Goal: Communication & Community: Share content

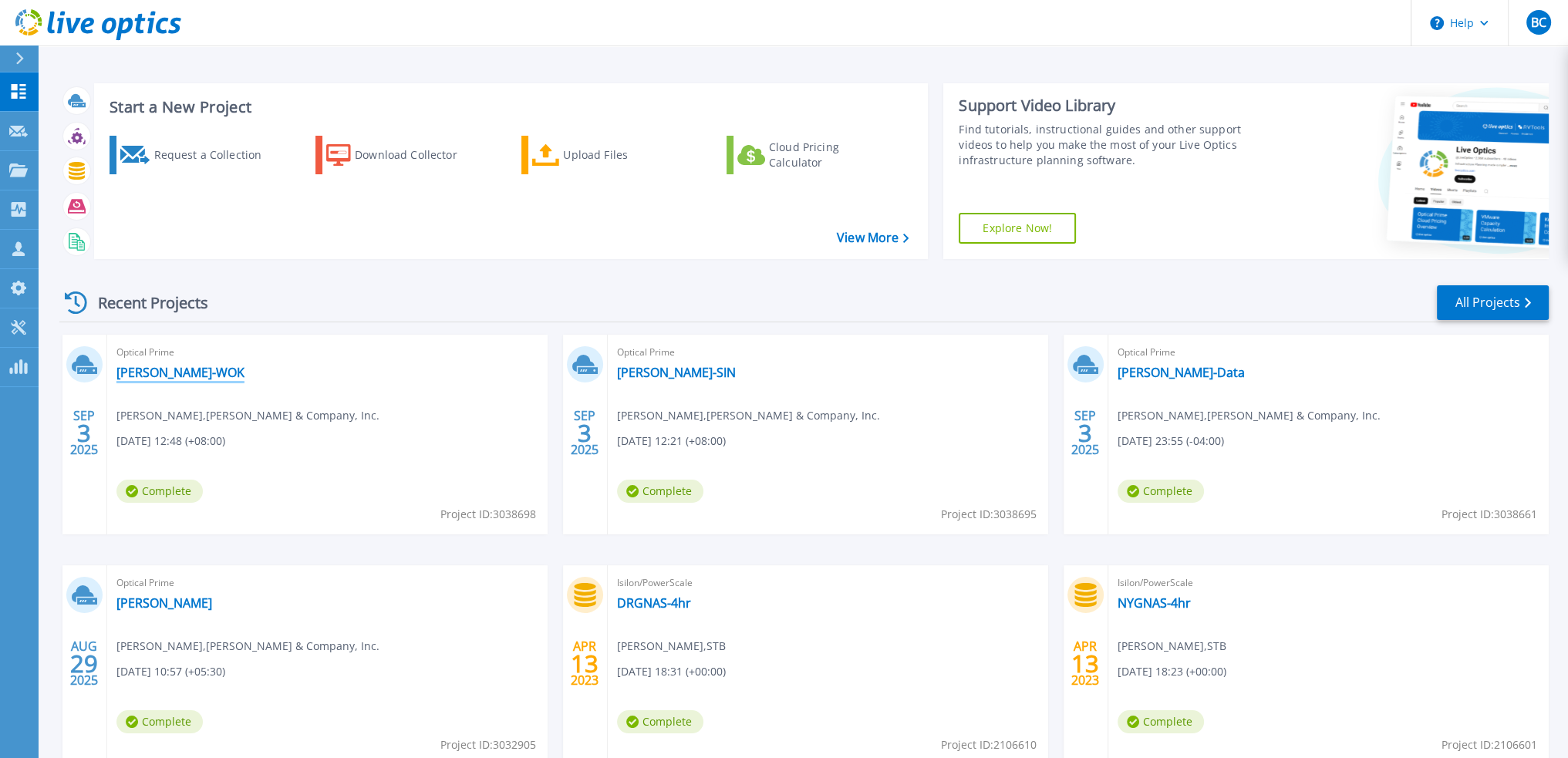
click at [132, 376] on link "[PERSON_NAME]-WOK" at bounding box center [181, 372] width 128 height 16
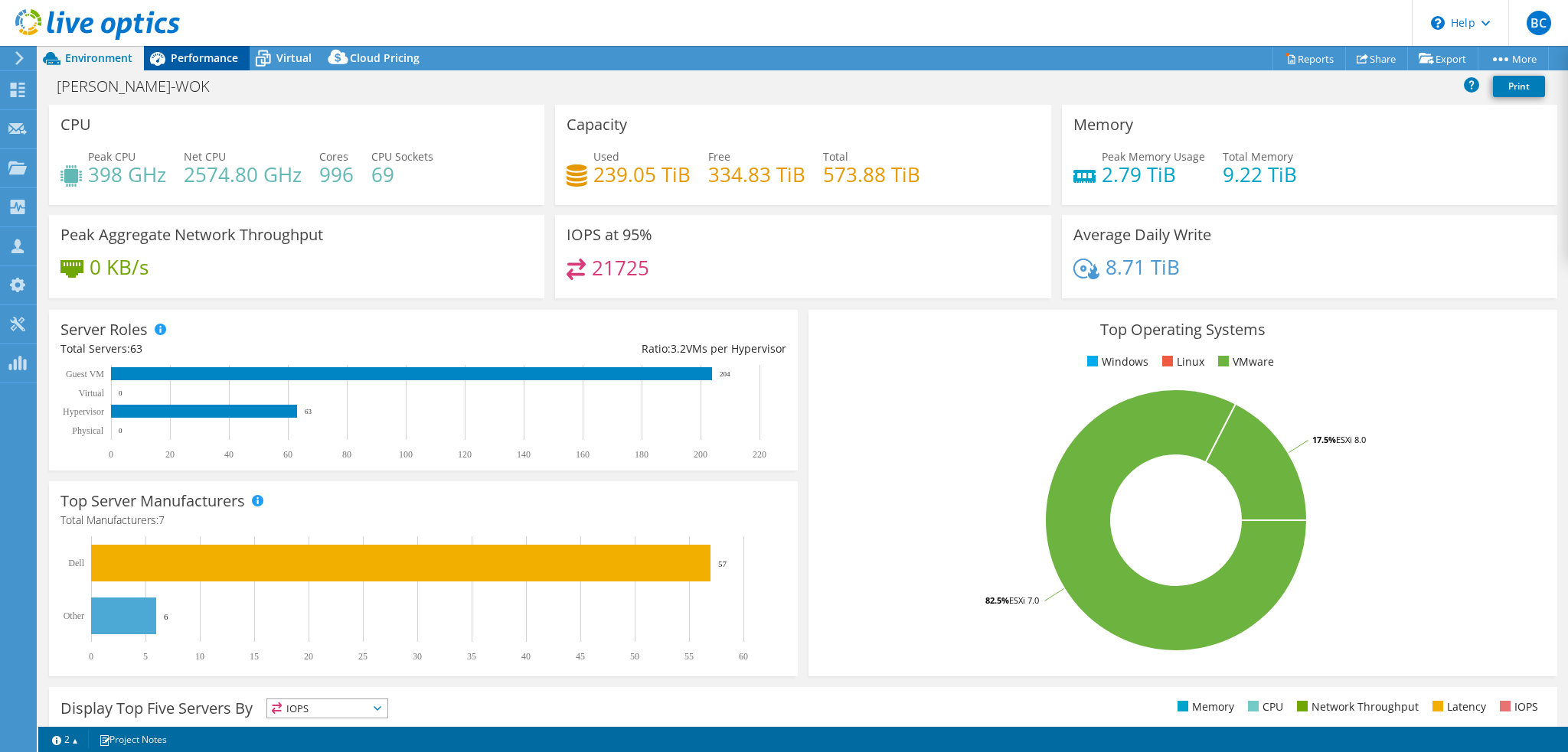
select select "USD"
click at [290, 98] on div "Bain-WOK Print" at bounding box center [803, 86] width 1529 height 29
click at [203, 55] on span "Performance" at bounding box center [203, 58] width 67 height 15
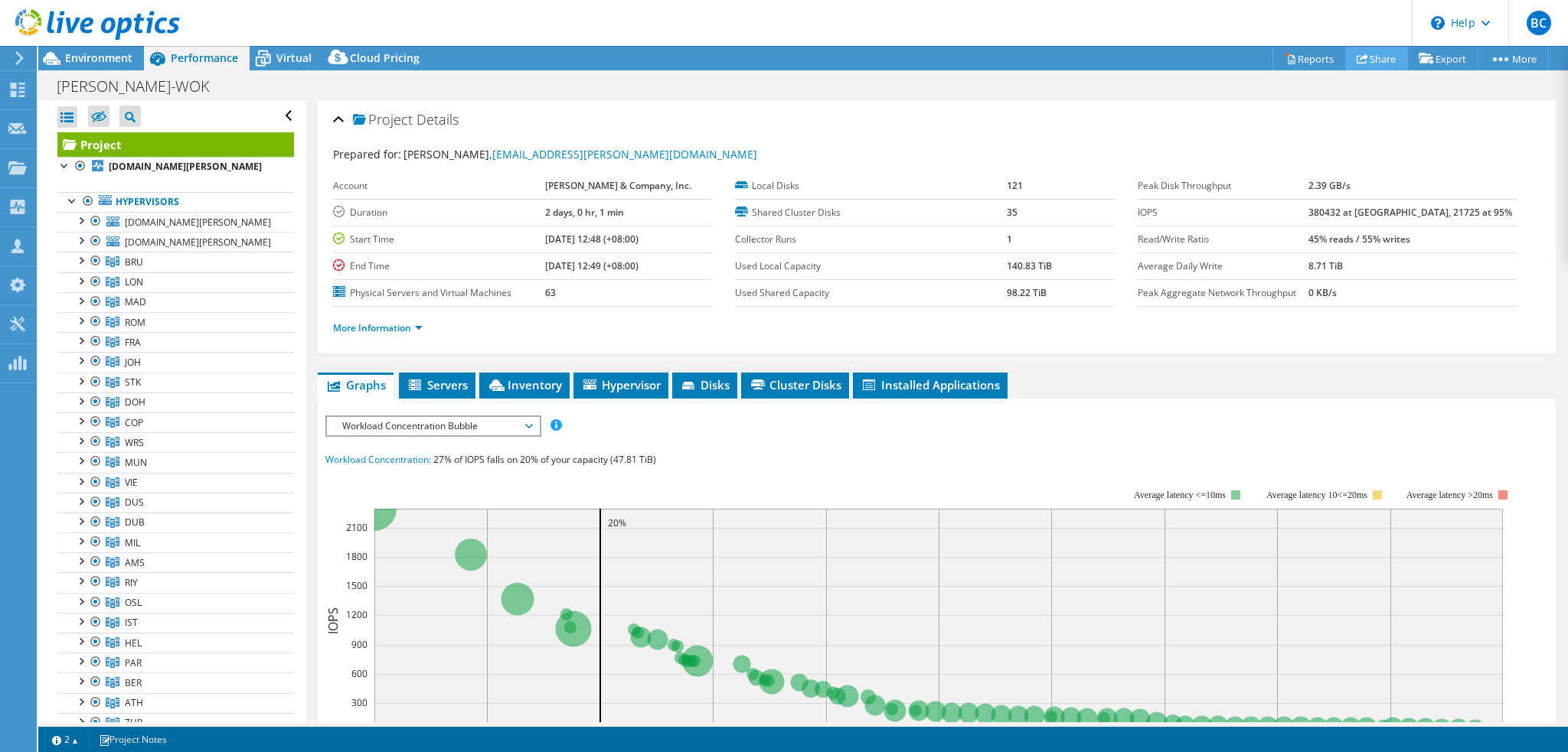
click at [1368, 64] on link "Share" at bounding box center [1376, 59] width 63 height 24
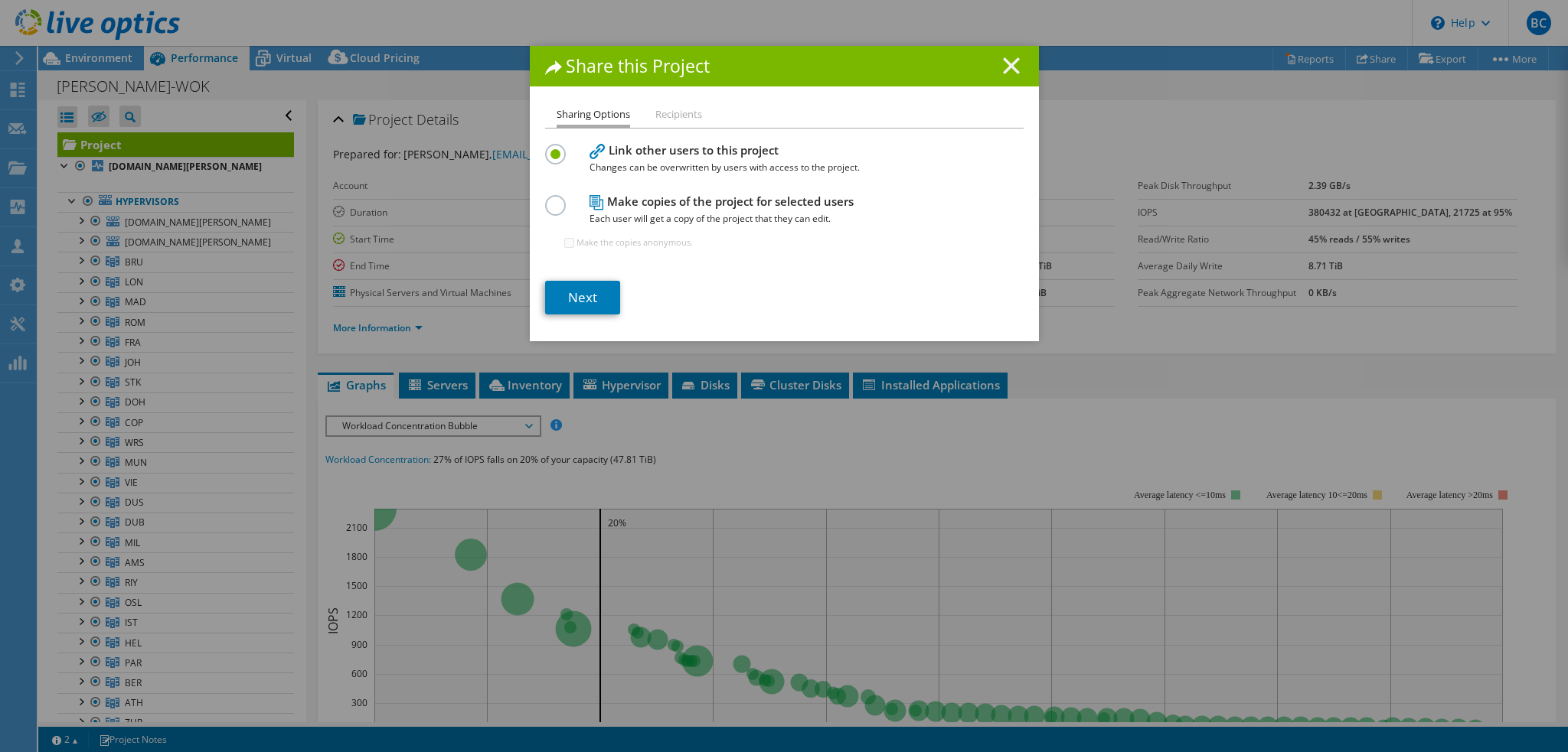
click at [1005, 68] on icon at bounding box center [1011, 65] width 17 height 17
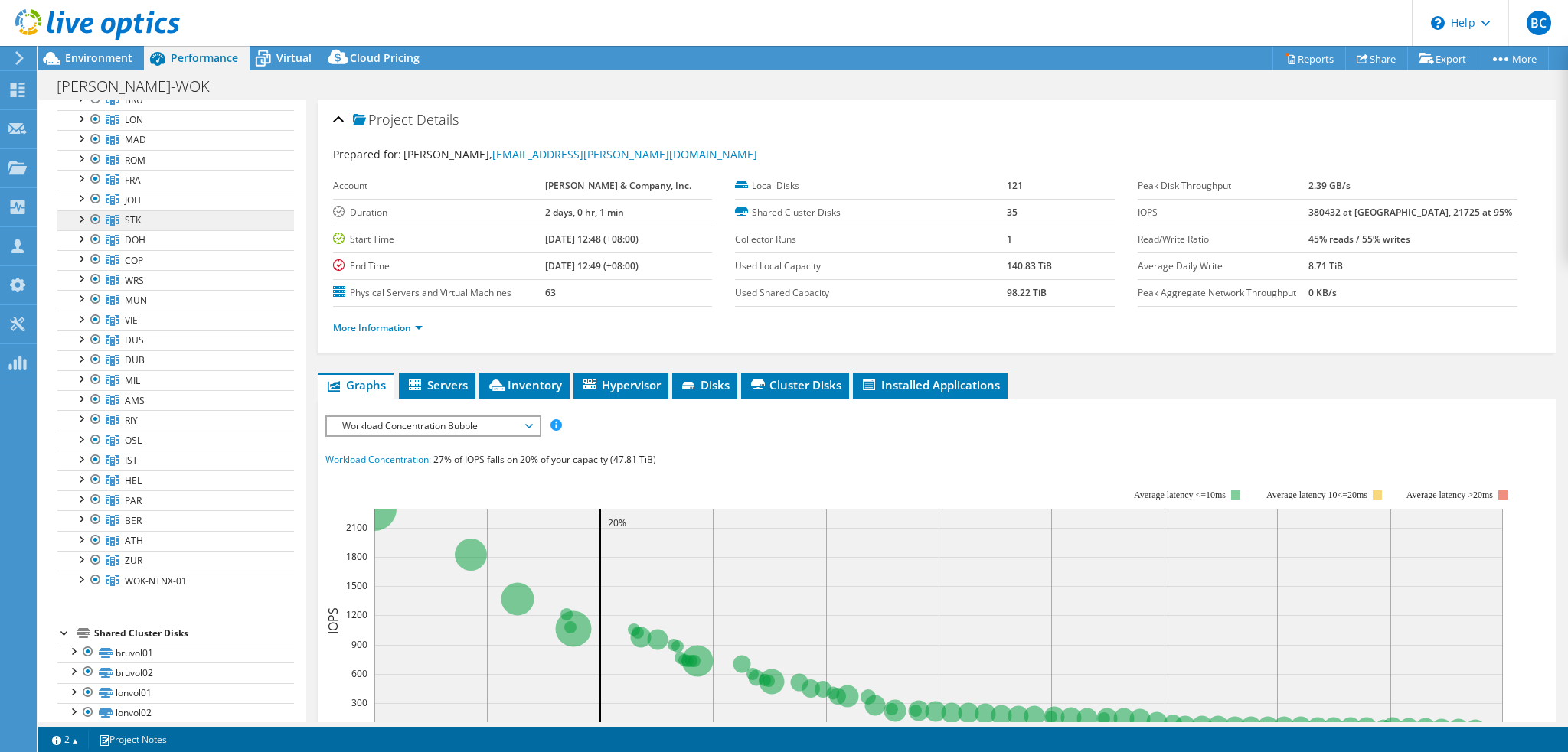
scroll to position [229, 0]
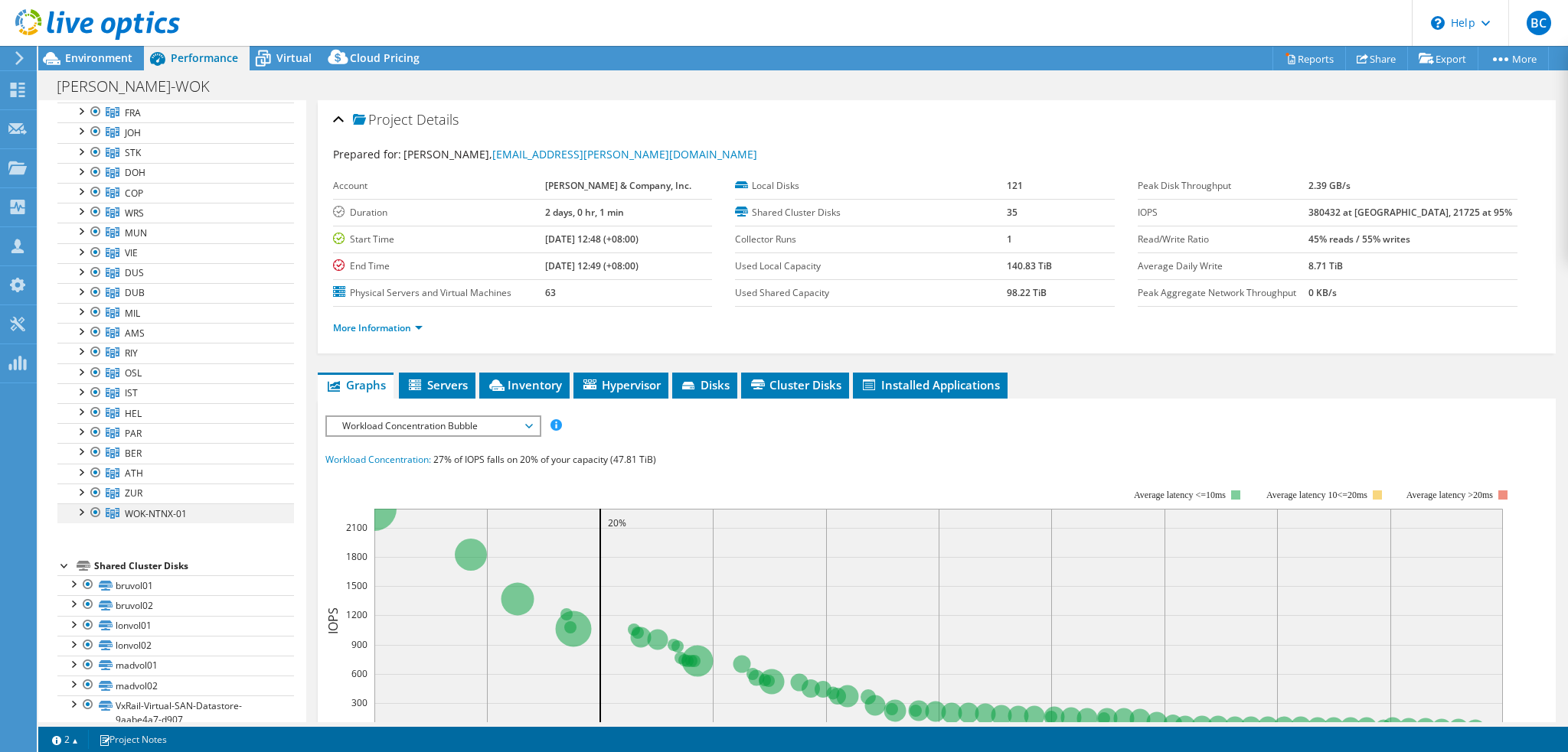
click at [81, 510] on div at bounding box center [80, 511] width 16 height 16
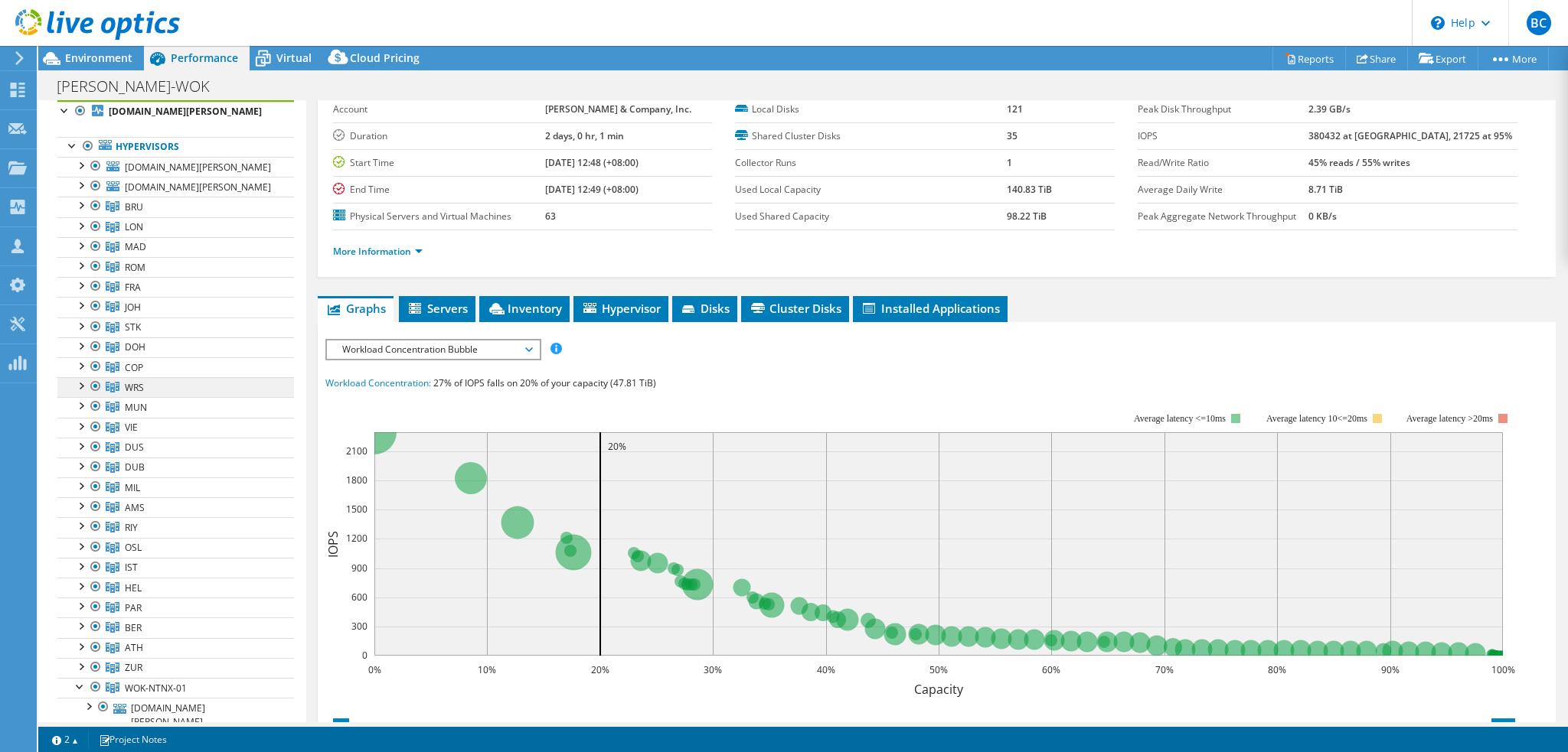
scroll to position [0, 0]
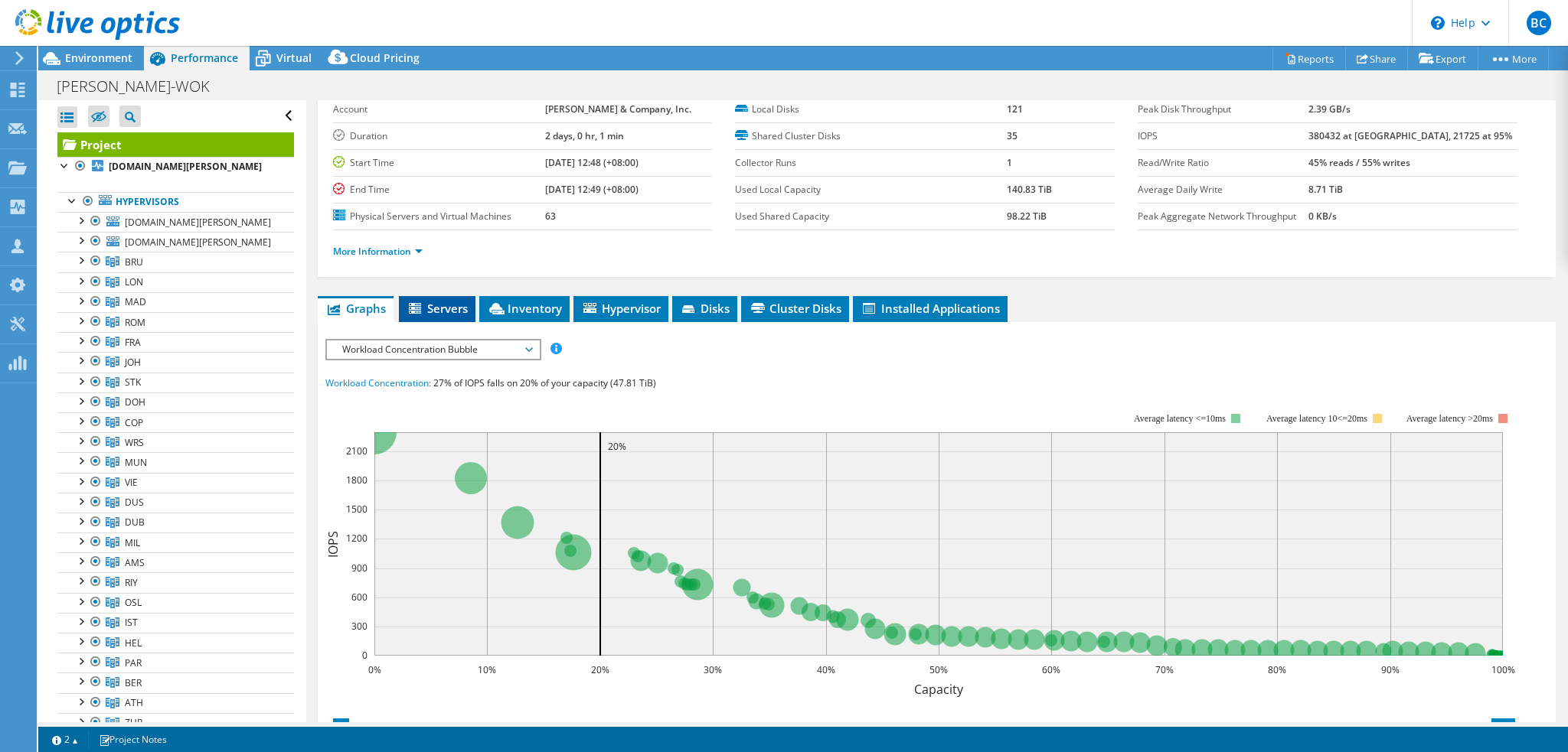
click at [442, 306] on span "Servers" at bounding box center [436, 308] width 62 height 16
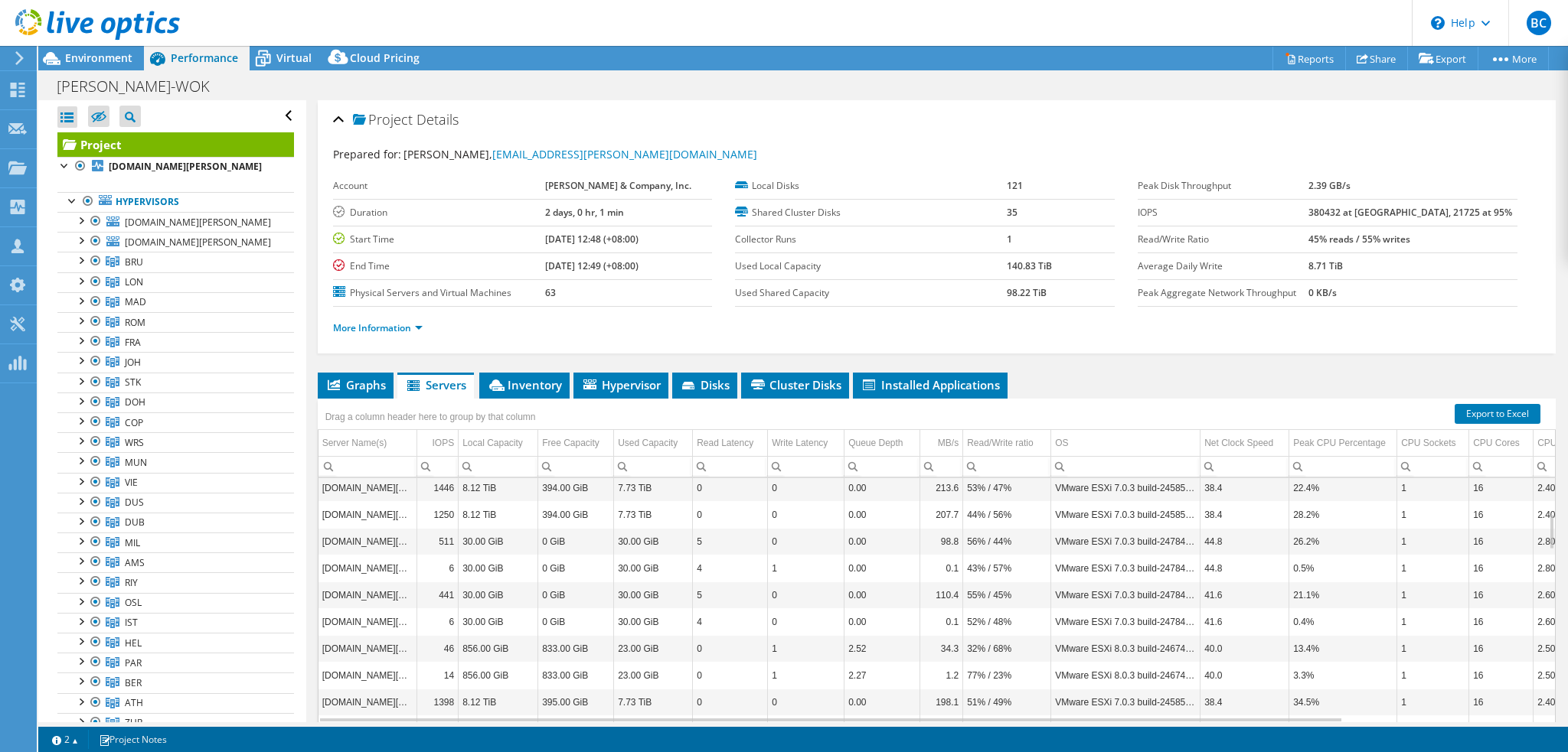
scroll to position [62, 0]
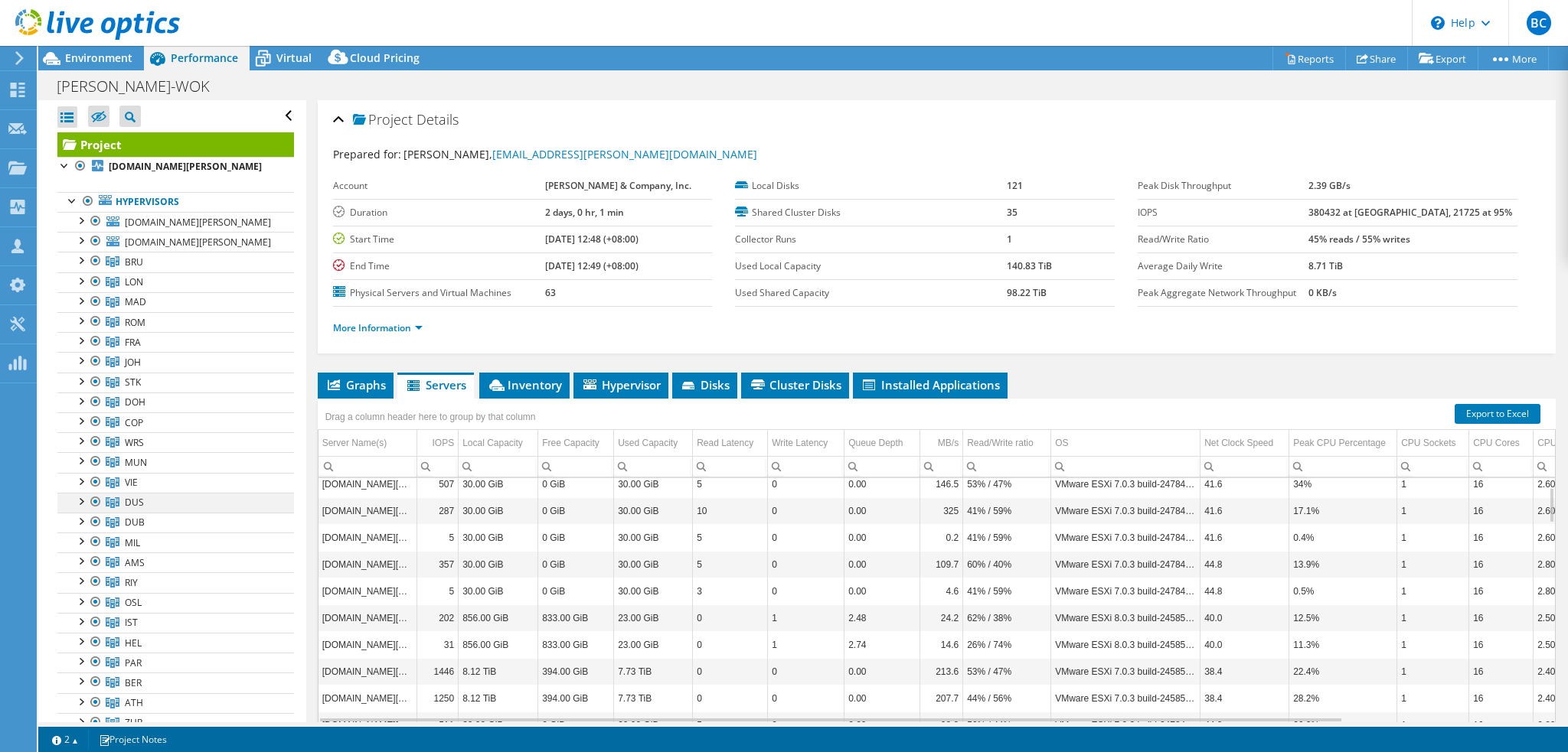
click at [84, 498] on div at bounding box center [80, 500] width 16 height 16
click at [78, 502] on div at bounding box center [80, 500] width 16 height 16
click at [79, 502] on div at bounding box center [80, 500] width 16 height 16
click at [136, 503] on span "DUS" at bounding box center [134, 503] width 19 height 13
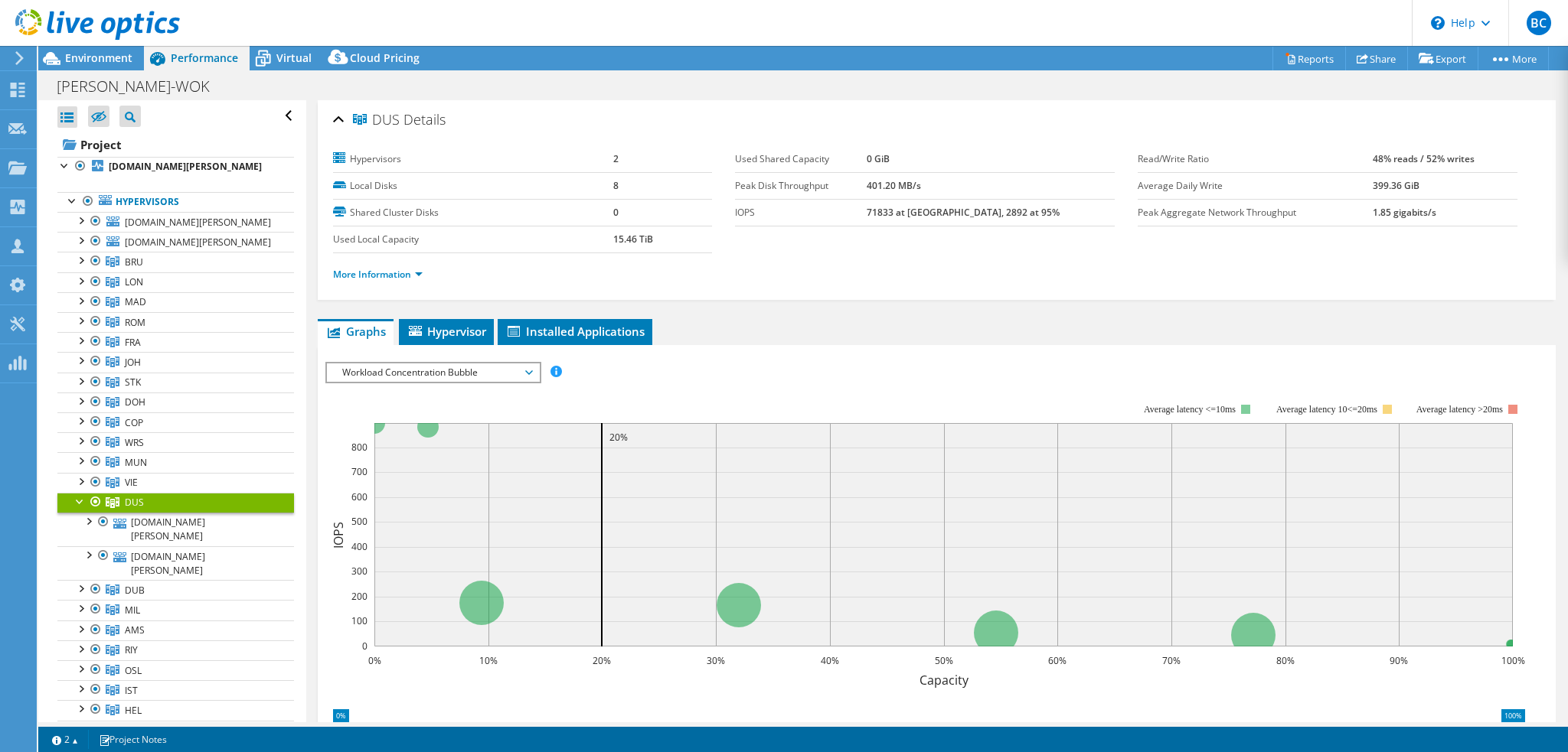
drag, startPoint x: 126, startPoint y: 0, endPoint x: 514, endPoint y: 16, distance: 388.3
click at [514, 16] on header "BC Channel Partner Bahare Chanady bahare_chanady@shi.com SHI International Corp…" at bounding box center [784, 23] width 1568 height 46
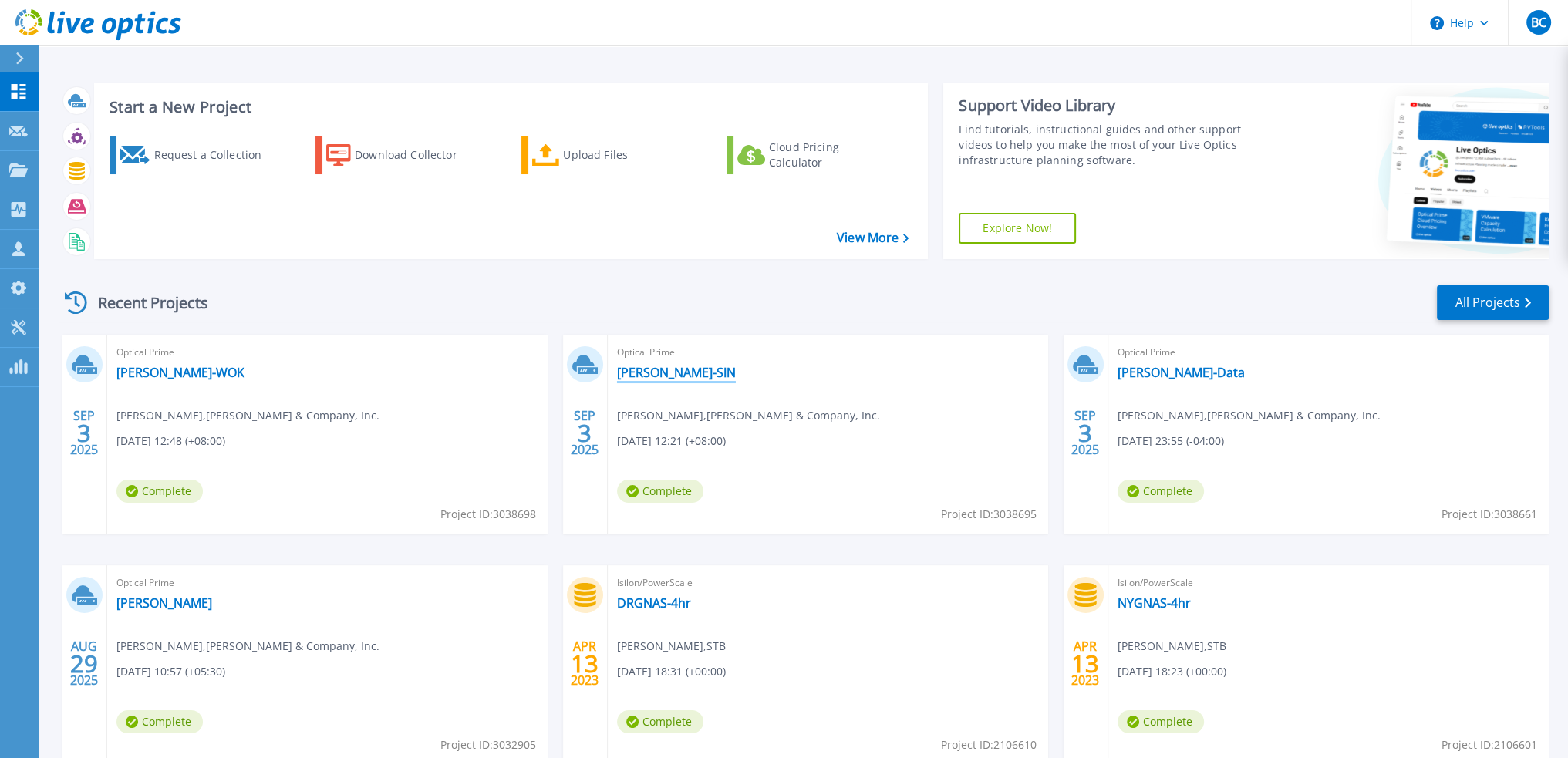
click at [638, 378] on link "[PERSON_NAME]-SIN" at bounding box center [676, 372] width 119 height 16
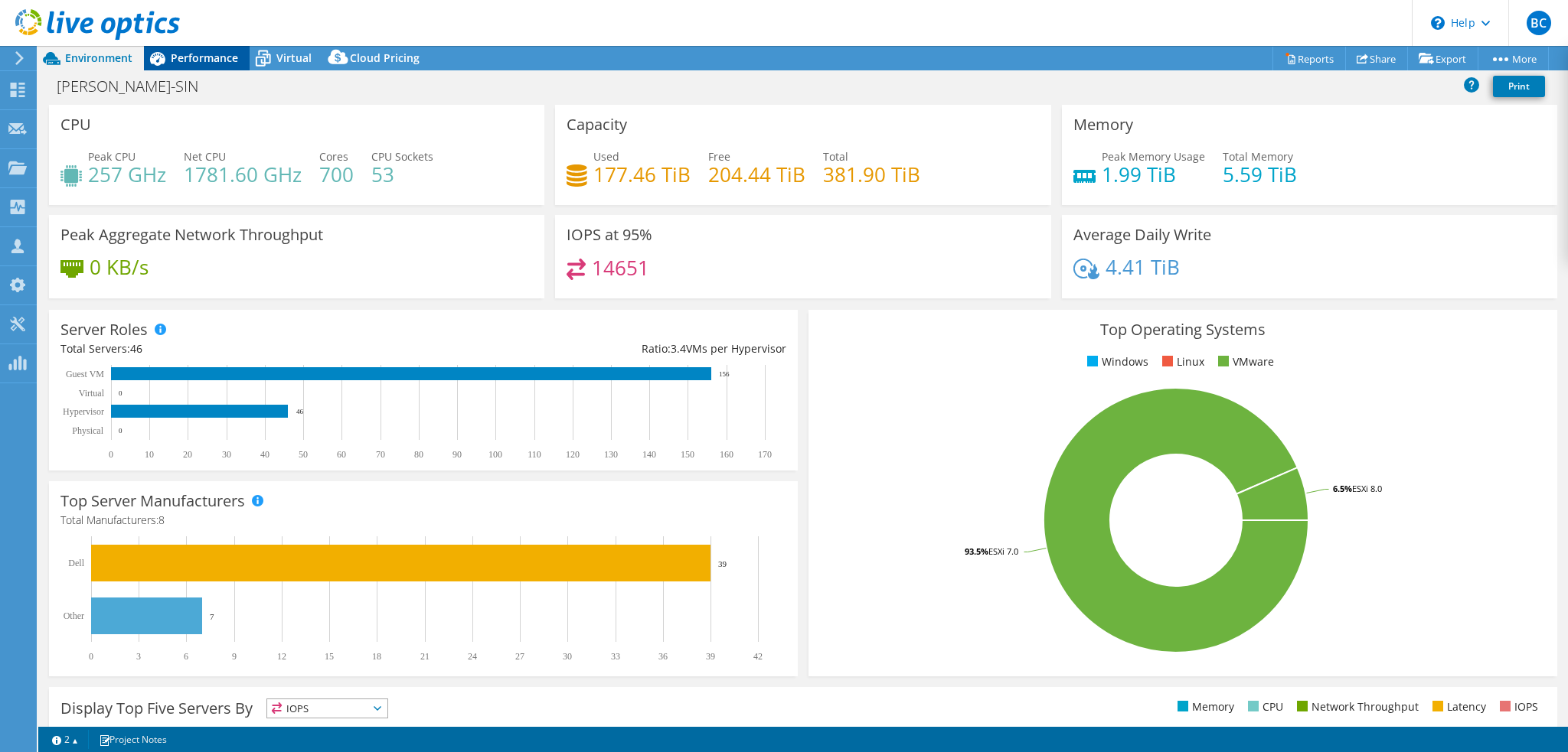
click at [193, 54] on span "Performance" at bounding box center [203, 58] width 67 height 15
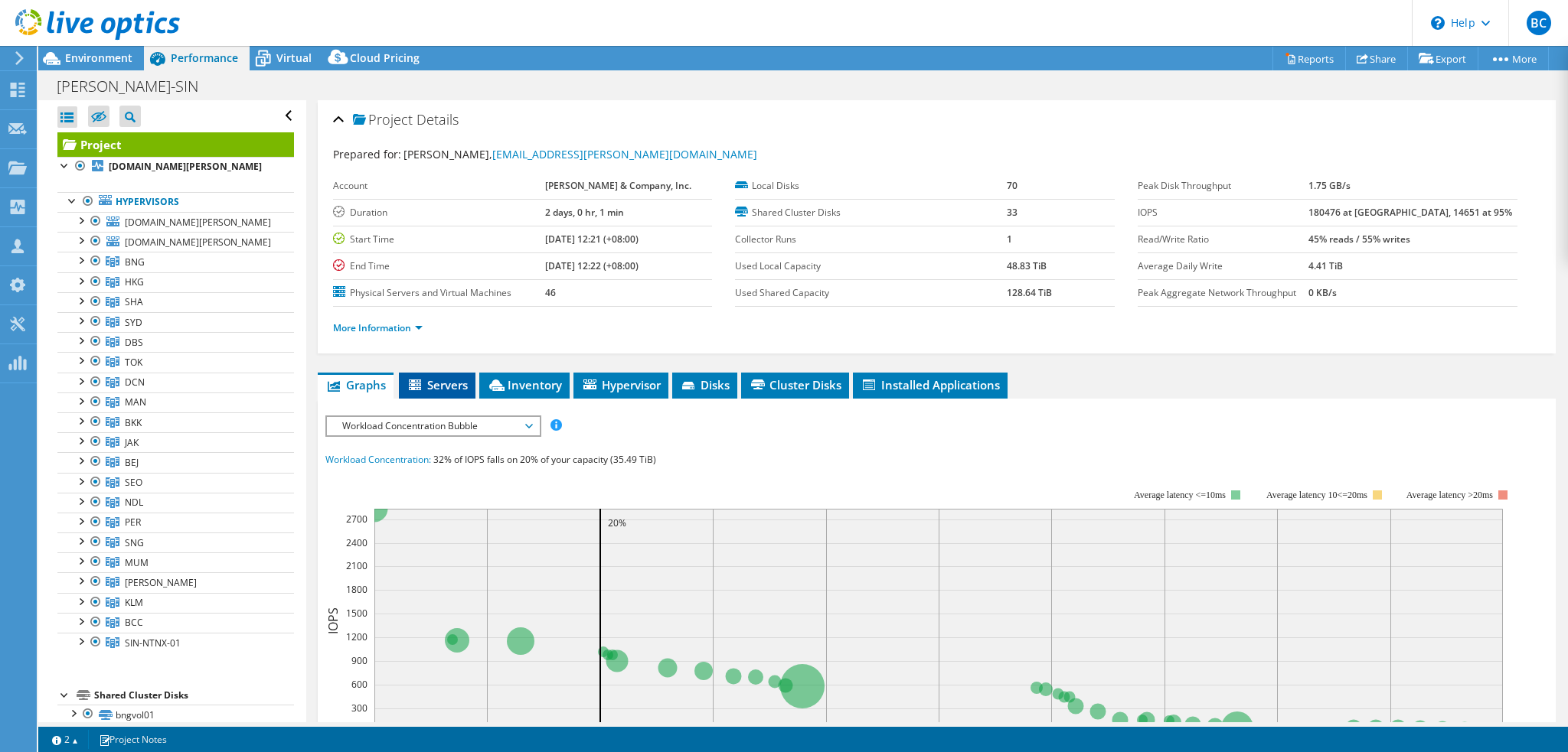
click at [441, 389] on span "Servers" at bounding box center [436, 385] width 62 height 16
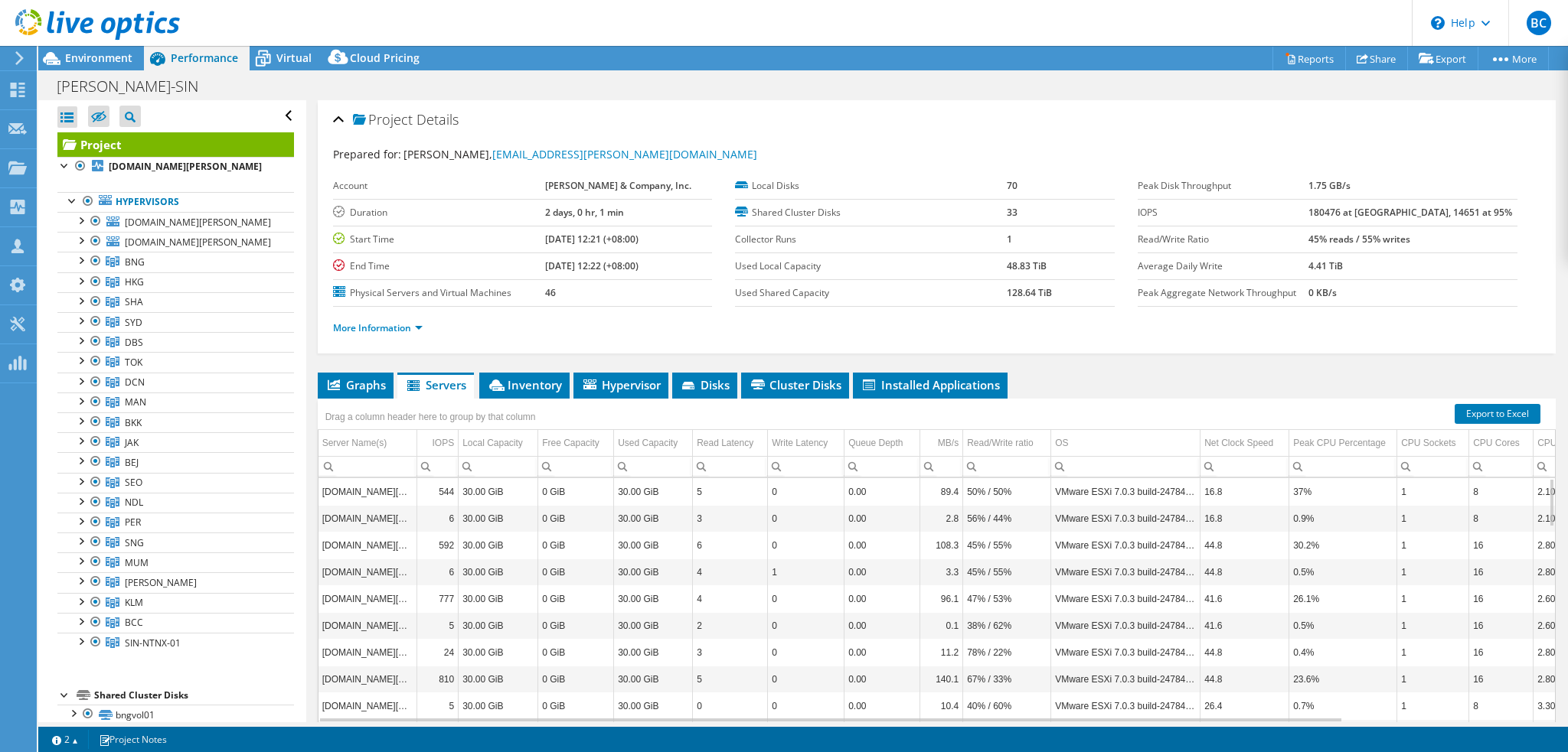
click at [1096, 384] on ul "Graphs Servers Inventory Hypervisor Disks Cluster Disks Installed Applications" at bounding box center [936, 386] width 1237 height 26
click at [1150, 391] on ul "Graphs Servers Inventory Hypervisor Disks Cluster Disks Installed Applications" at bounding box center [936, 386] width 1237 height 26
click at [276, 118] on div "Open All Close All Hide Excluded Nodes Project Tree Filter" at bounding box center [175, 116] width 237 height 32
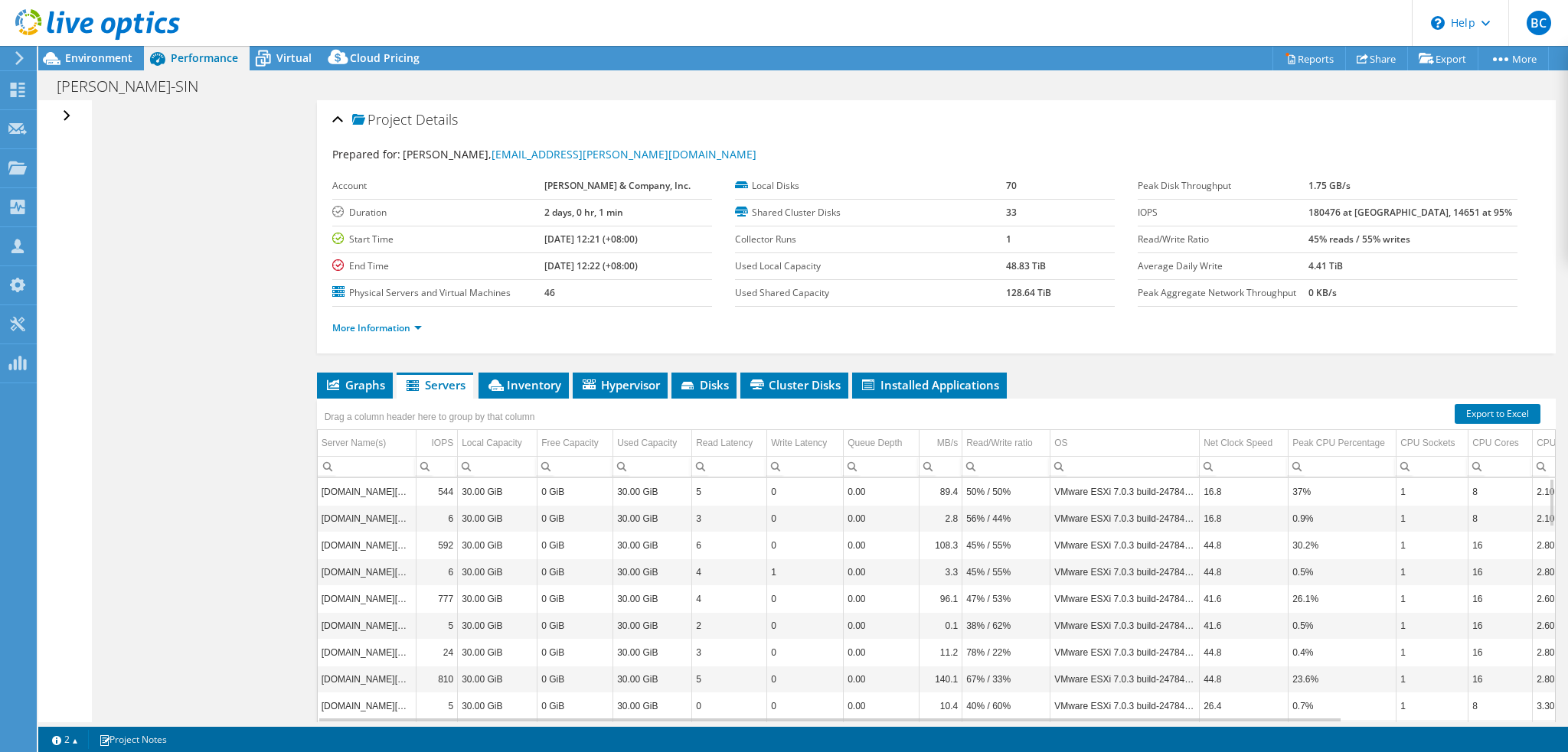
click at [57, 115] on div "Open All Close All Hide Excluded Nodes Project Tree Filter" at bounding box center [68, 116] width 22 height 32
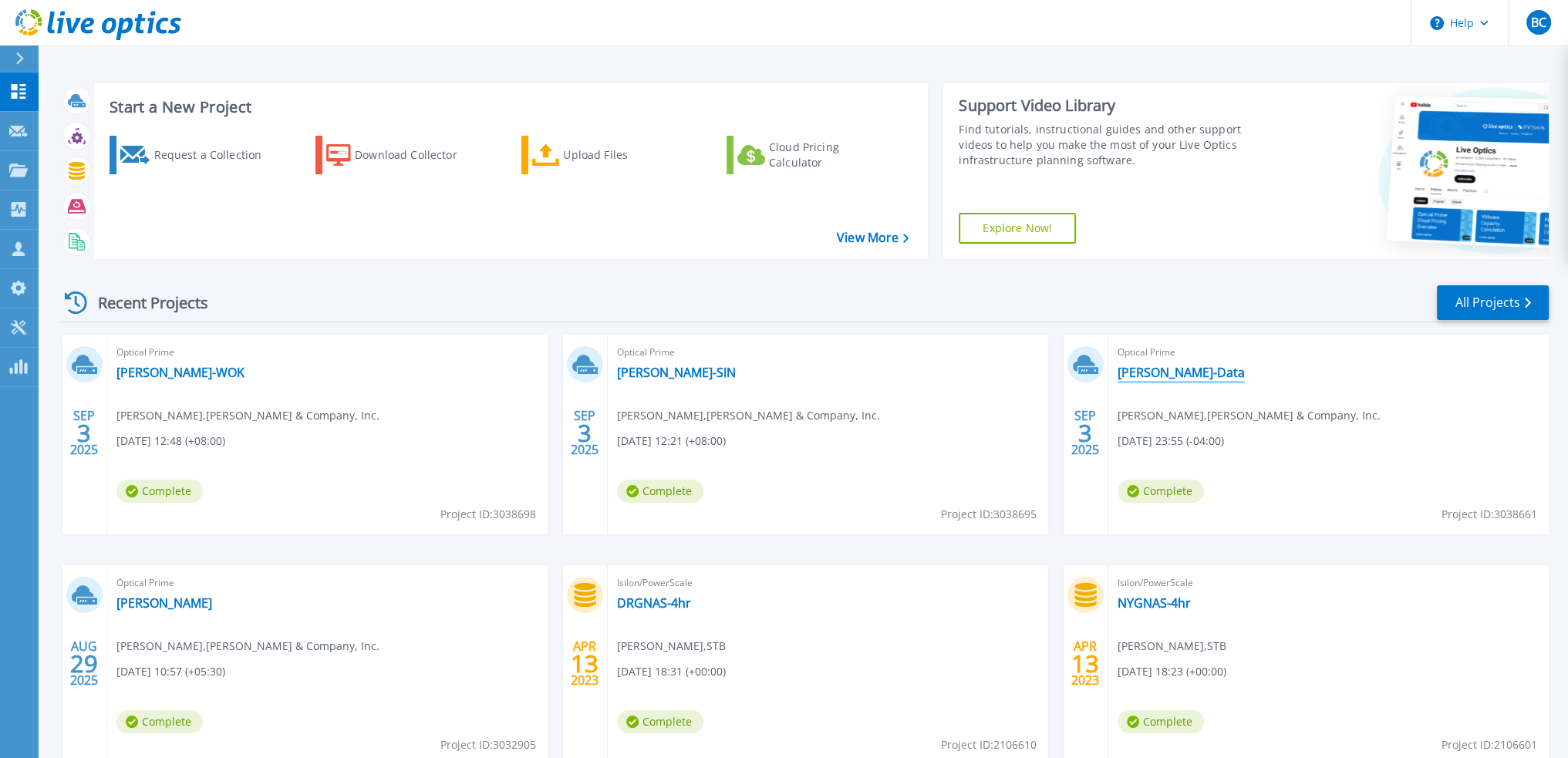
click at [1141, 376] on link "[PERSON_NAME]-Data" at bounding box center [1181, 372] width 127 height 16
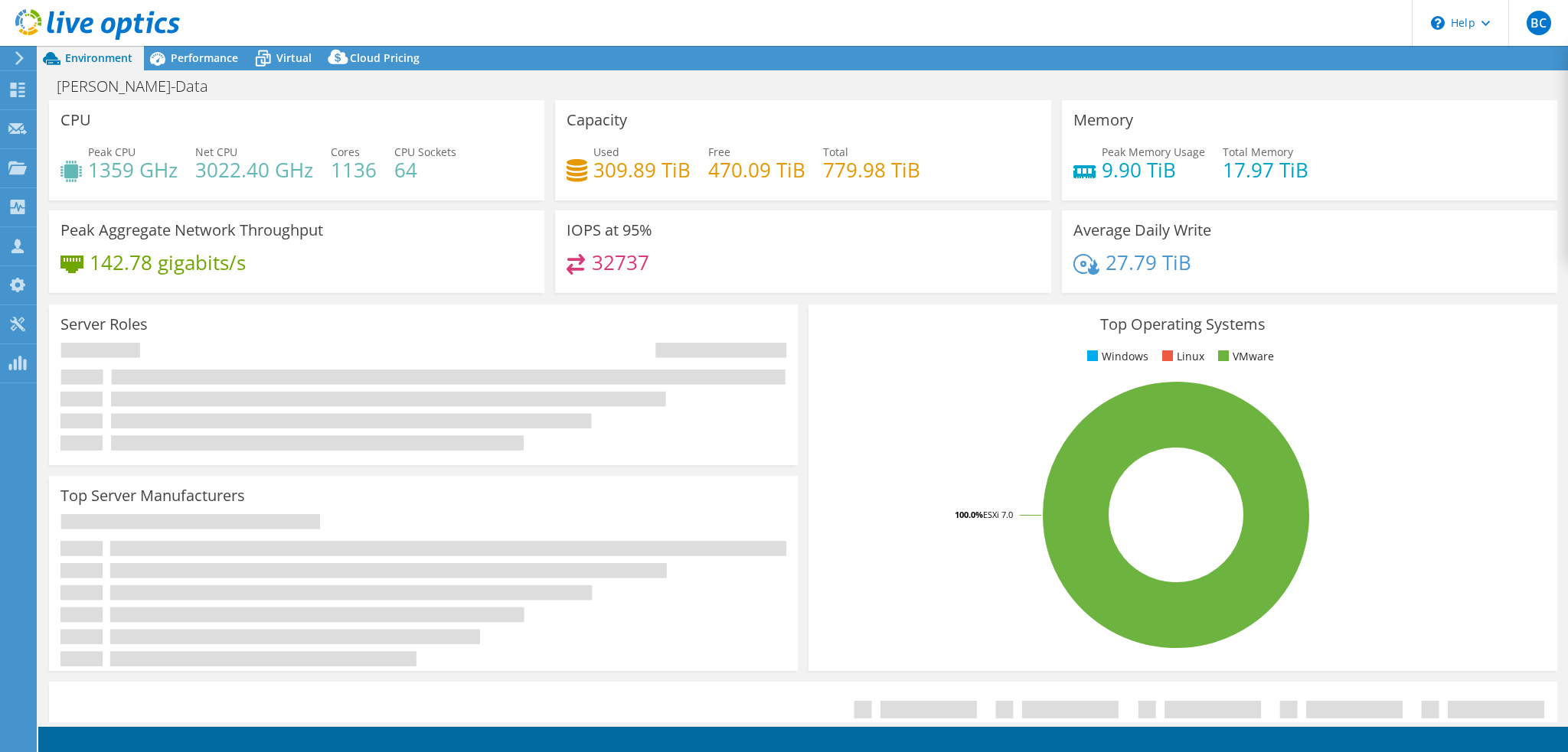
select select "USD"
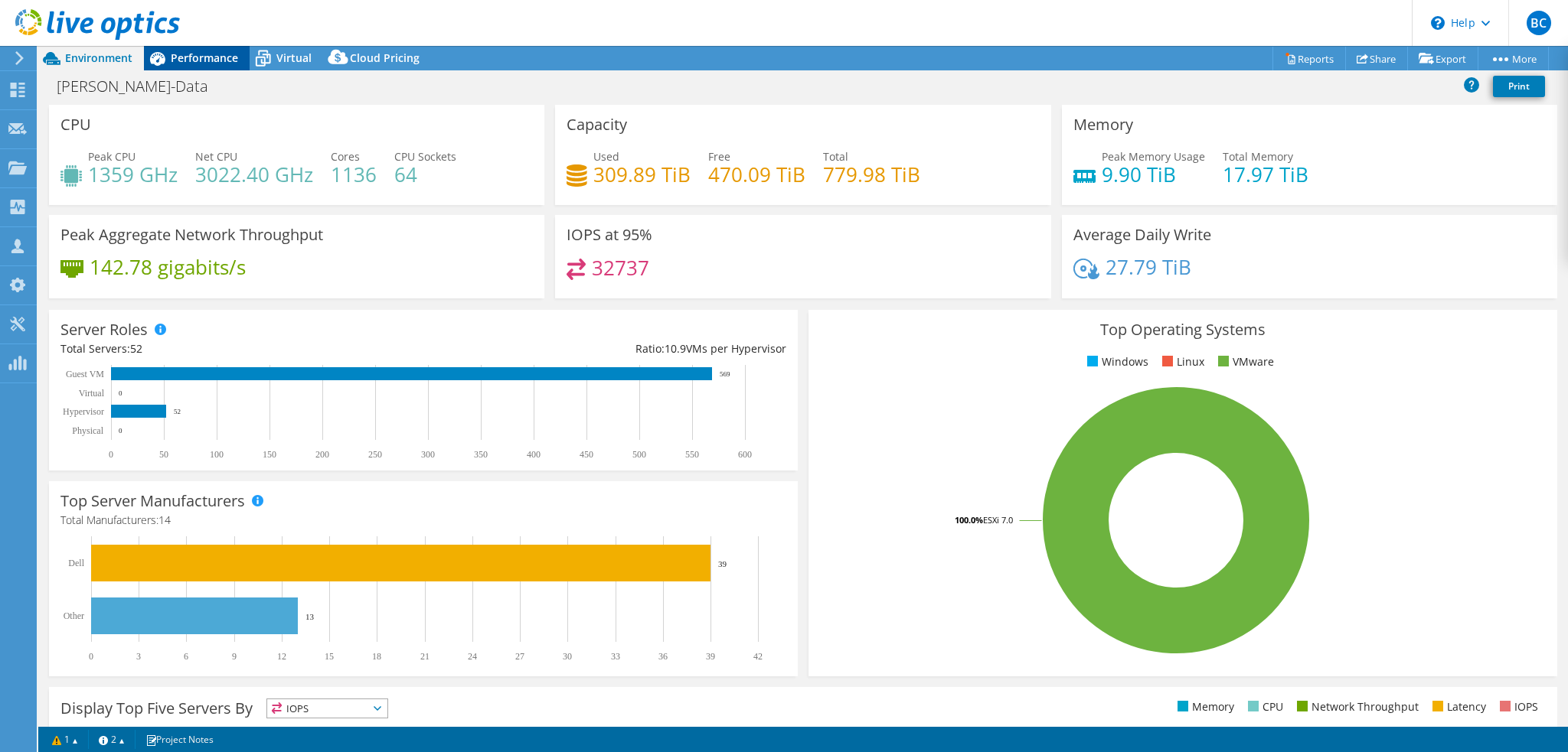
drag, startPoint x: 211, startPoint y: 57, endPoint x: 222, endPoint y: 57, distance: 11.0
click at [212, 56] on span "Performance" at bounding box center [203, 58] width 67 height 15
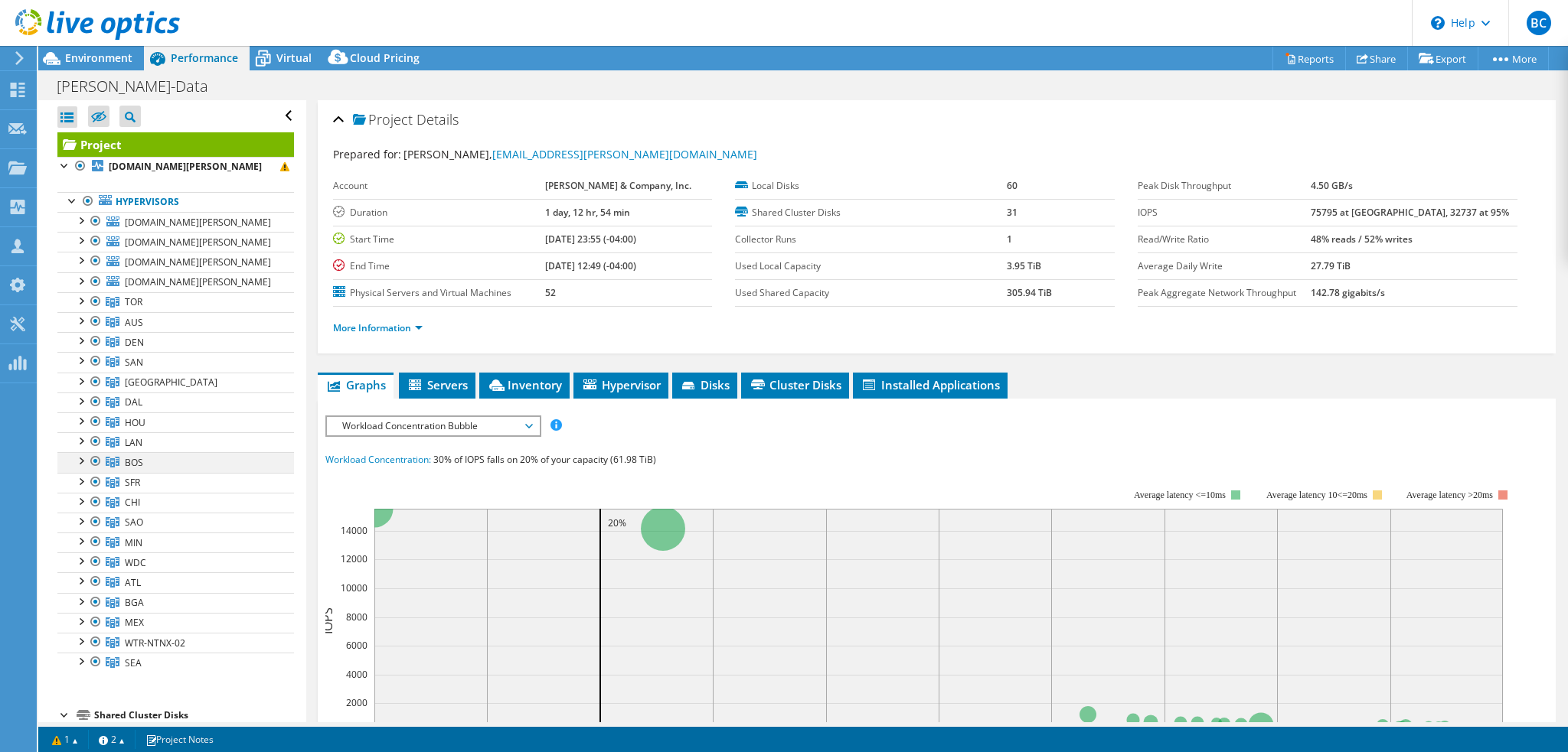
click at [84, 458] on div at bounding box center [80, 459] width 16 height 16
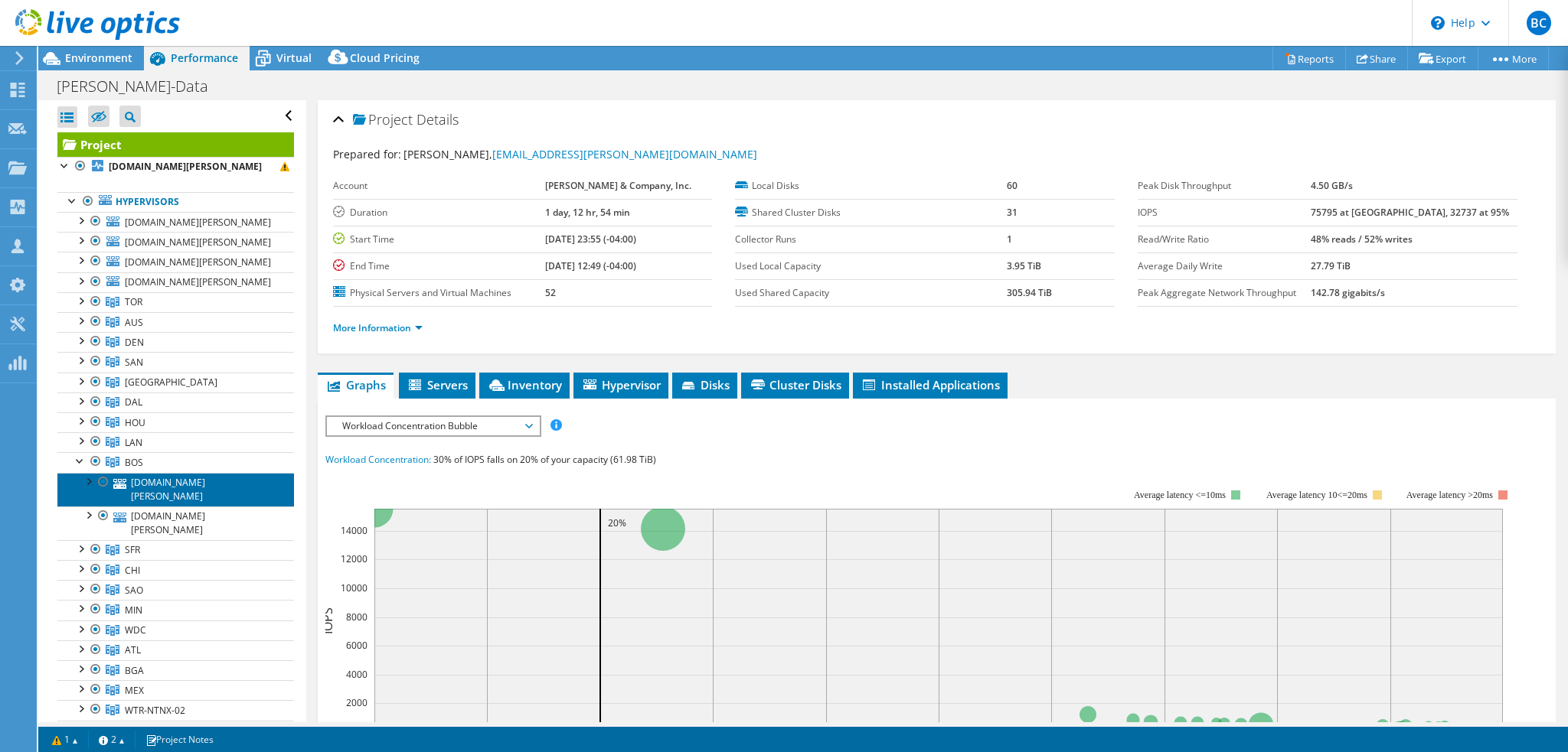
click at [192, 480] on link "bosvxesxi02.bain.com" at bounding box center [175, 490] width 237 height 34
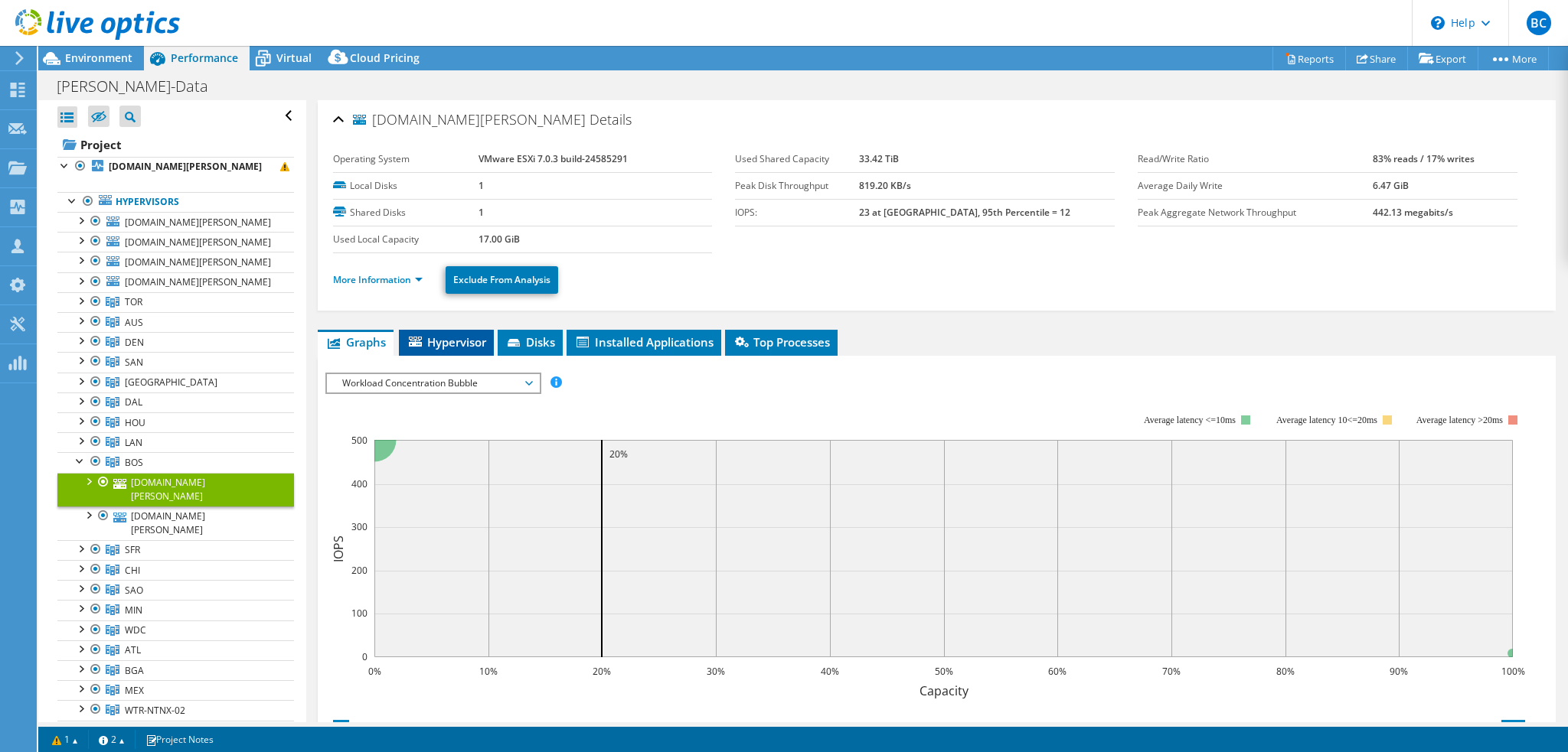
click at [440, 340] on span "Hypervisor" at bounding box center [446, 341] width 79 height 16
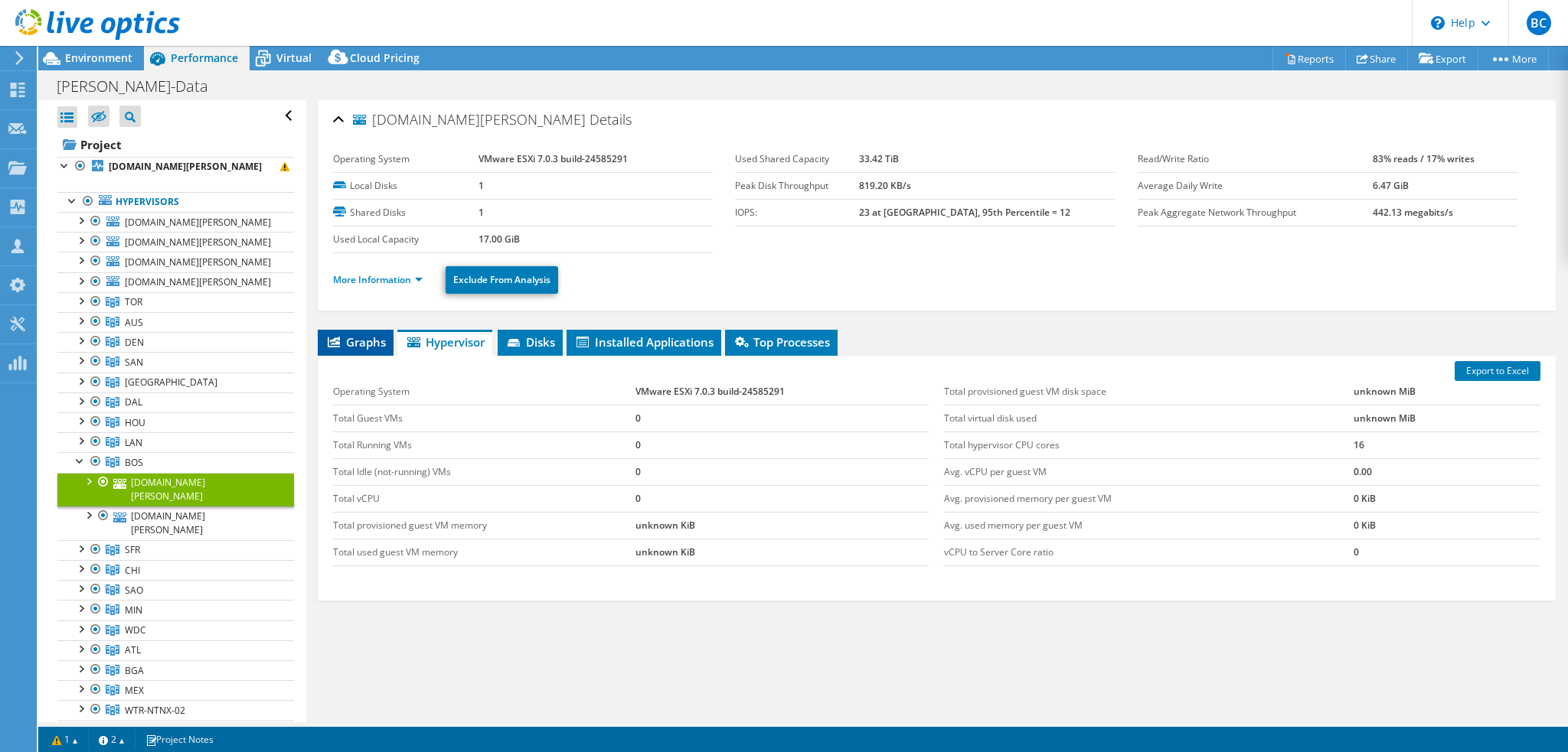
click at [354, 334] on span "Graphs" at bounding box center [355, 341] width 61 height 16
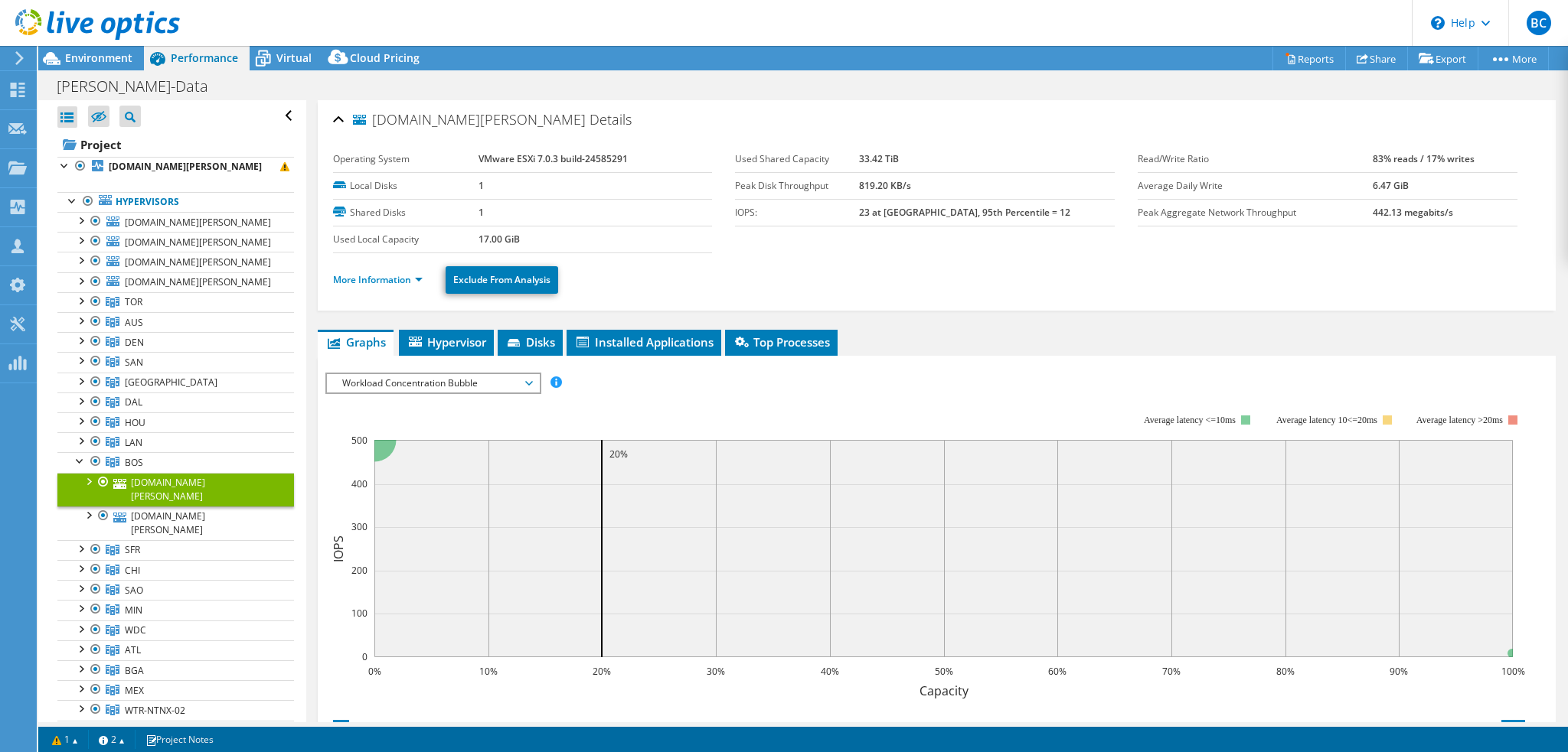
click at [84, 476] on div at bounding box center [87, 480] width 16 height 16
click at [89, 594] on div at bounding box center [87, 601] width 16 height 16
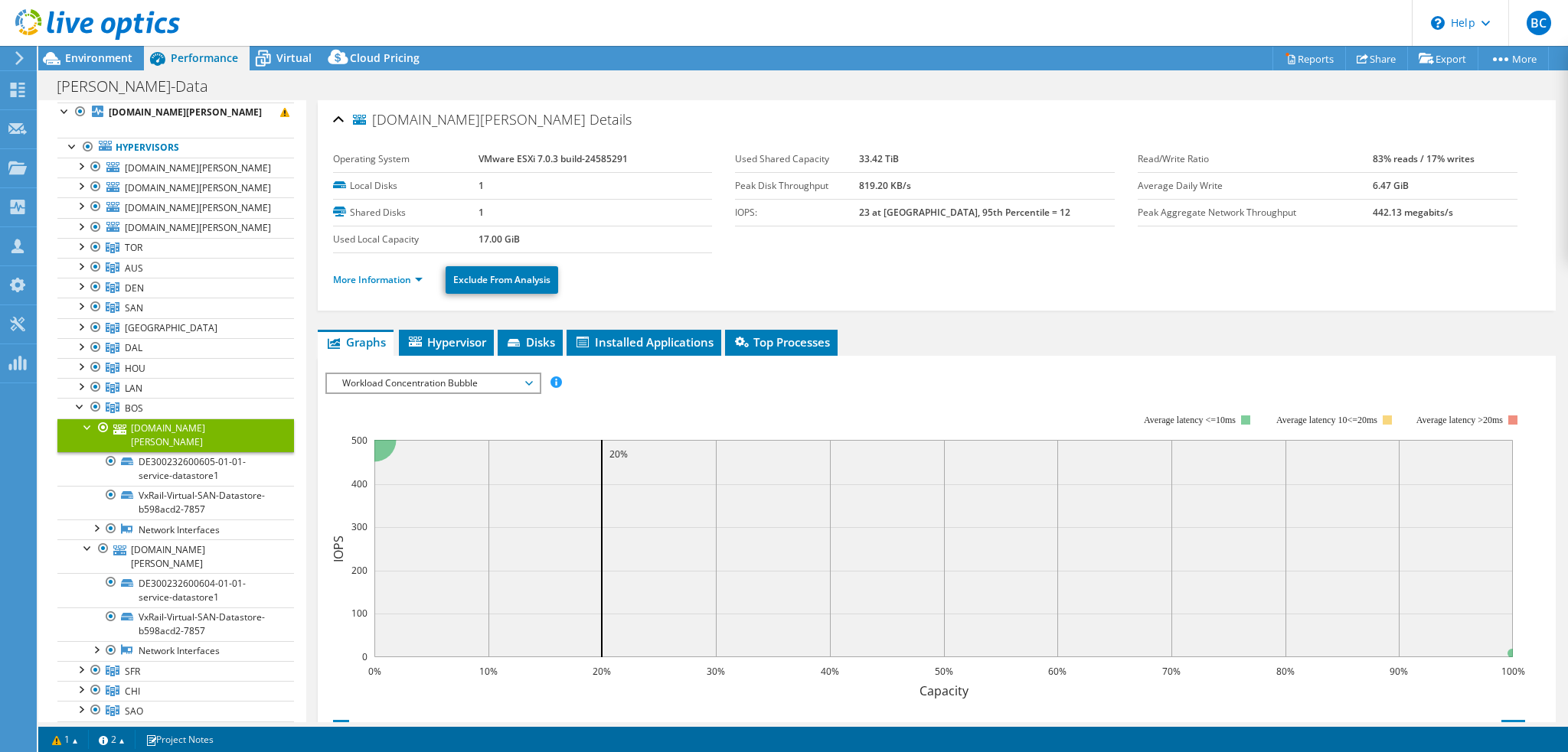
scroll to position [76, 0]
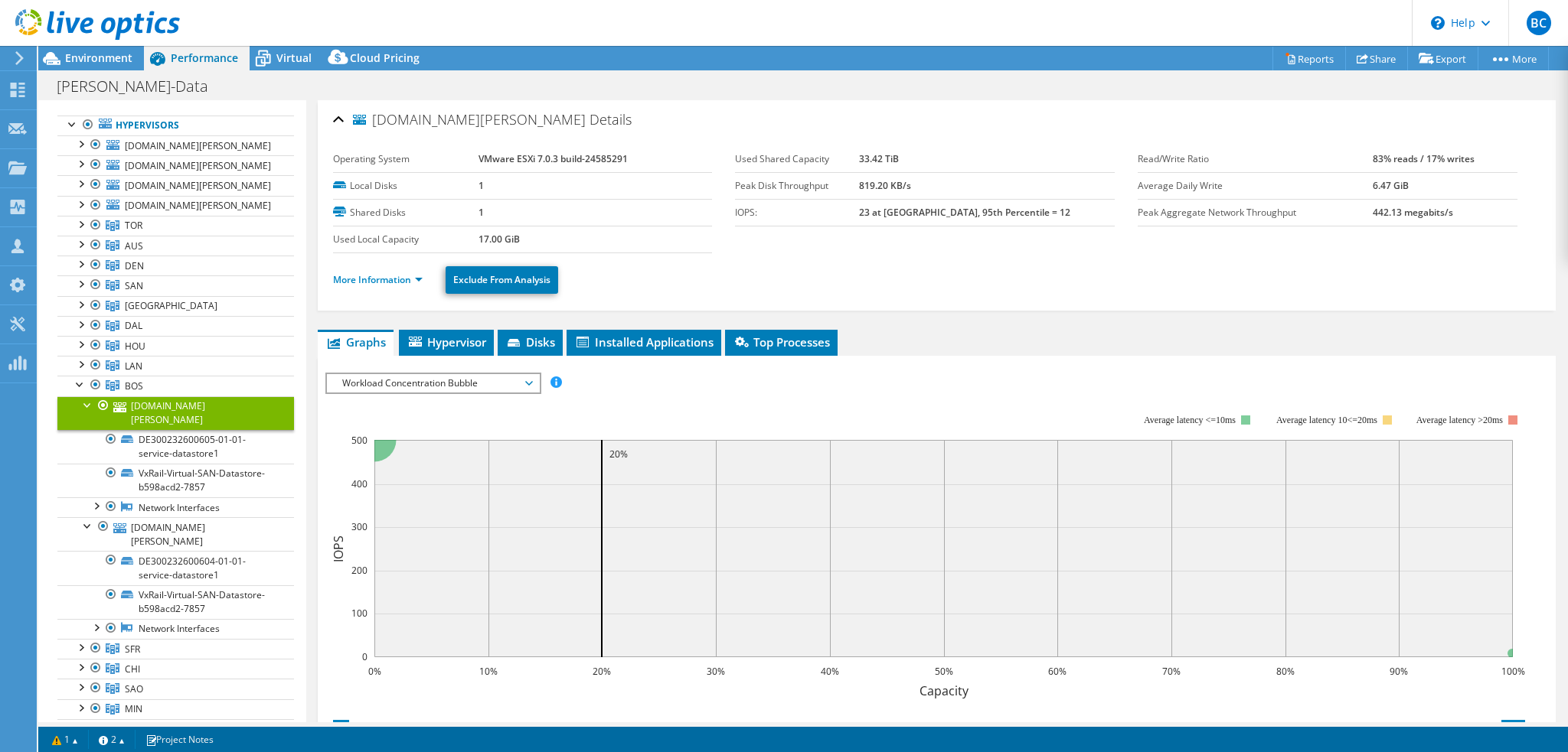
click at [1079, 330] on ul "Graphs Servers Inventory Hypervisor Disks Cluster Disks Installed Applications" at bounding box center [936, 342] width 1237 height 26
click at [76, 385] on div at bounding box center [80, 383] width 16 height 16
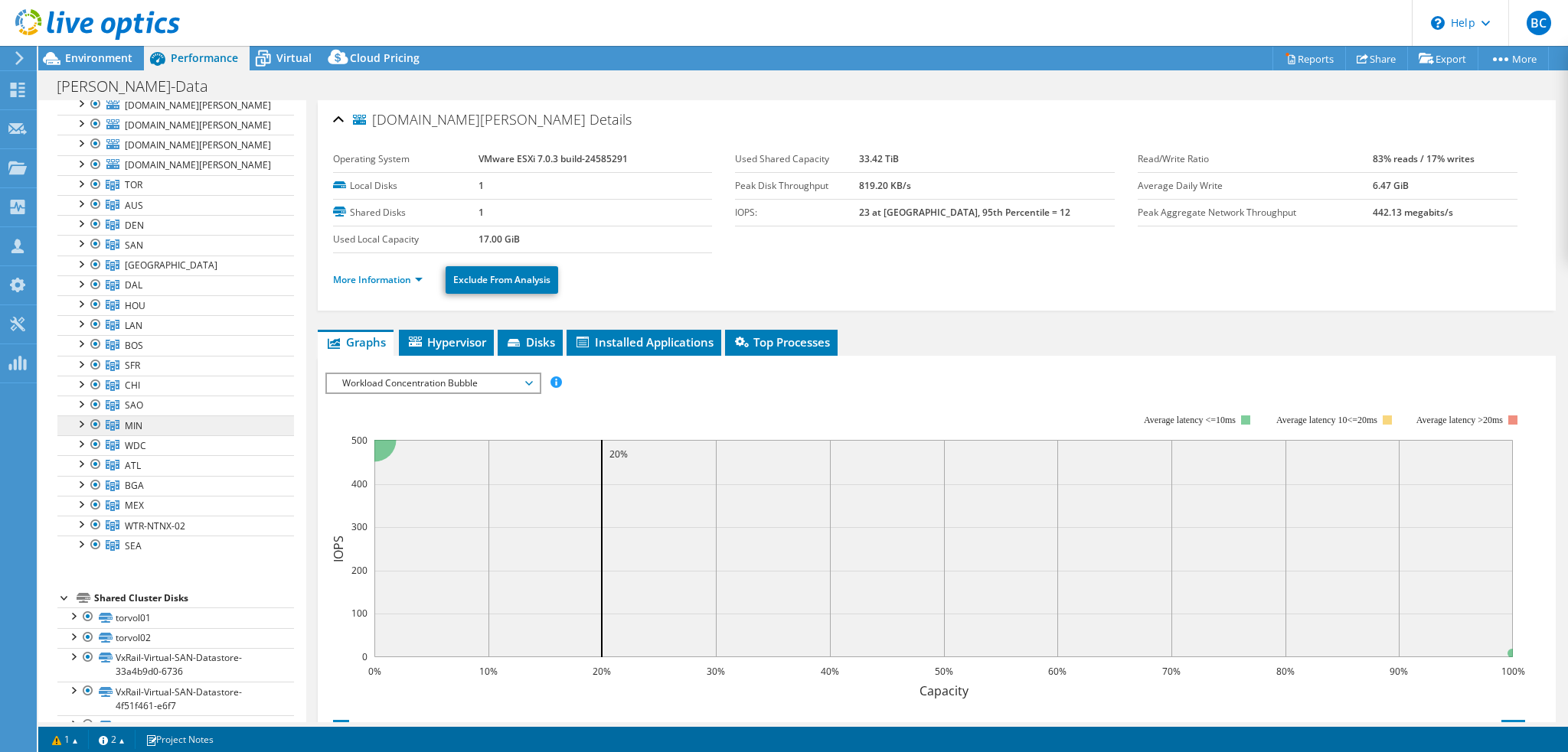
scroll to position [153, 0]
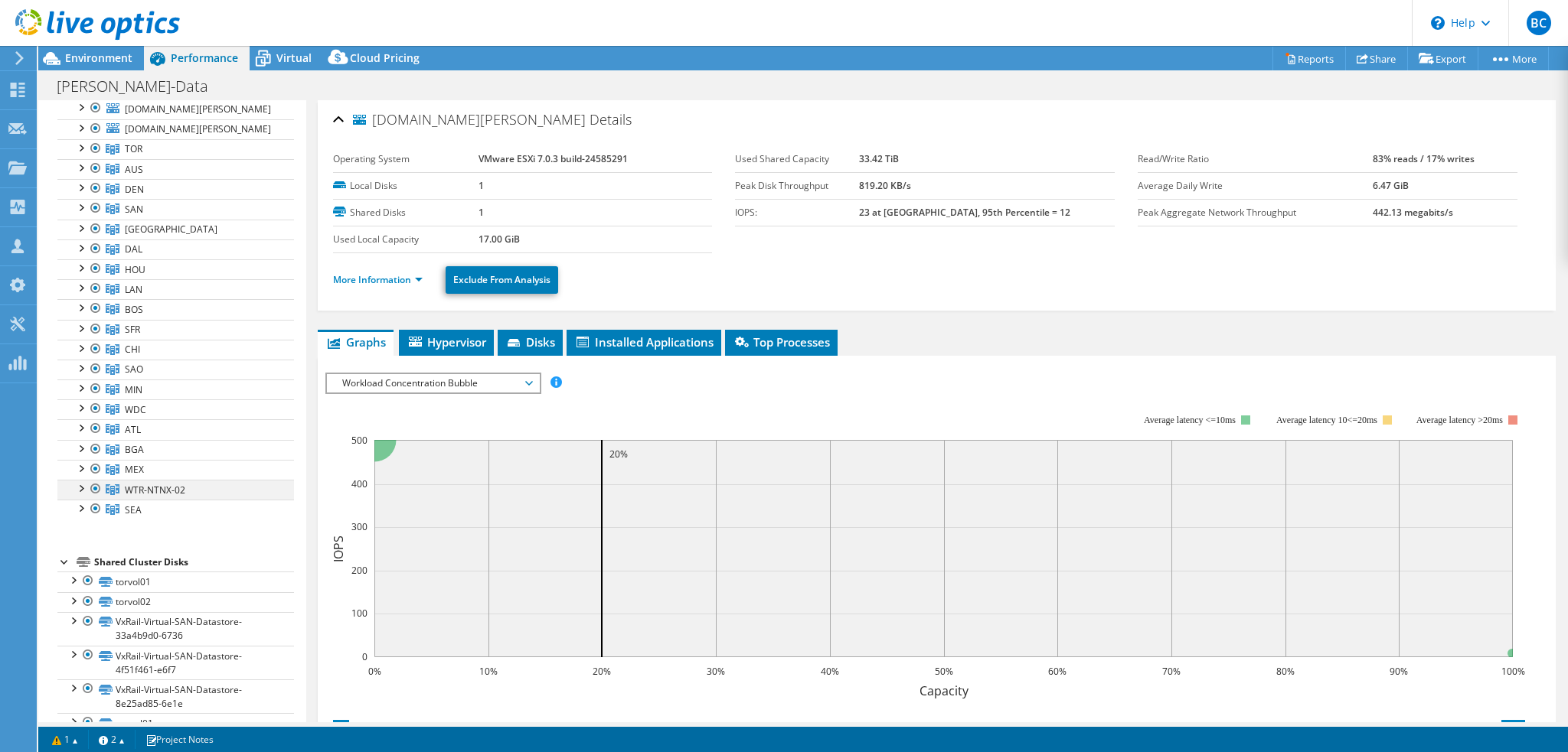
click at [79, 483] on div at bounding box center [80, 487] width 16 height 16
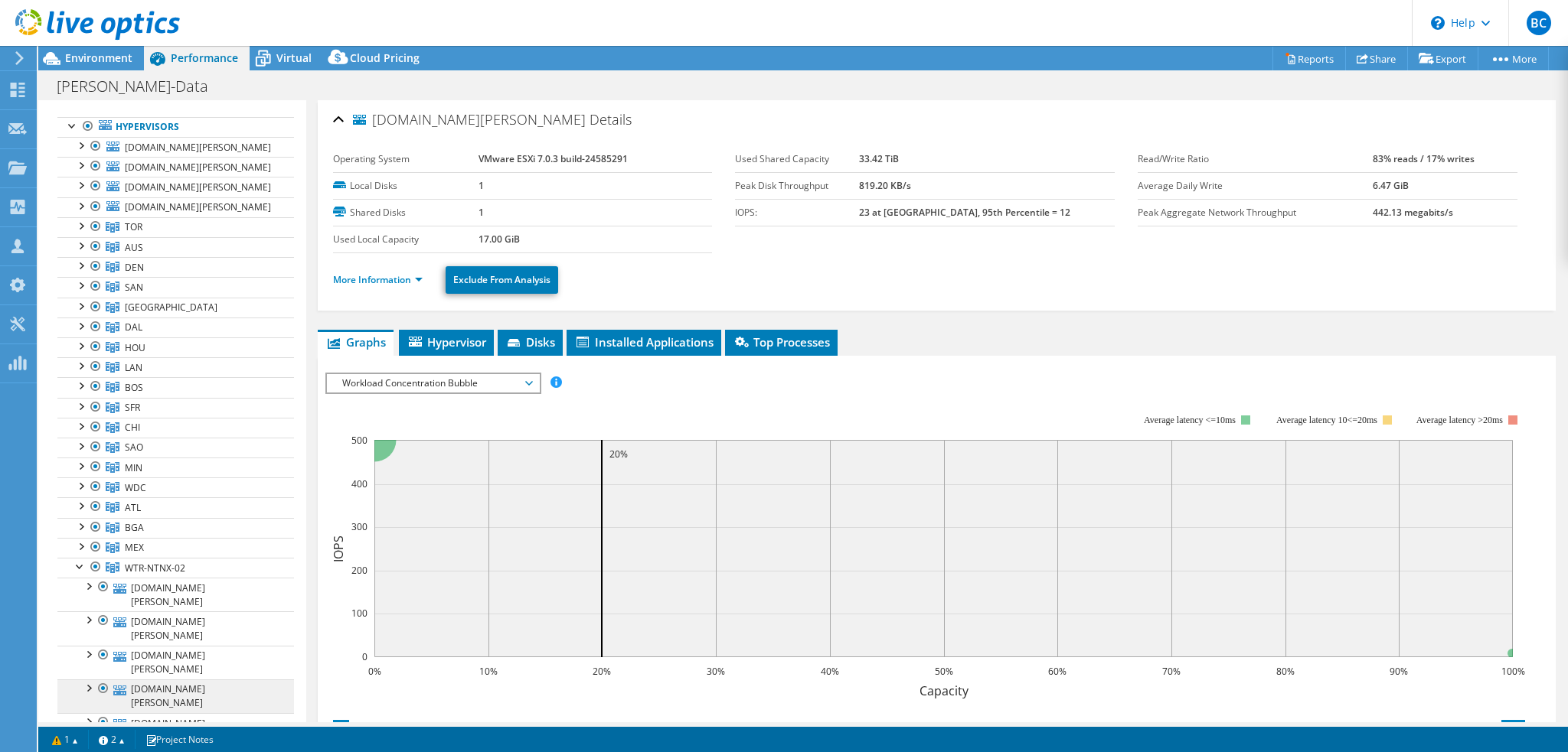
scroll to position [0, 0]
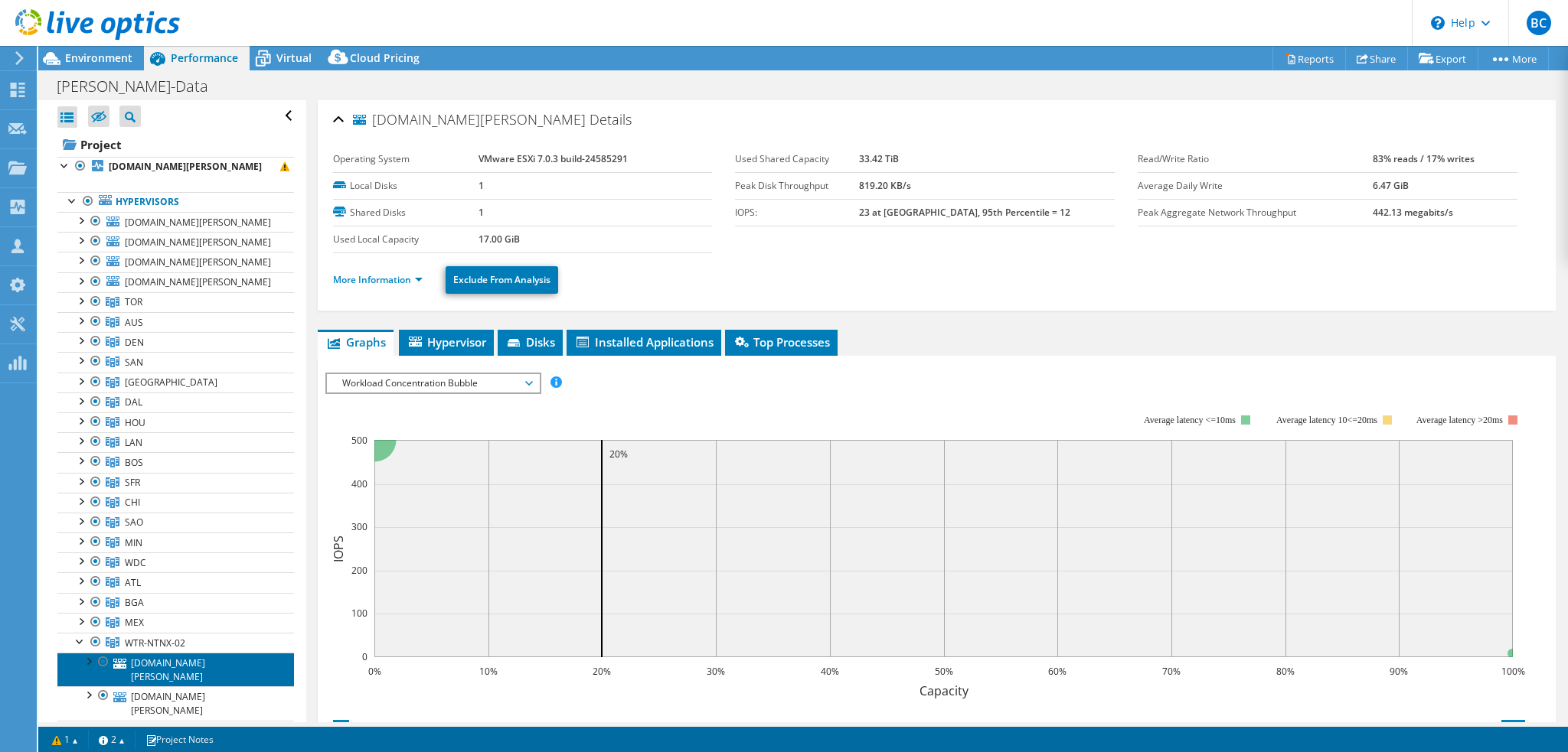
click at [184, 657] on link "wtresxi47.bain.com" at bounding box center [175, 669] width 237 height 34
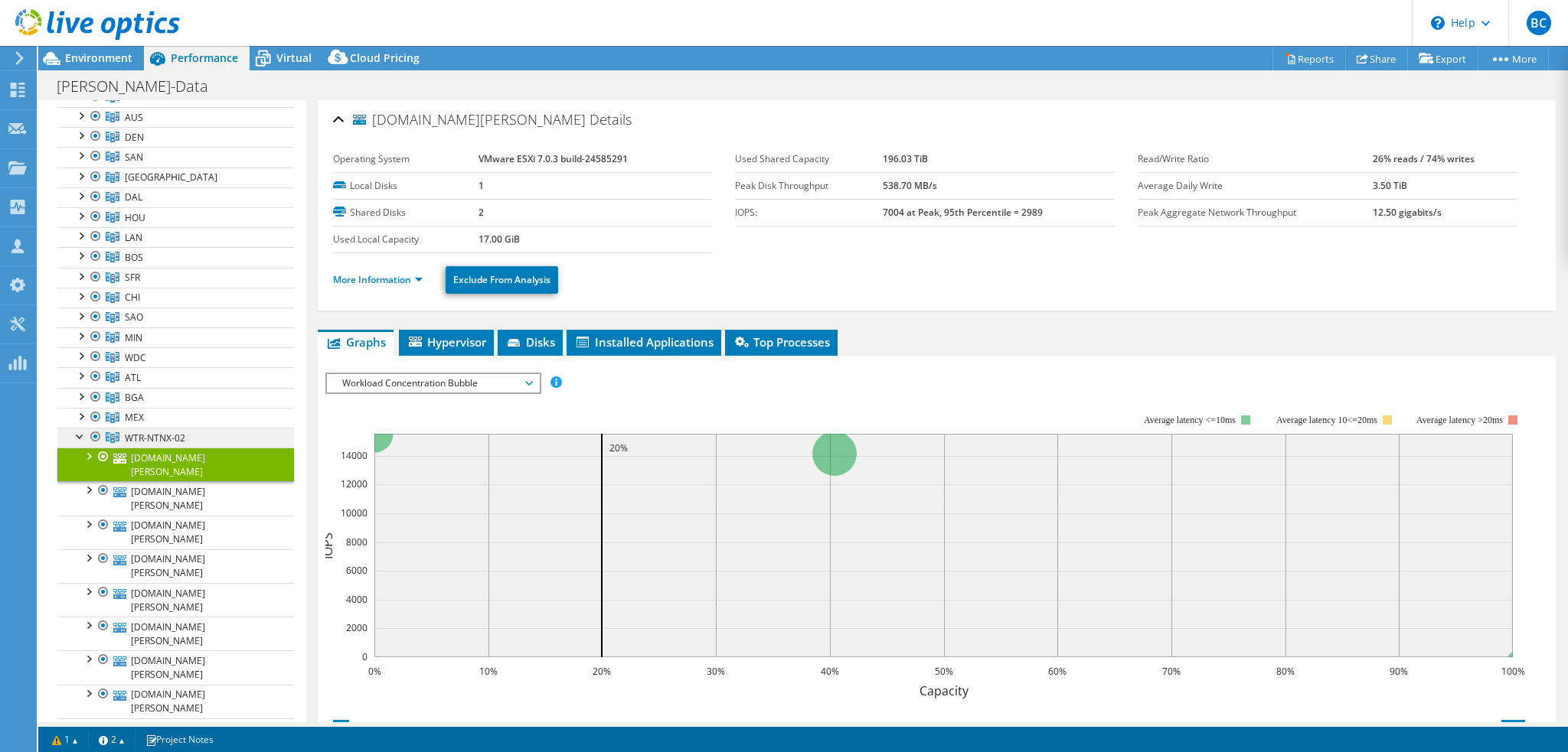
scroll to position [229, 0]
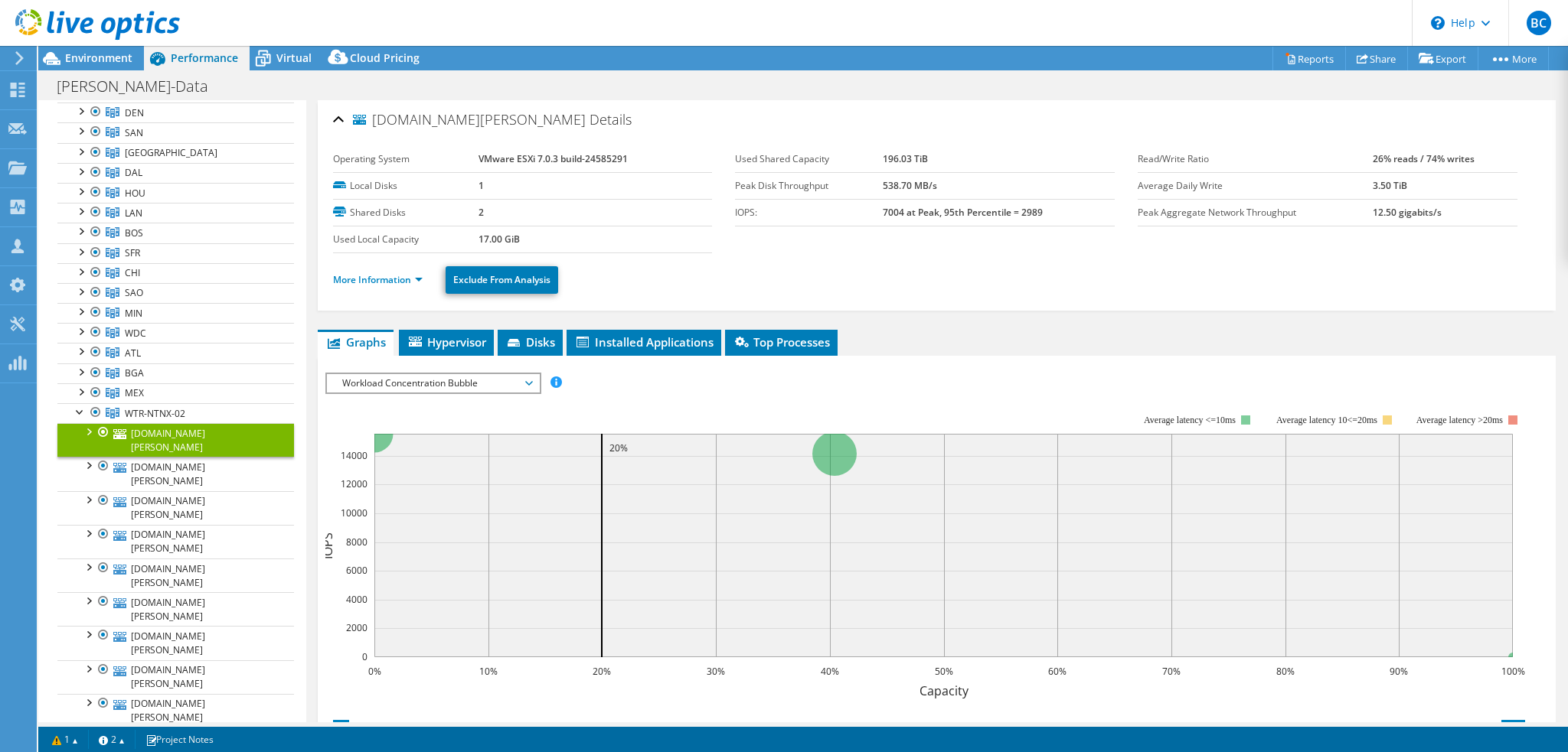
drag, startPoint x: 85, startPoint y: 427, endPoint x: 119, endPoint y: 435, distance: 34.9
click at [85, 427] on div at bounding box center [87, 431] width 16 height 16
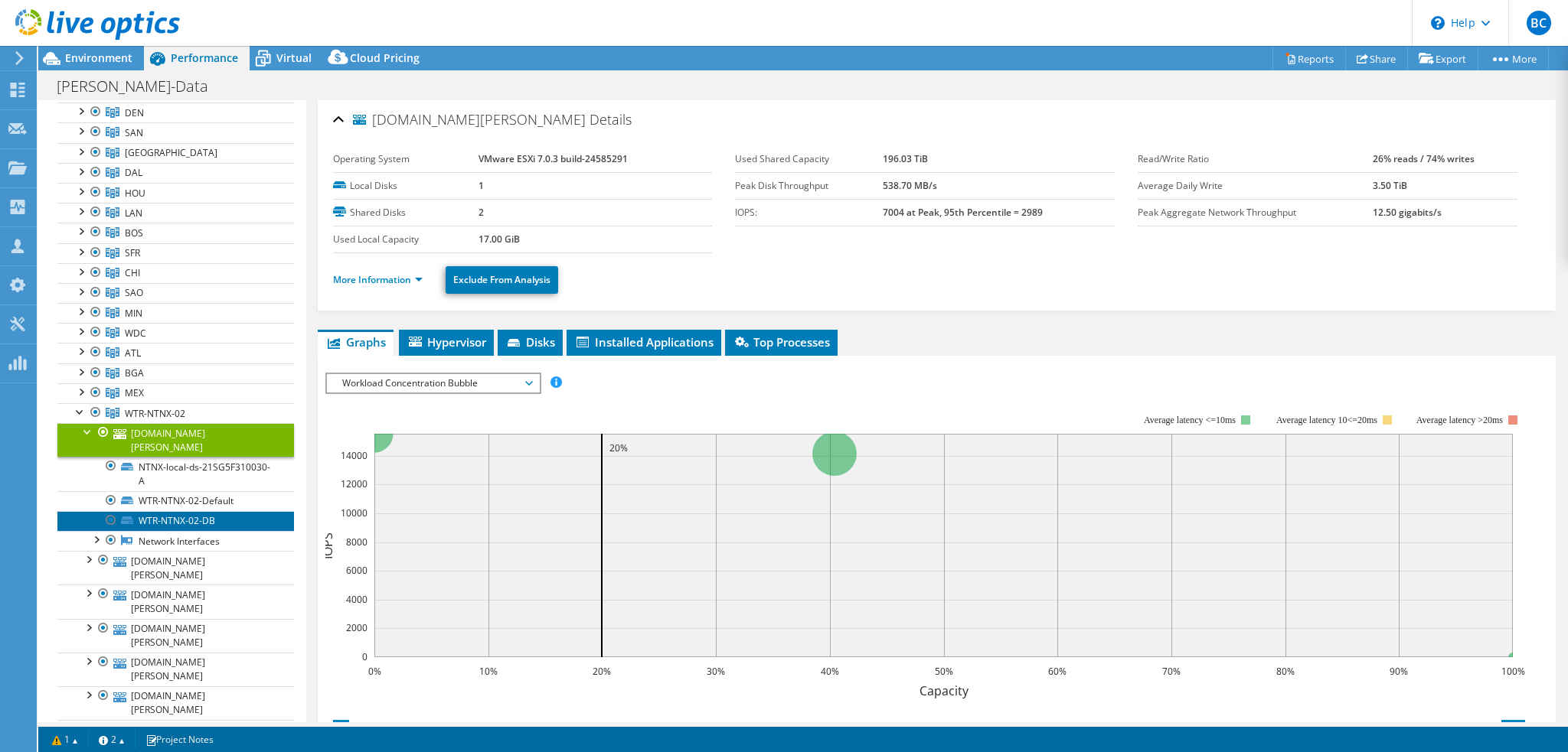
click at [202, 511] on link "WTR-NTNX-02-DB" at bounding box center [175, 521] width 237 height 20
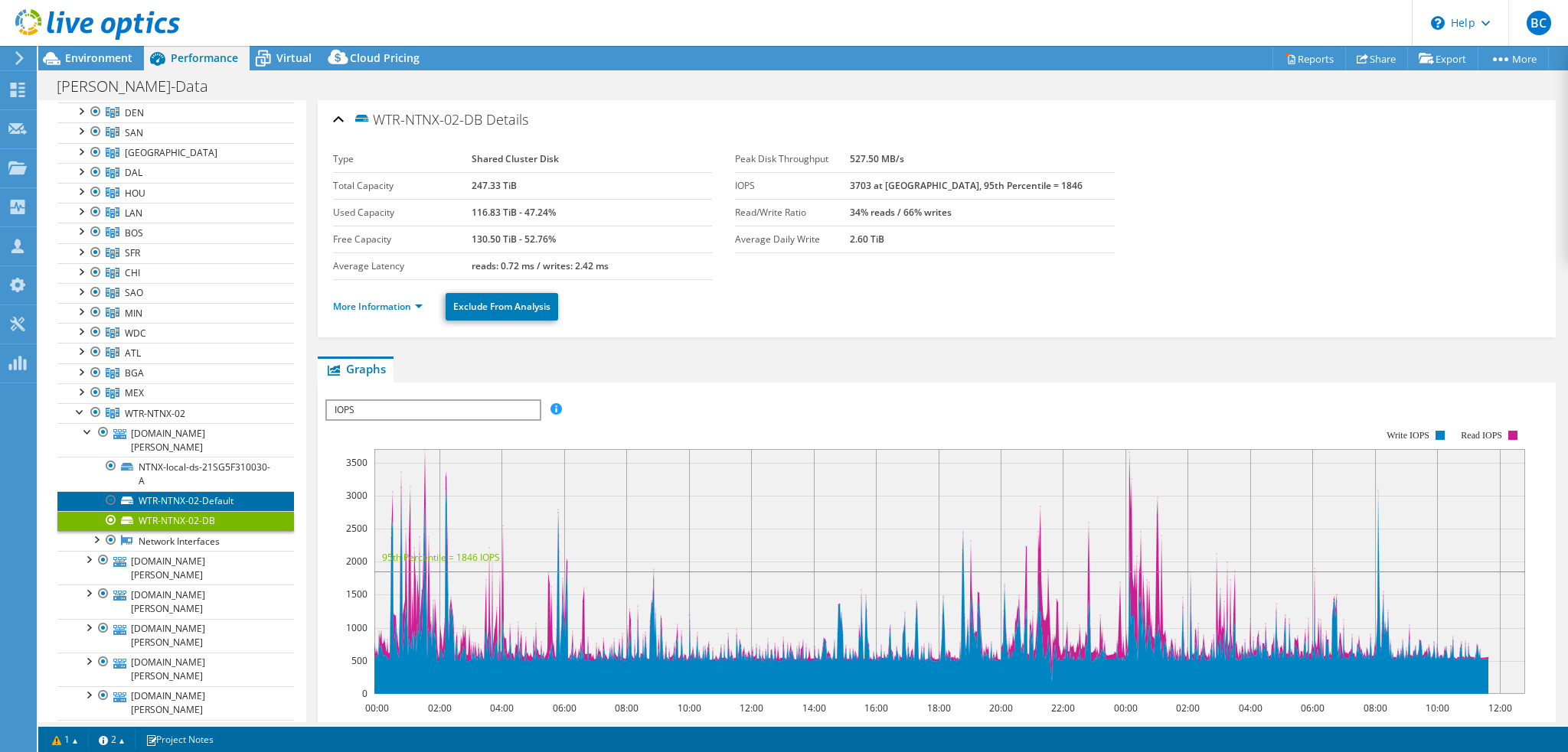
click at [200, 492] on link "WTR-NTNX-02-Default" at bounding box center [175, 502] width 237 height 20
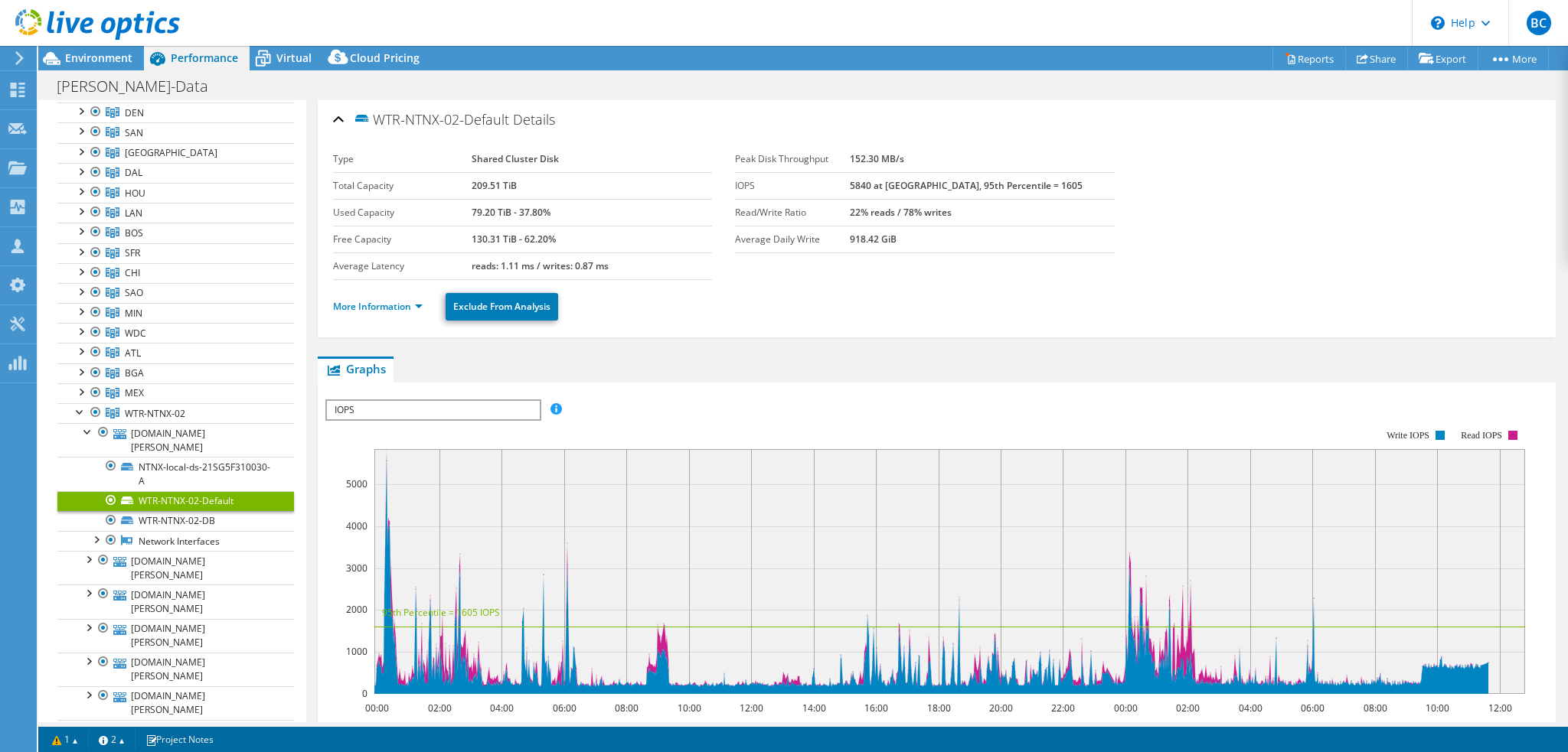
scroll to position [301, 0]
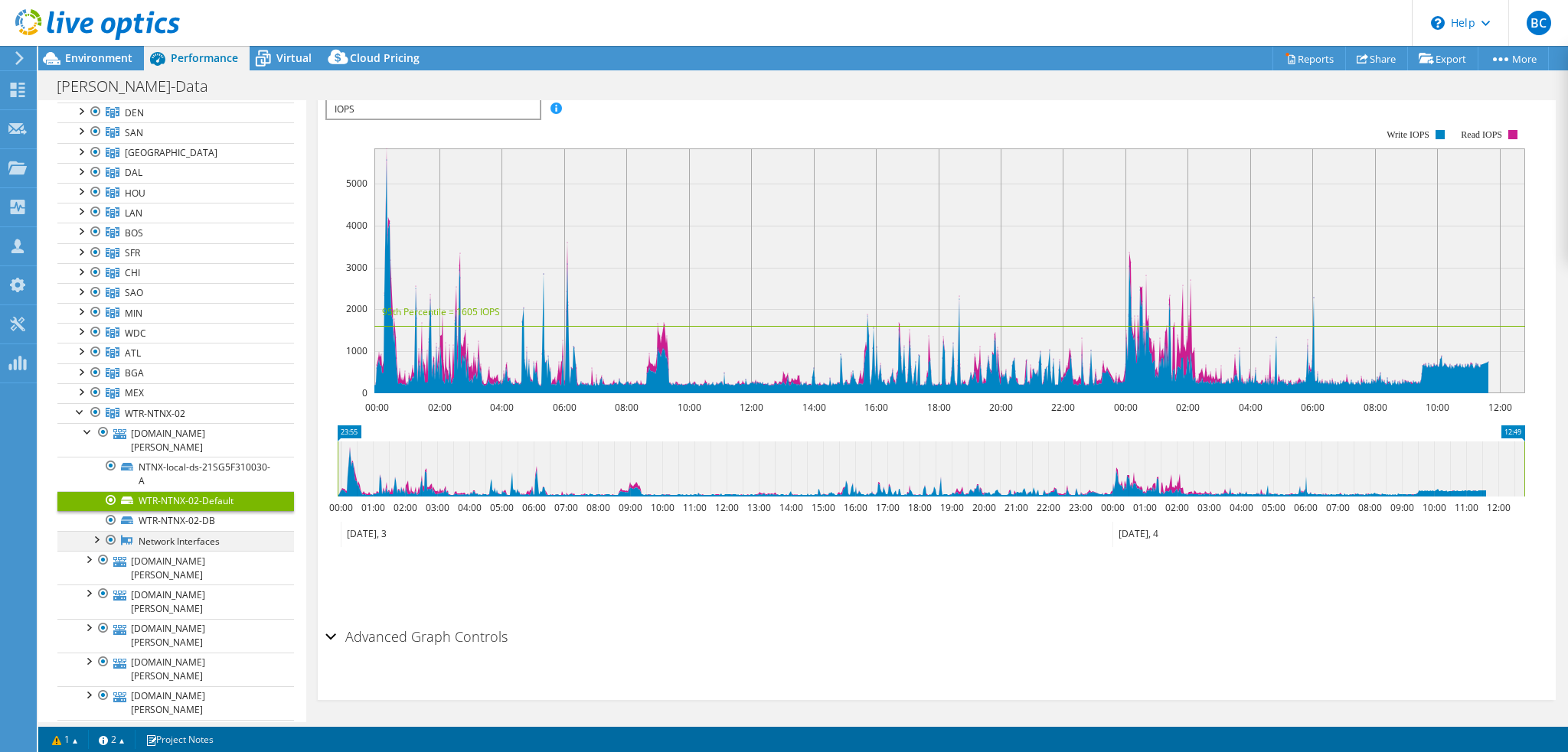
click at [98, 531] on div at bounding box center [96, 538] width 16 height 16
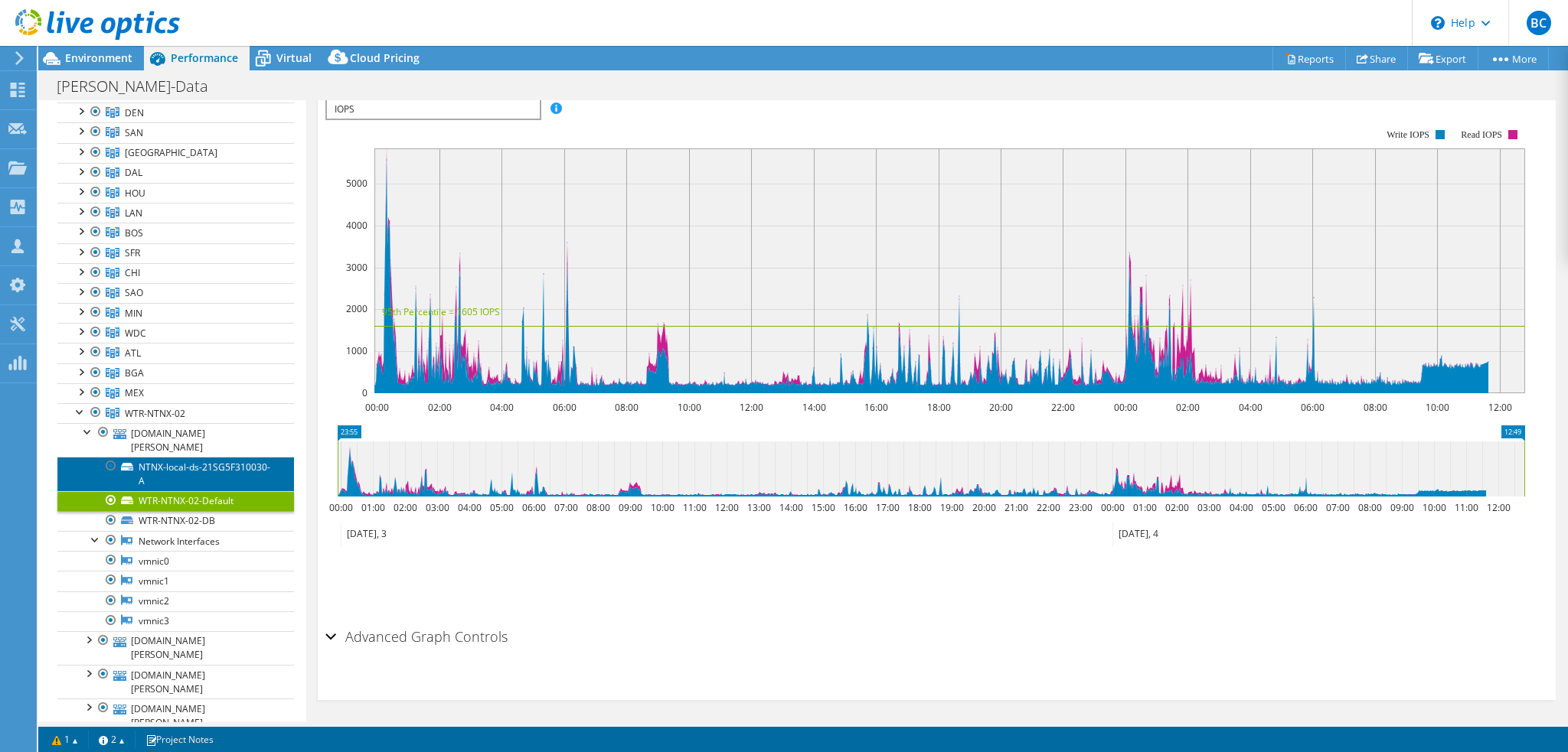
click at [217, 457] on link "NTNX-local-ds-21SG5F310030-A" at bounding box center [175, 473] width 237 height 34
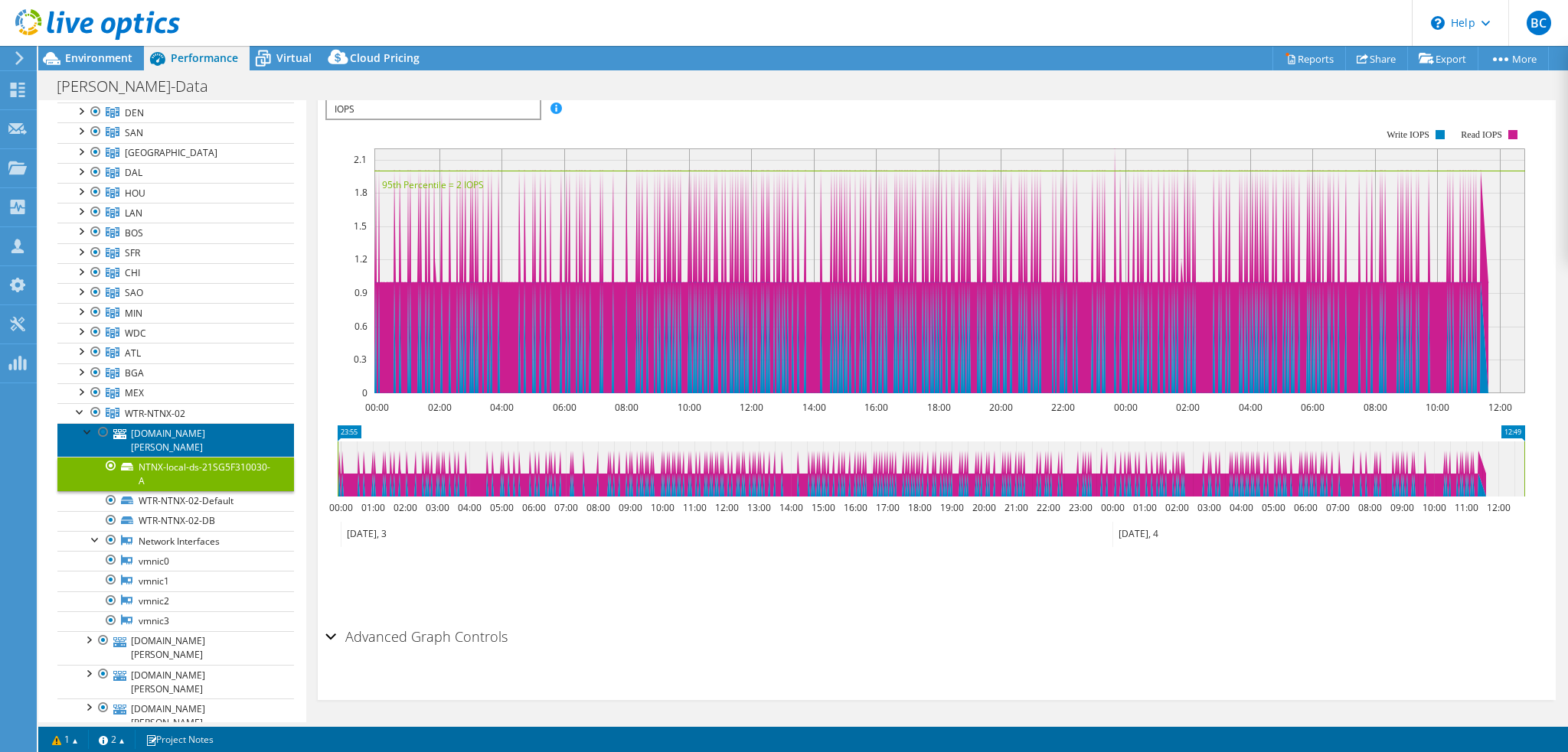
click at [232, 429] on link "wtresxi47.bain.com" at bounding box center [175, 440] width 237 height 34
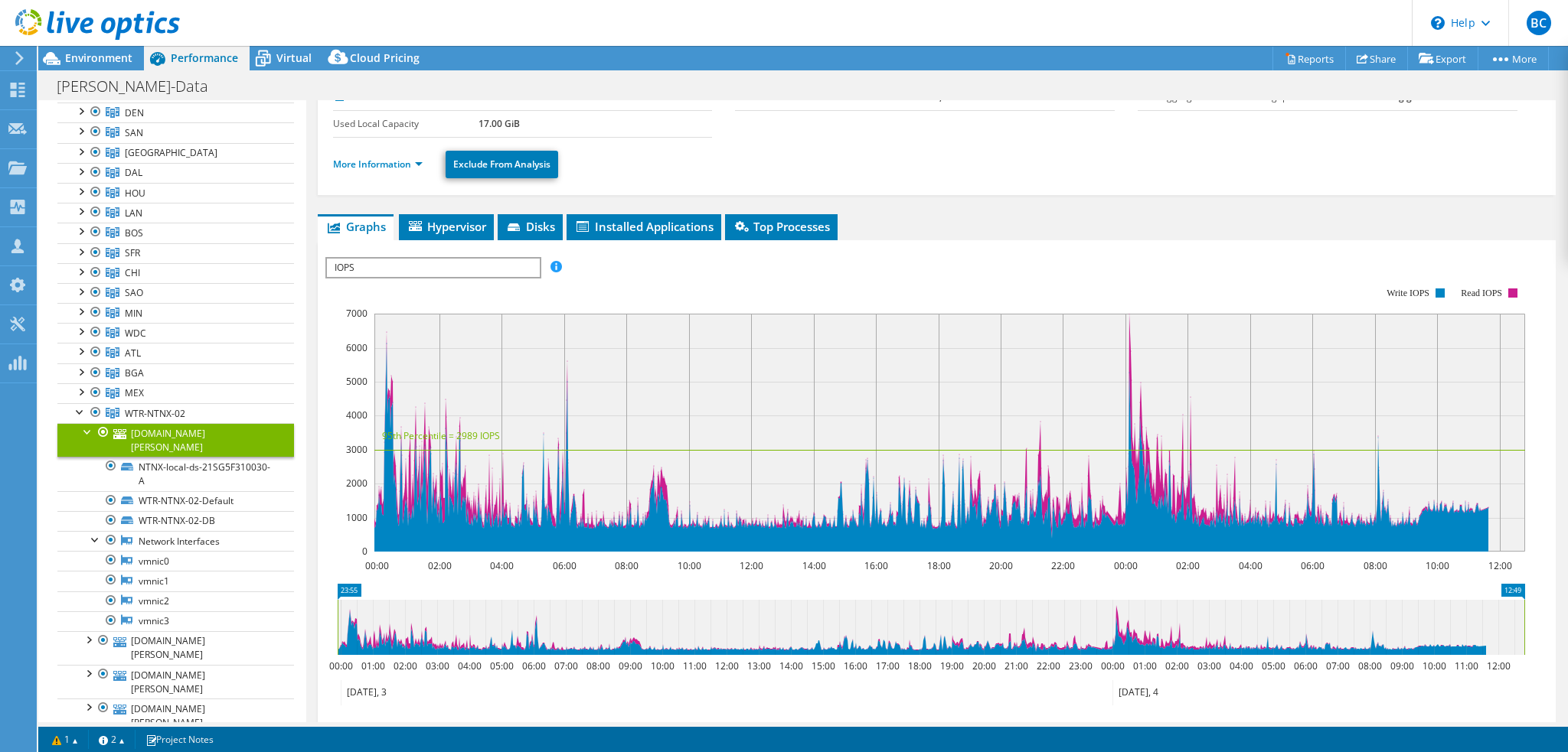
scroll to position [0, 0]
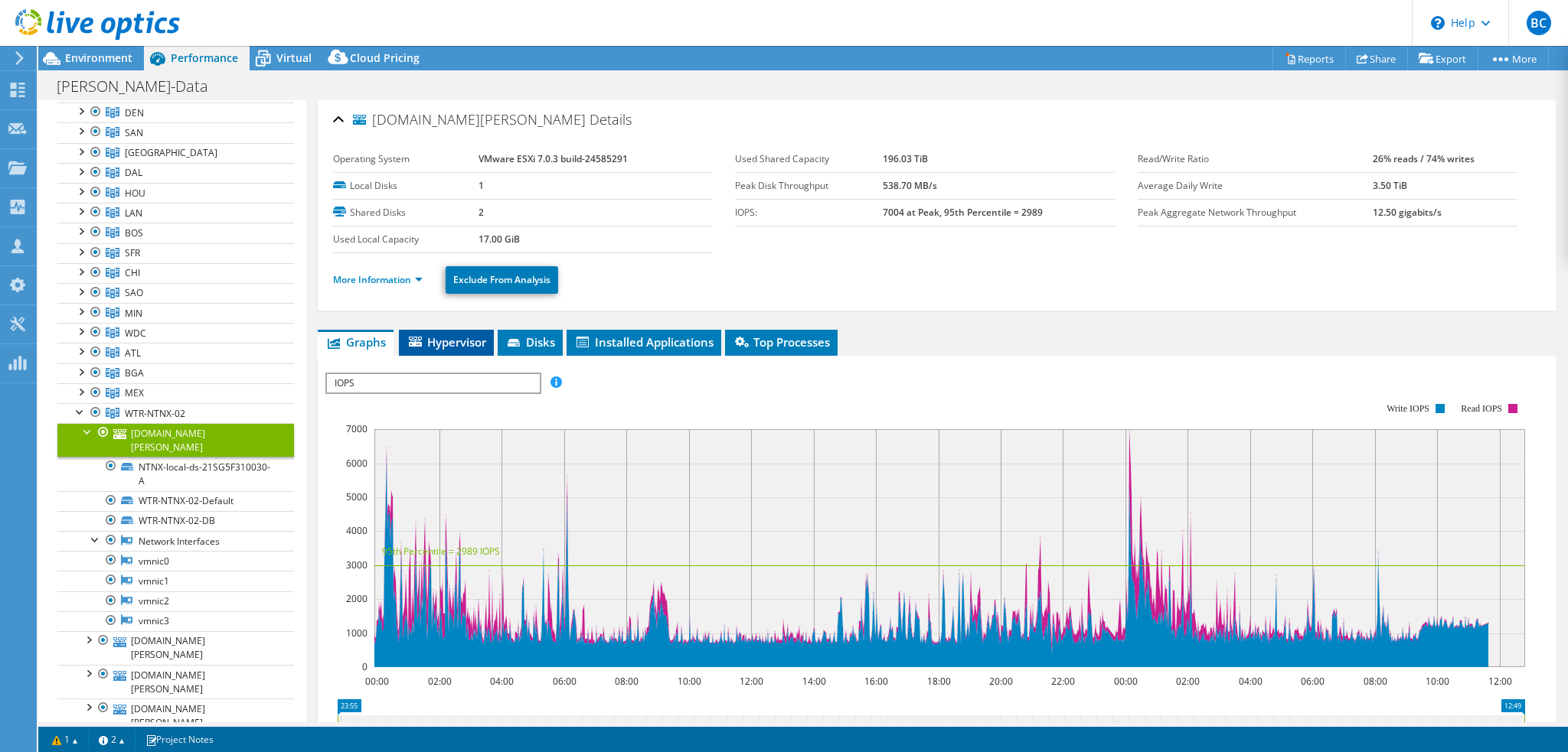
click at [456, 335] on span "Hypervisor" at bounding box center [446, 341] width 79 height 16
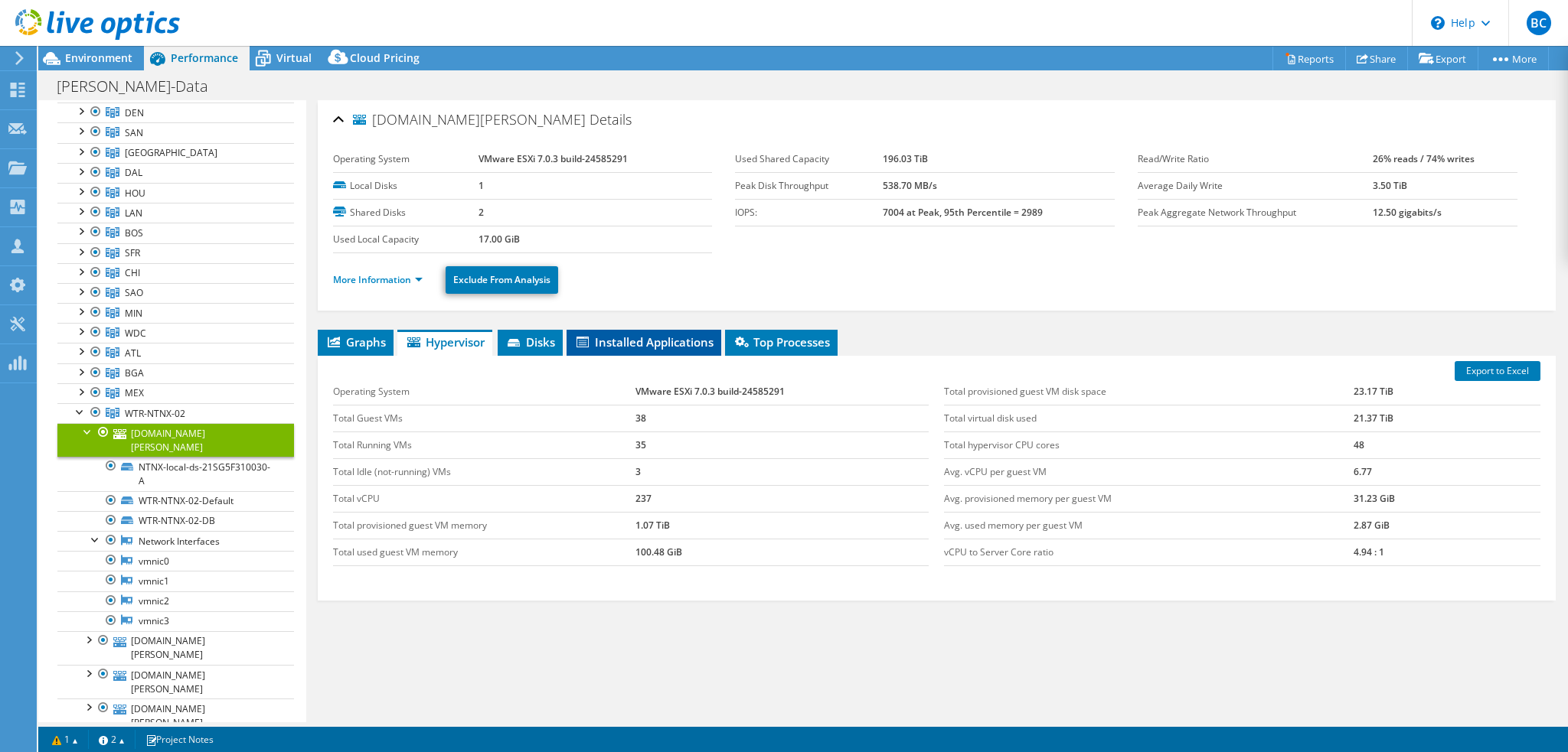
click at [674, 340] on span "Installed Applications" at bounding box center [643, 341] width 139 height 16
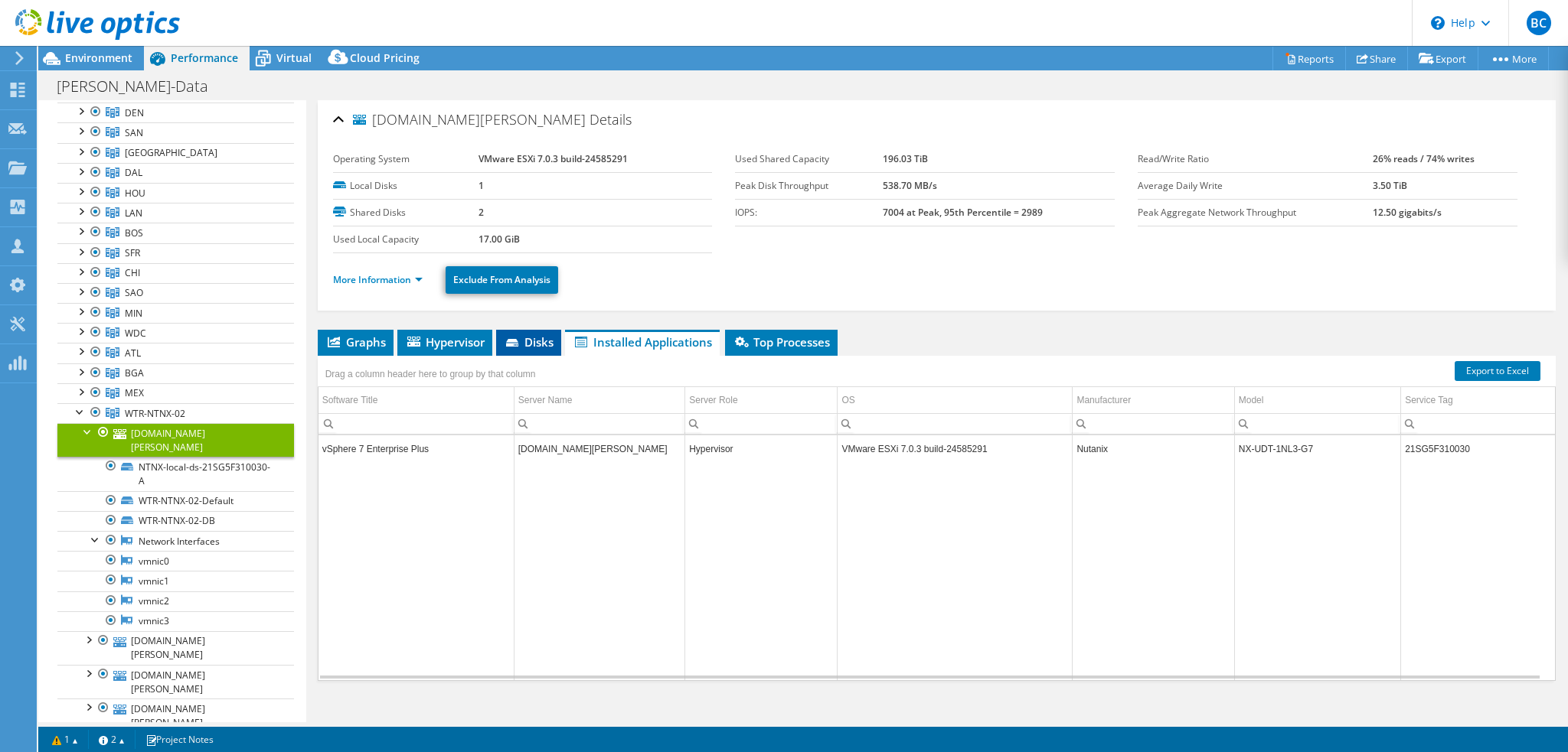
click at [540, 339] on span "Disks" at bounding box center [528, 341] width 50 height 16
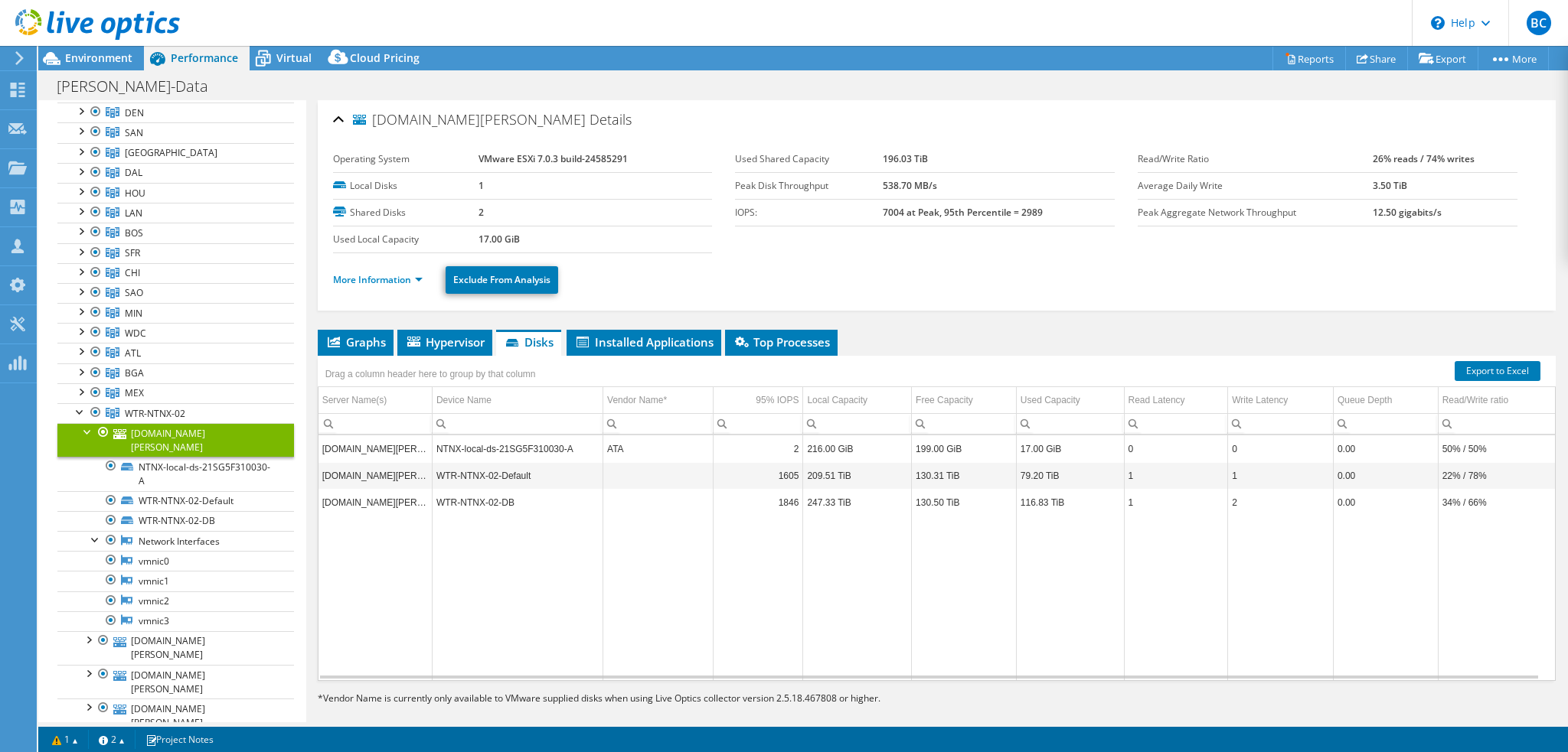
click at [86, 429] on div at bounding box center [87, 431] width 16 height 16
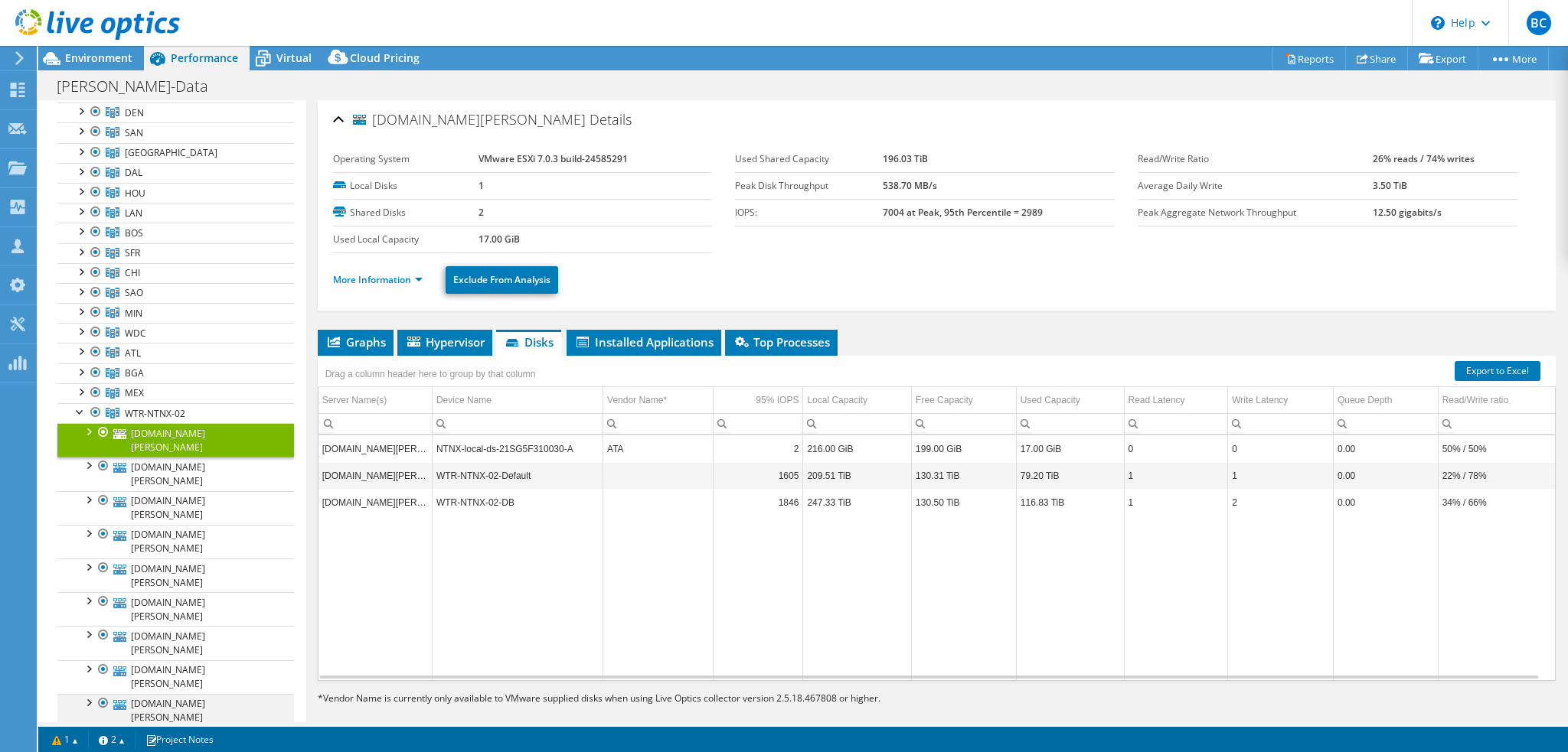
click at [84, 694] on div at bounding box center [87, 701] width 16 height 16
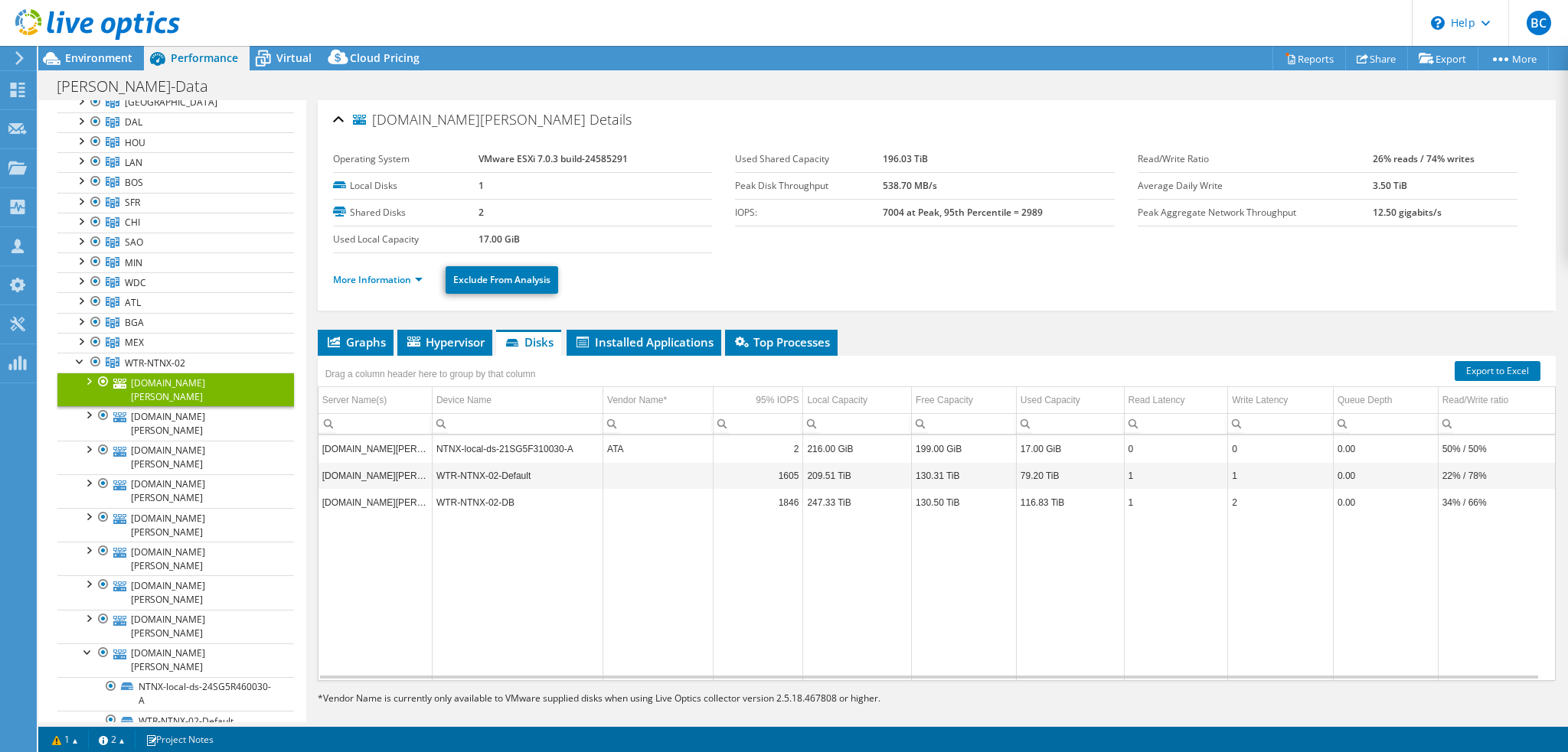
scroll to position [307, 0]
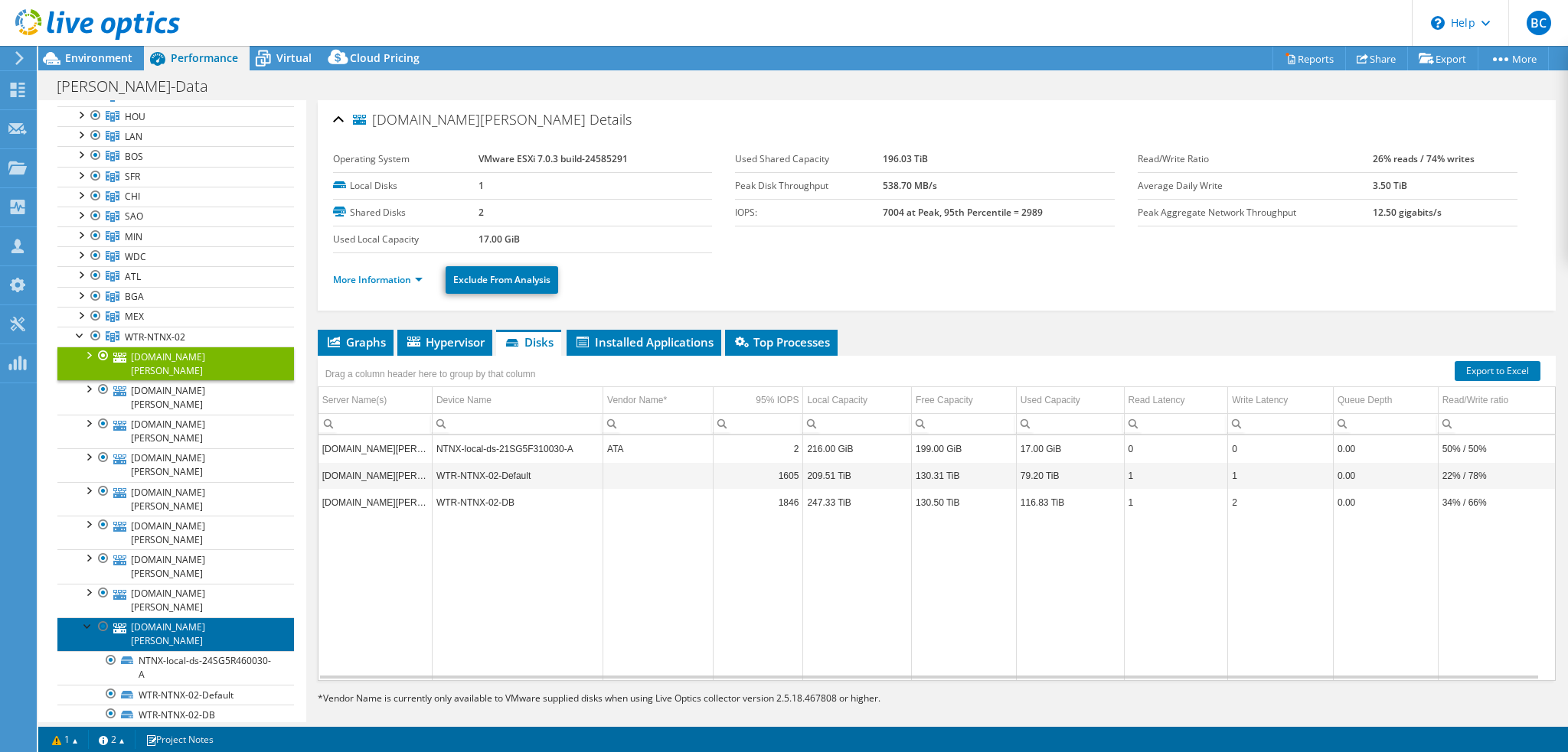
click at [207, 618] on link "wtresxi57.bain.com" at bounding box center [175, 634] width 237 height 34
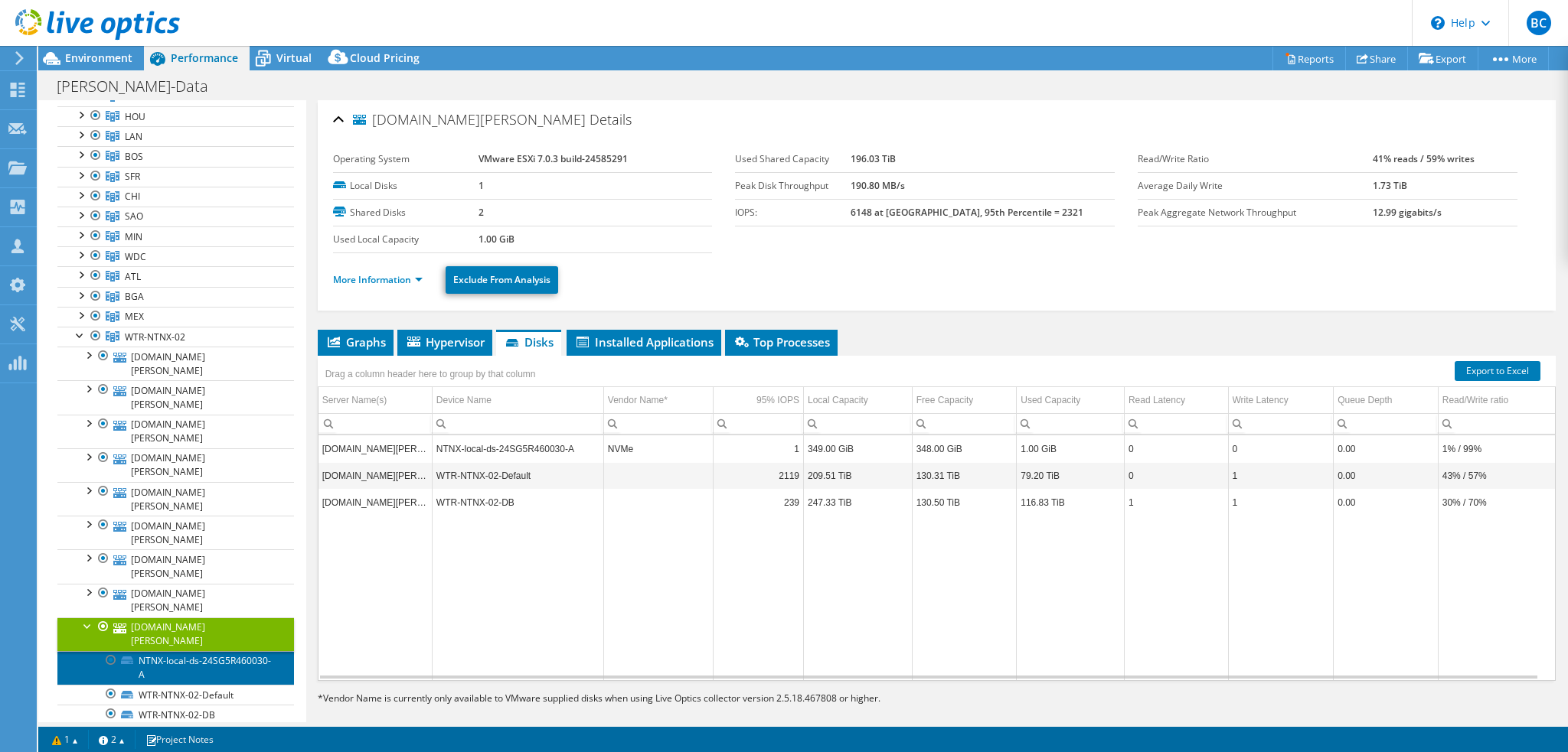
click at [229, 651] on link "NTNX-local-ds-24SG5R460030-A" at bounding box center [175, 667] width 237 height 34
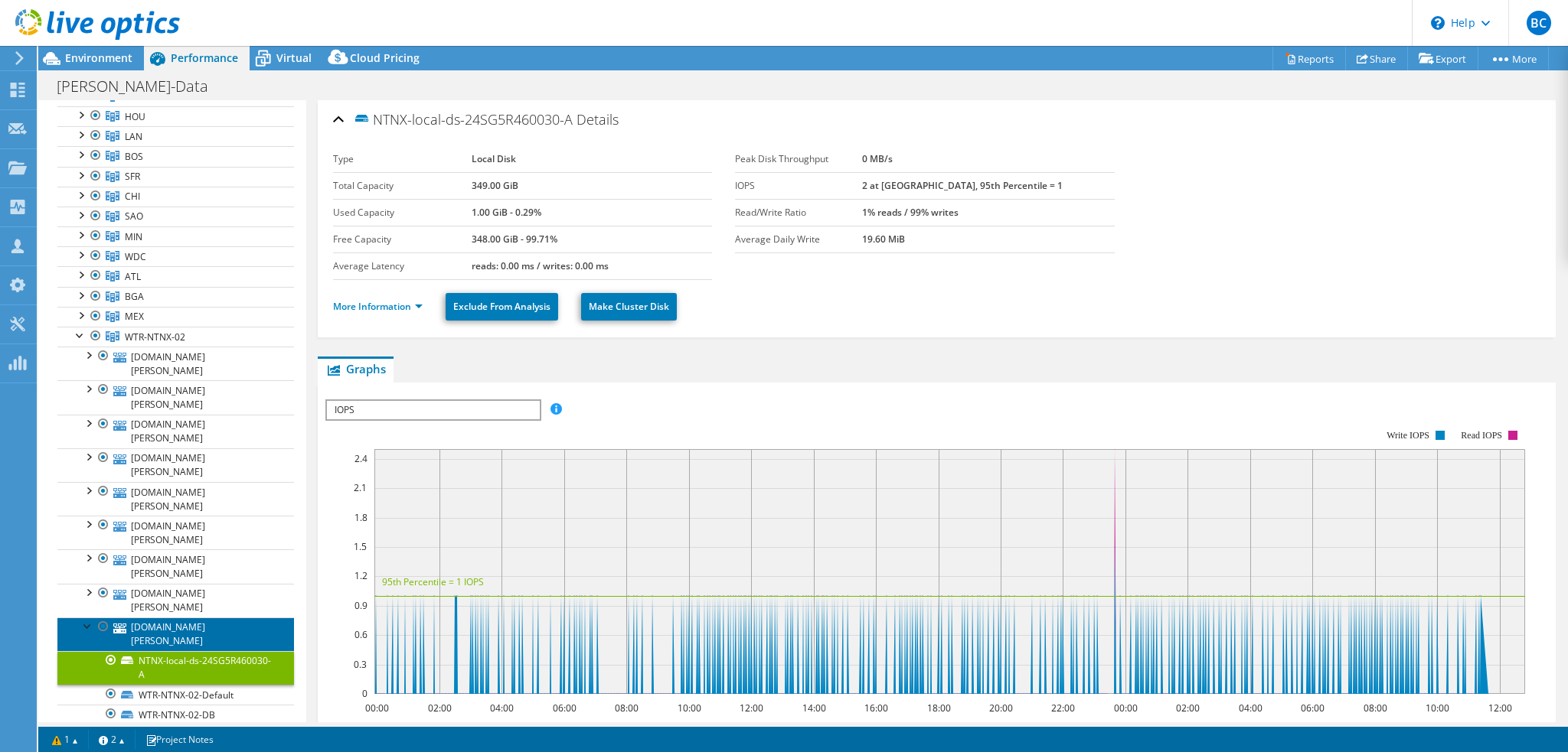
click at [196, 618] on link "wtresxi57.bain.com" at bounding box center [175, 634] width 237 height 34
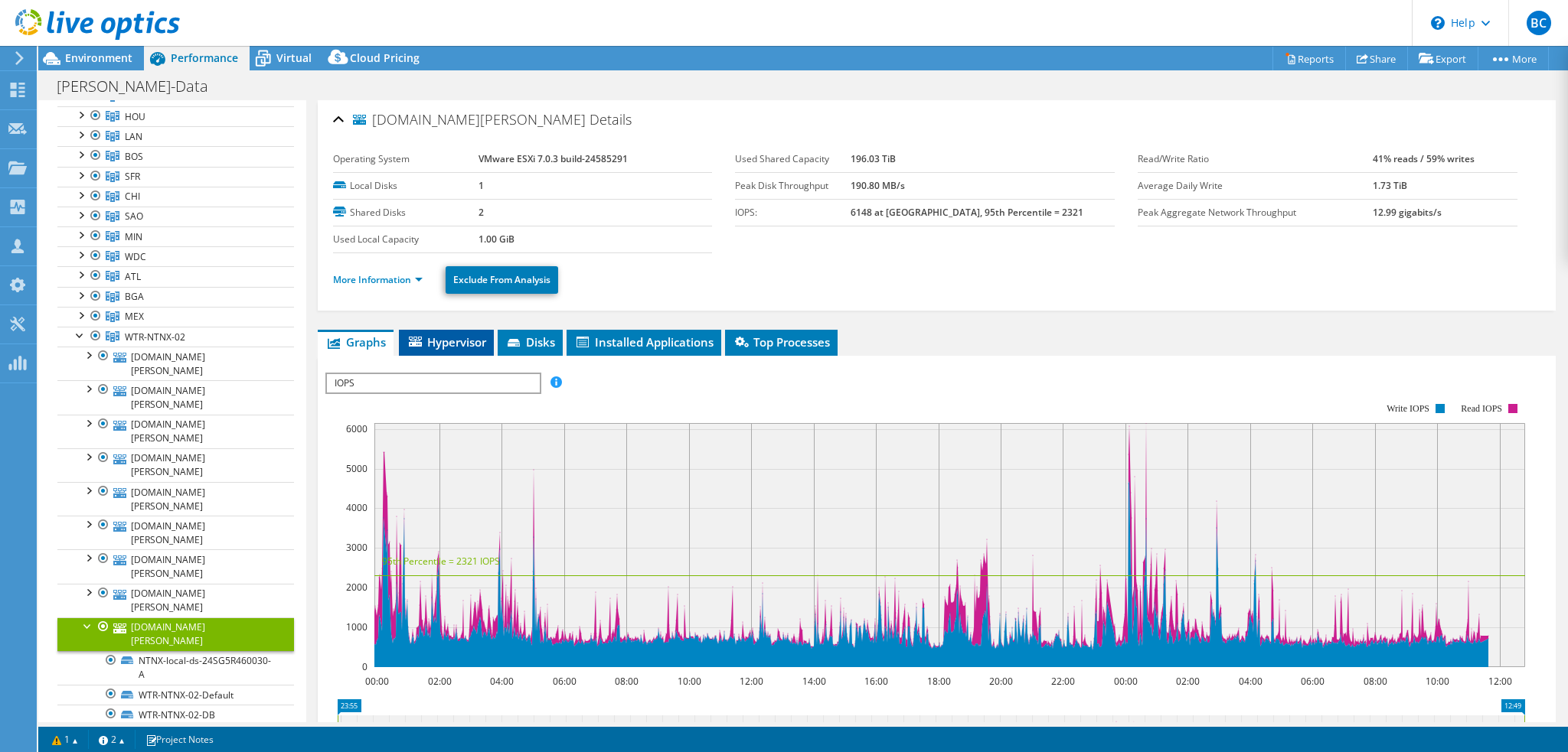
click at [443, 347] on span "Hypervisor" at bounding box center [446, 341] width 79 height 16
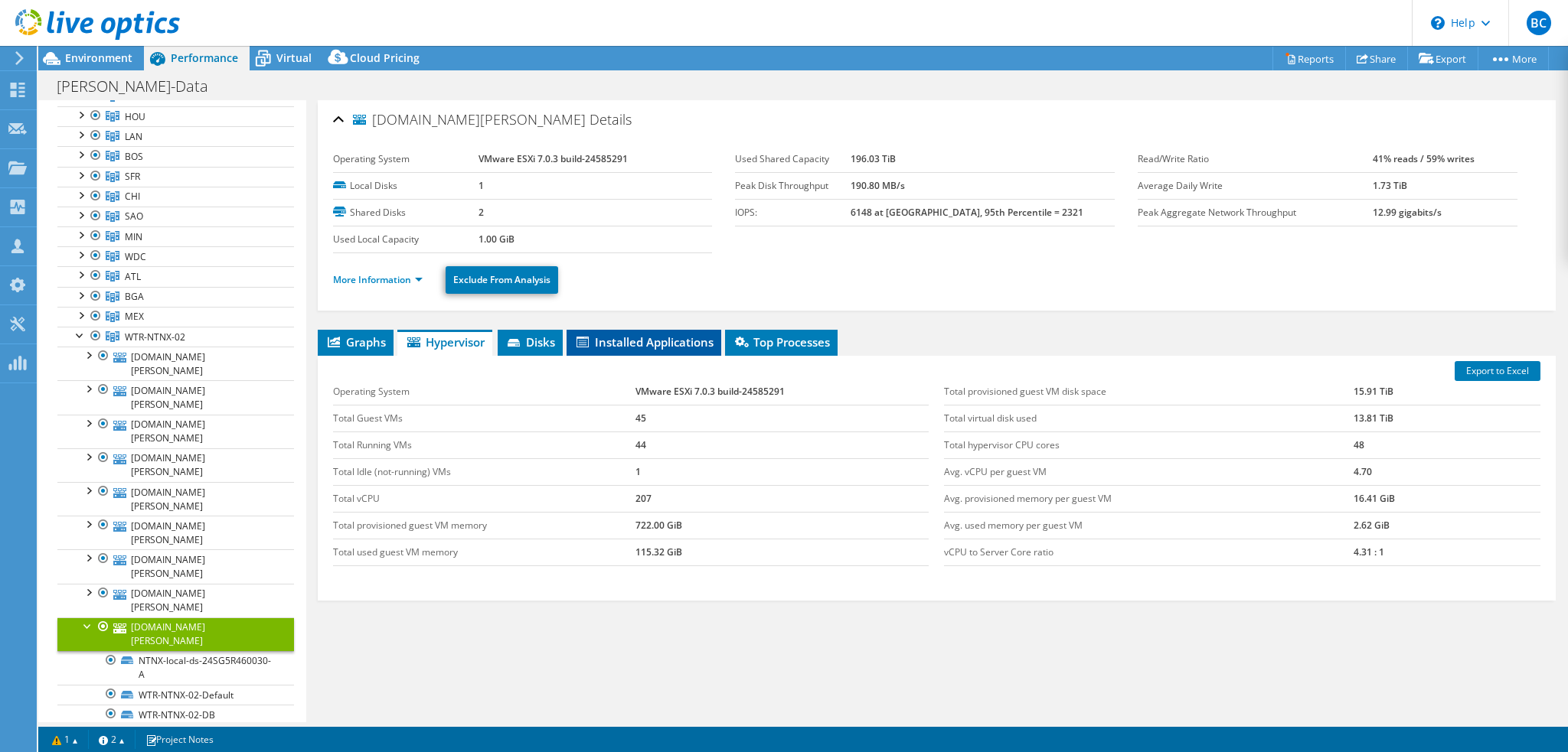
click at [681, 330] on li "Installed Applications" at bounding box center [644, 342] width 155 height 26
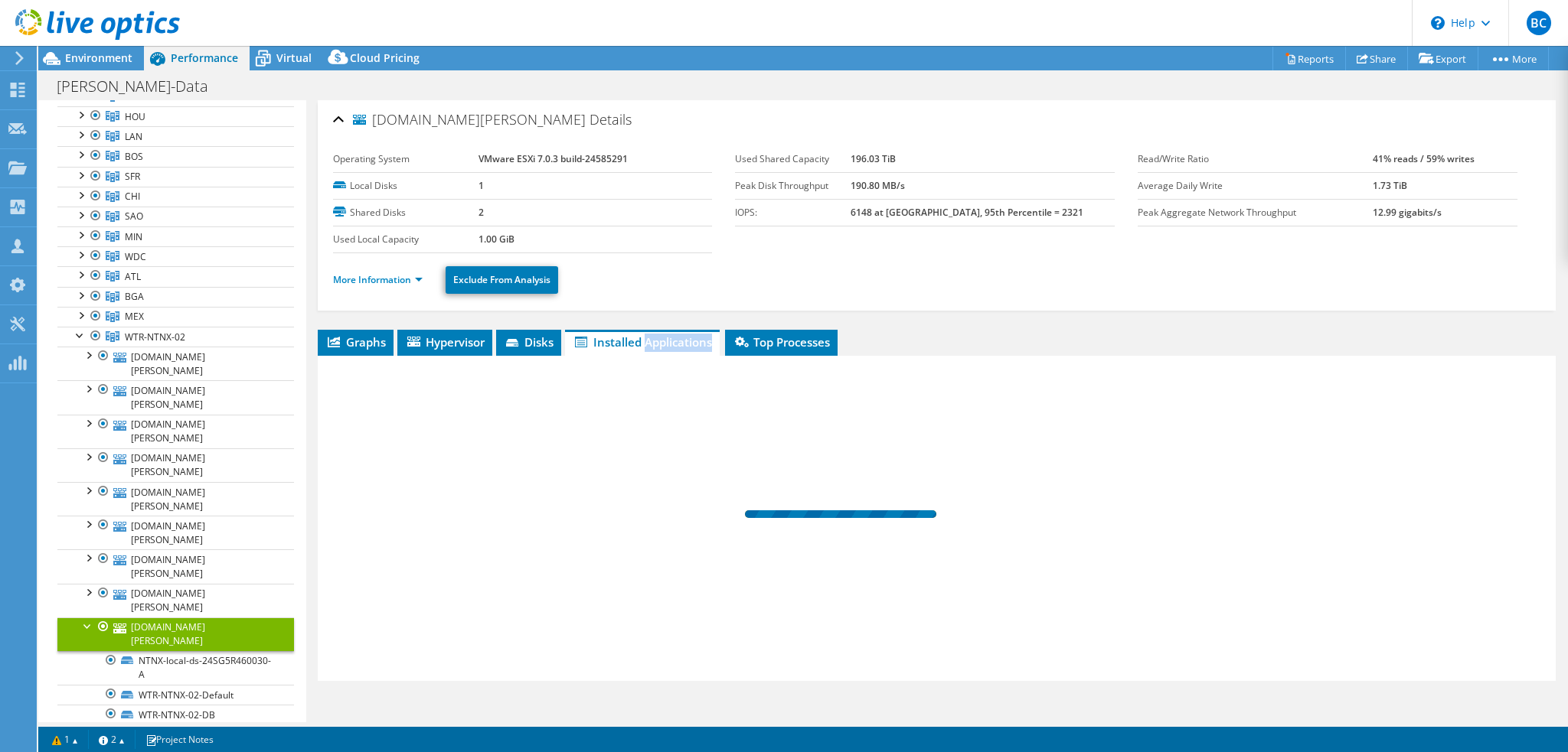
click at [681, 330] on li "Installed Applications" at bounding box center [643, 342] width 155 height 26
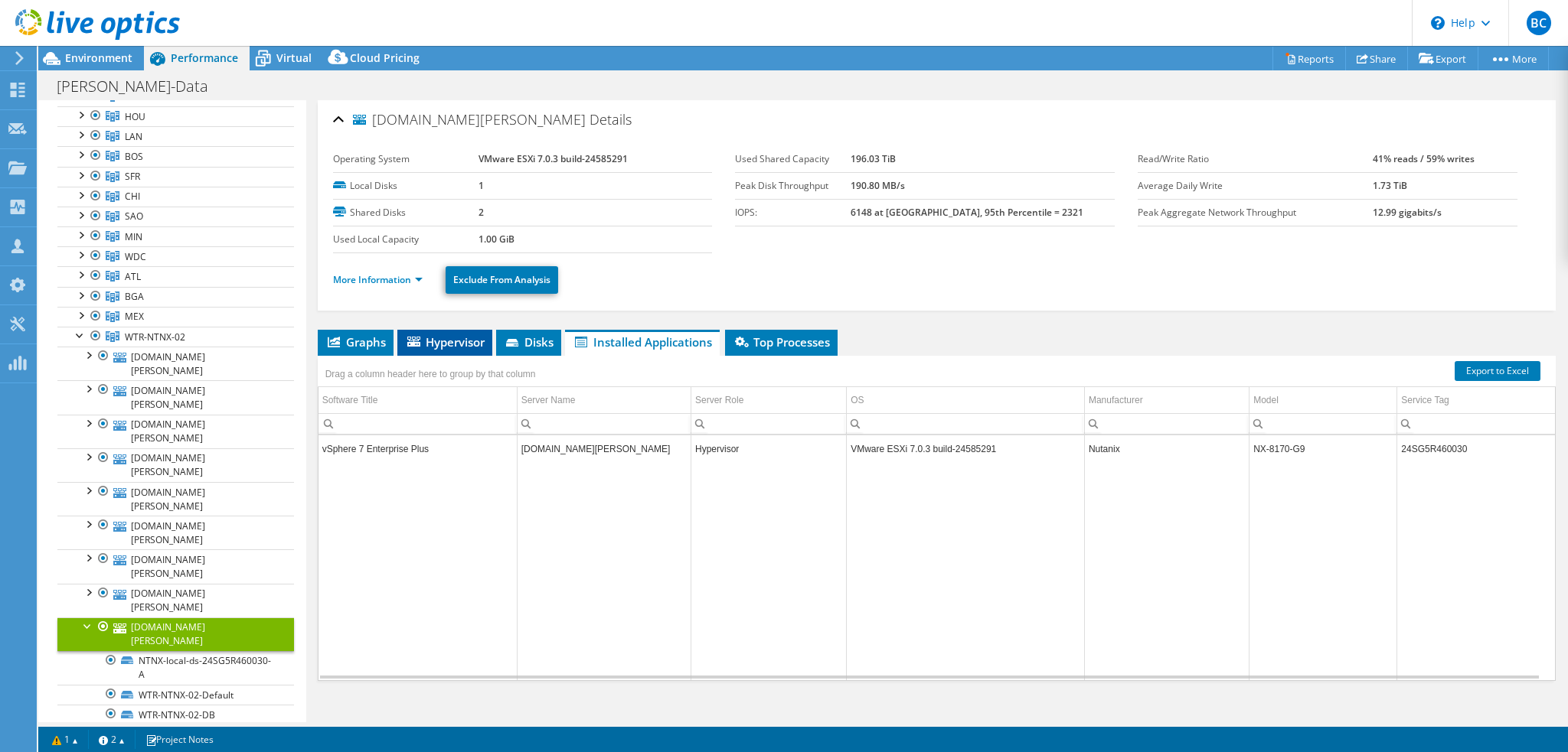
click at [465, 336] on span "Hypervisor" at bounding box center [445, 341] width 79 height 16
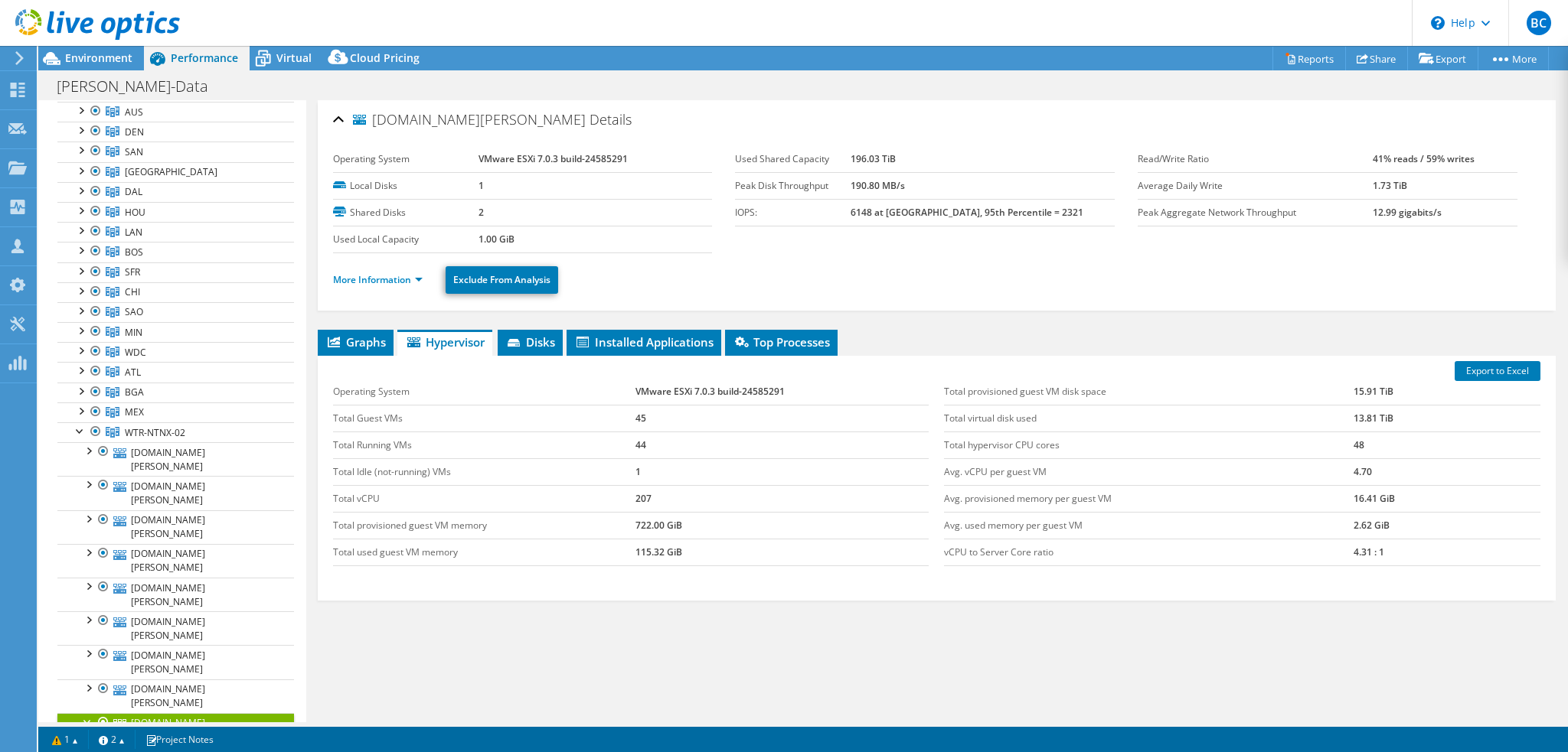
scroll to position [153, 0]
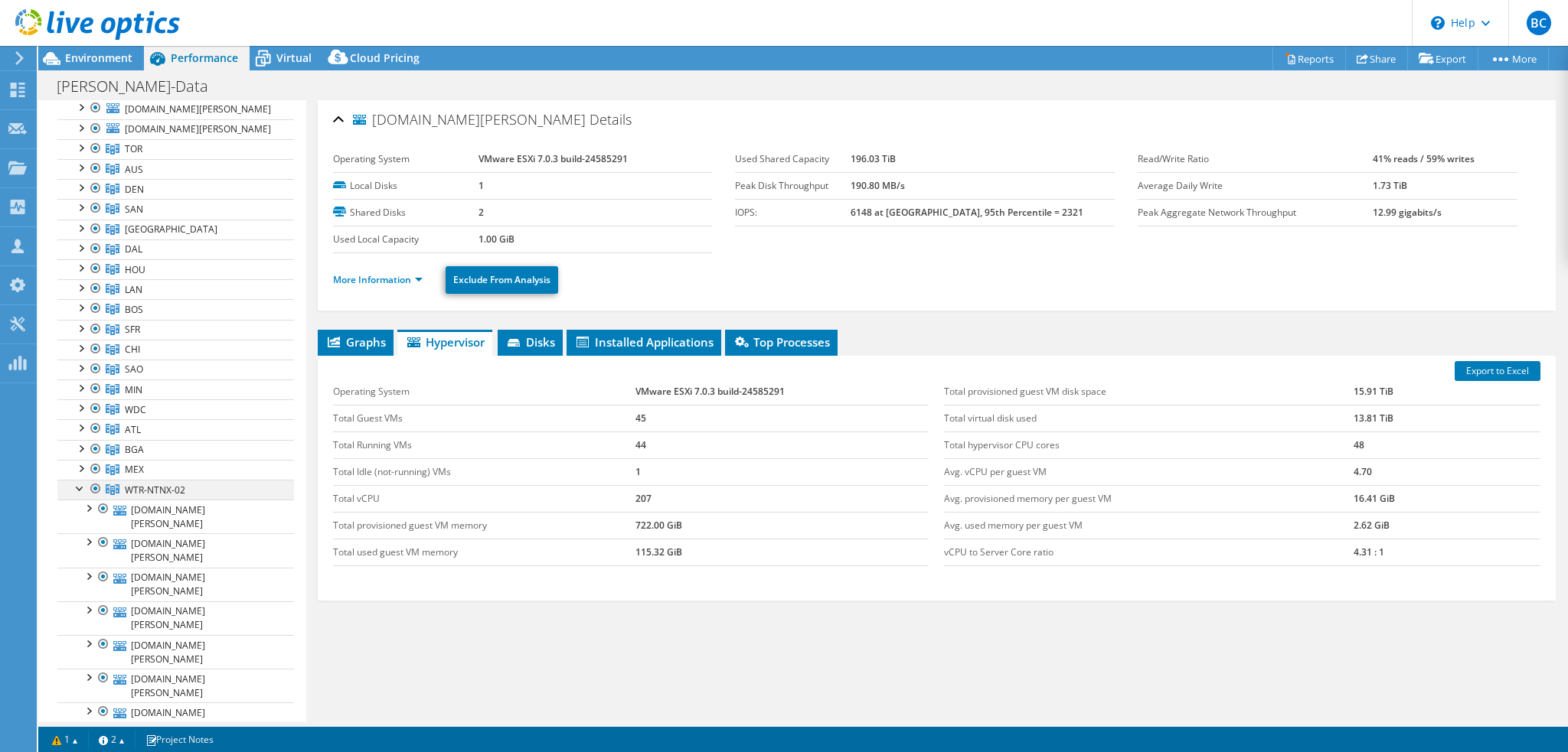
click at [81, 481] on div at bounding box center [80, 487] width 16 height 16
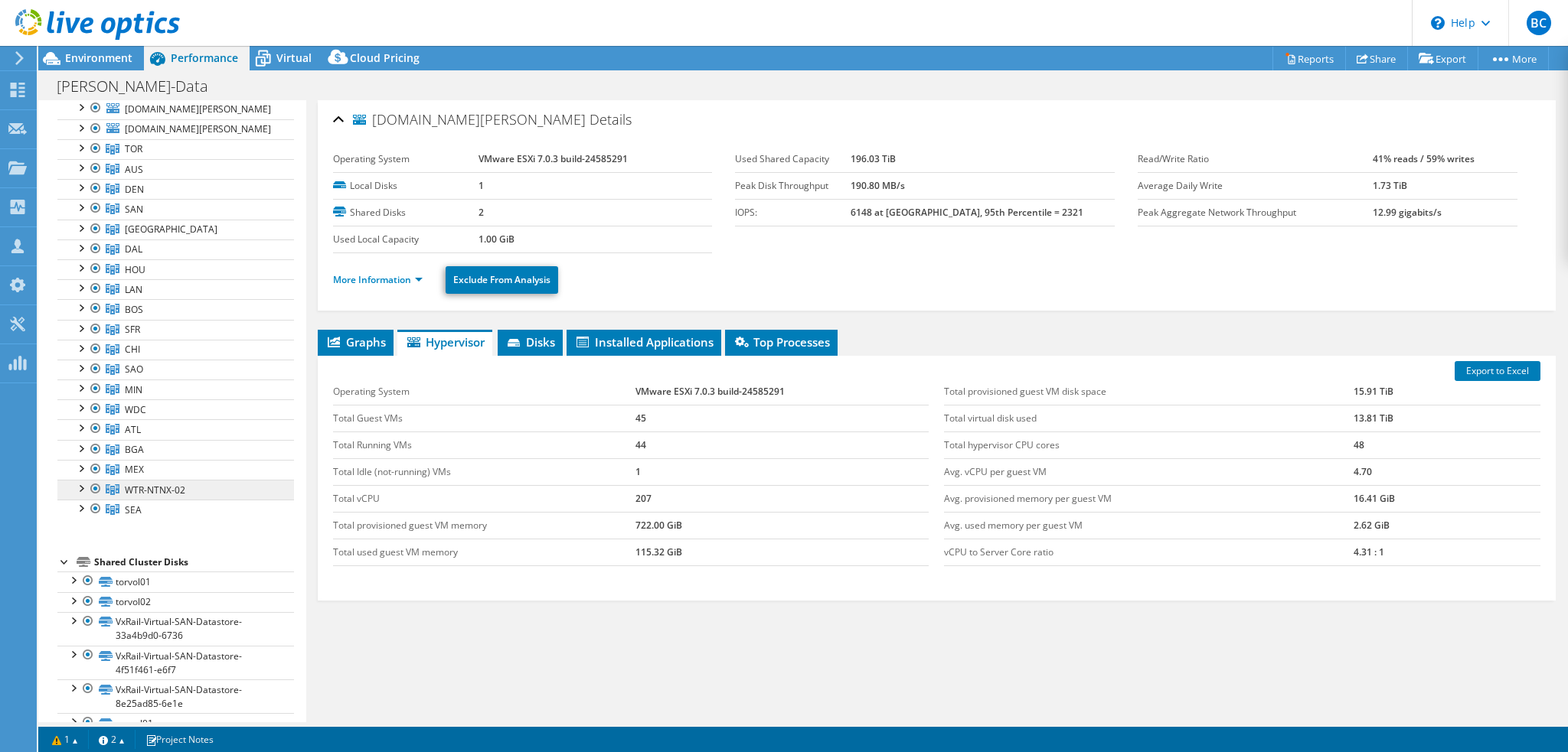
click at [154, 487] on span "WTR-NTNX-02" at bounding box center [156, 490] width 61 height 13
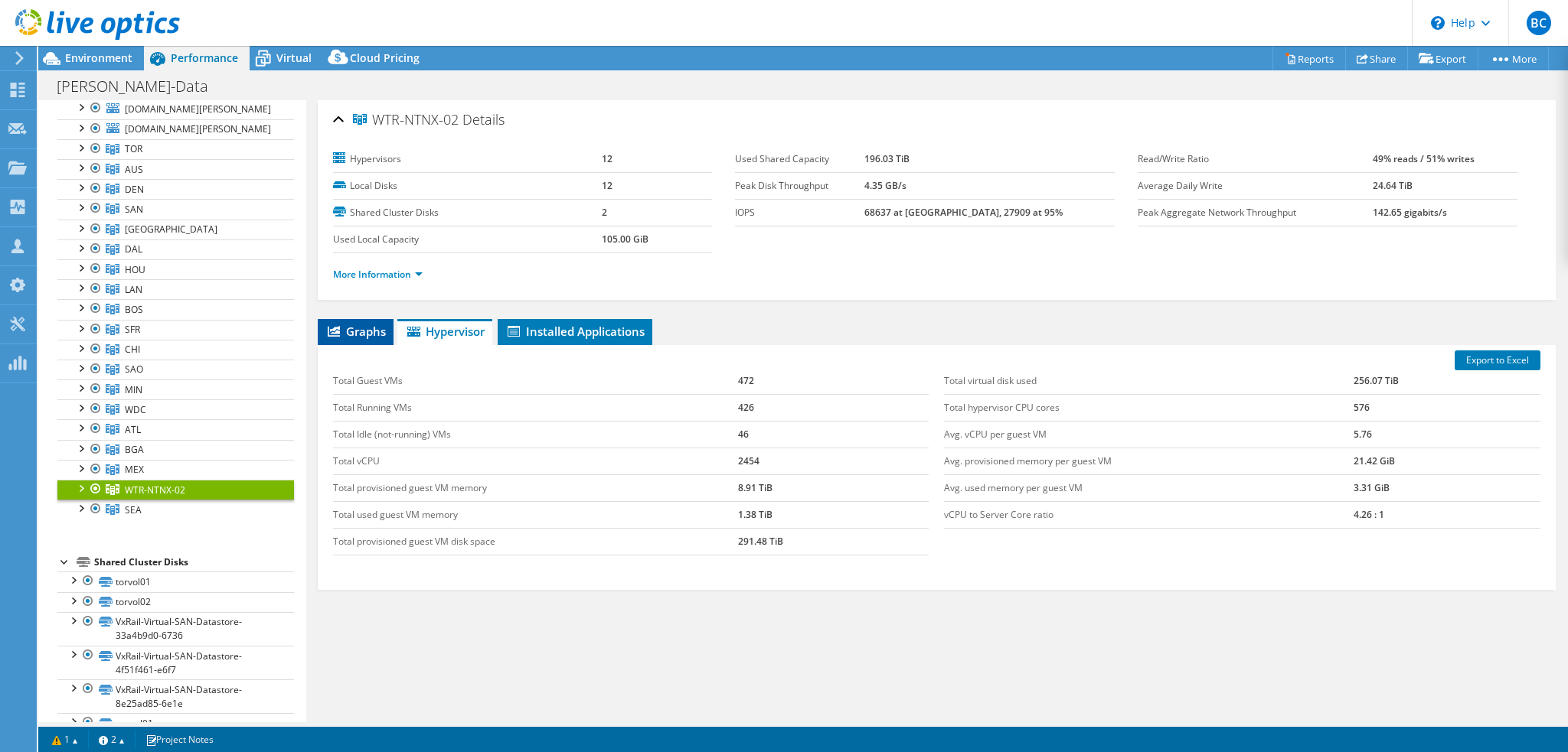
click at [364, 328] on span "Graphs" at bounding box center [355, 331] width 61 height 16
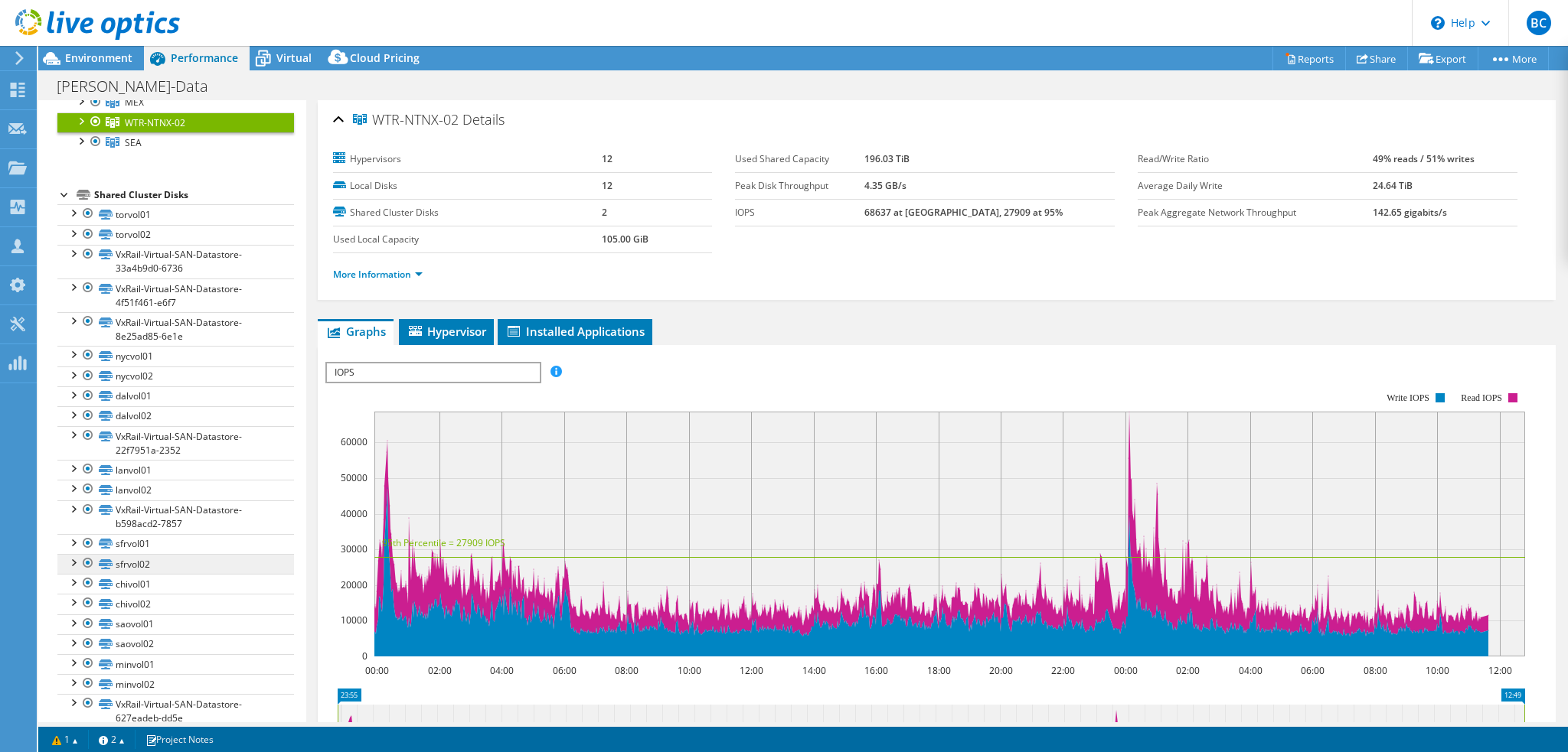
scroll to position [501, 0]
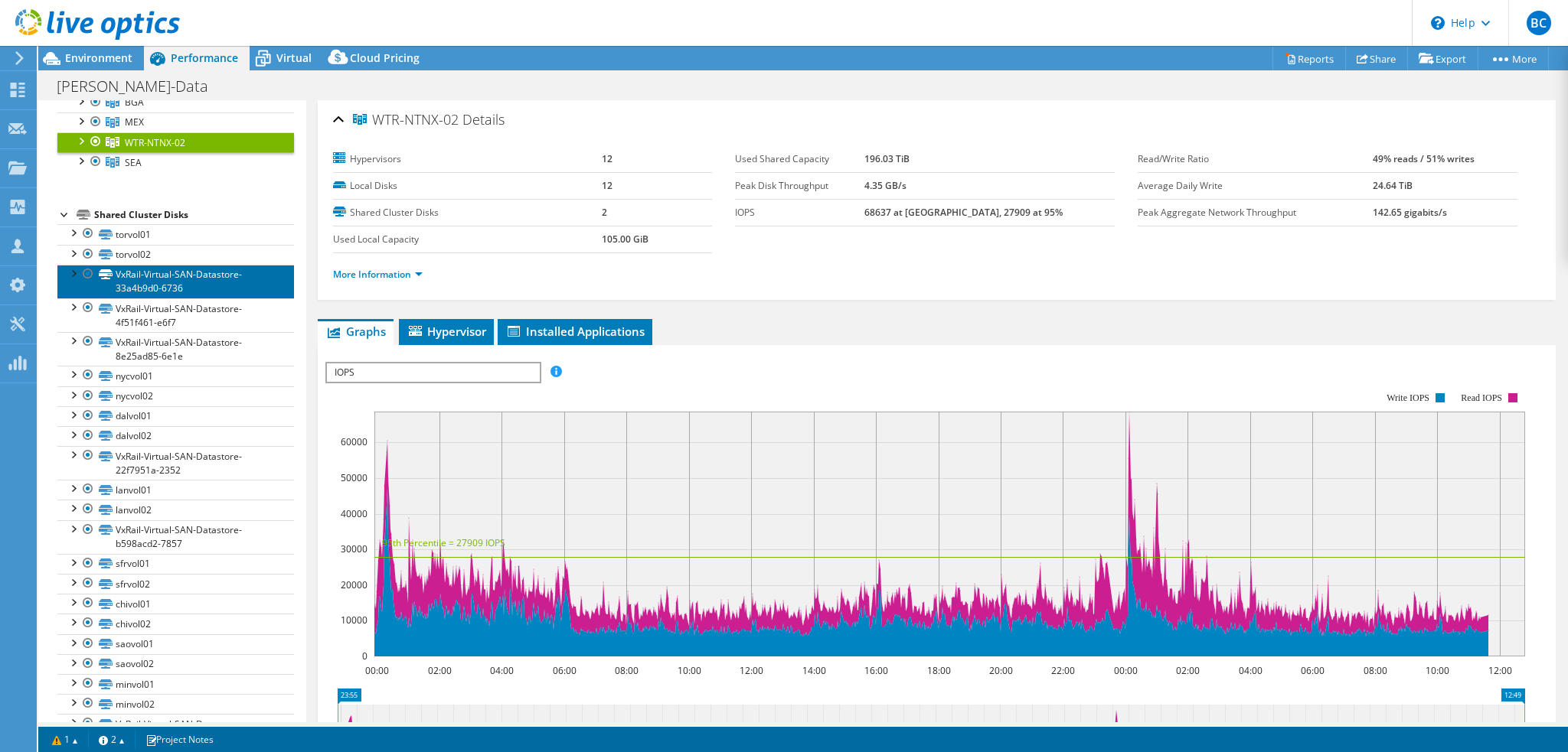
click at [250, 287] on link "VxRail-Virtual-SAN-Datastore-33a4b9d0-6736" at bounding box center [175, 282] width 237 height 34
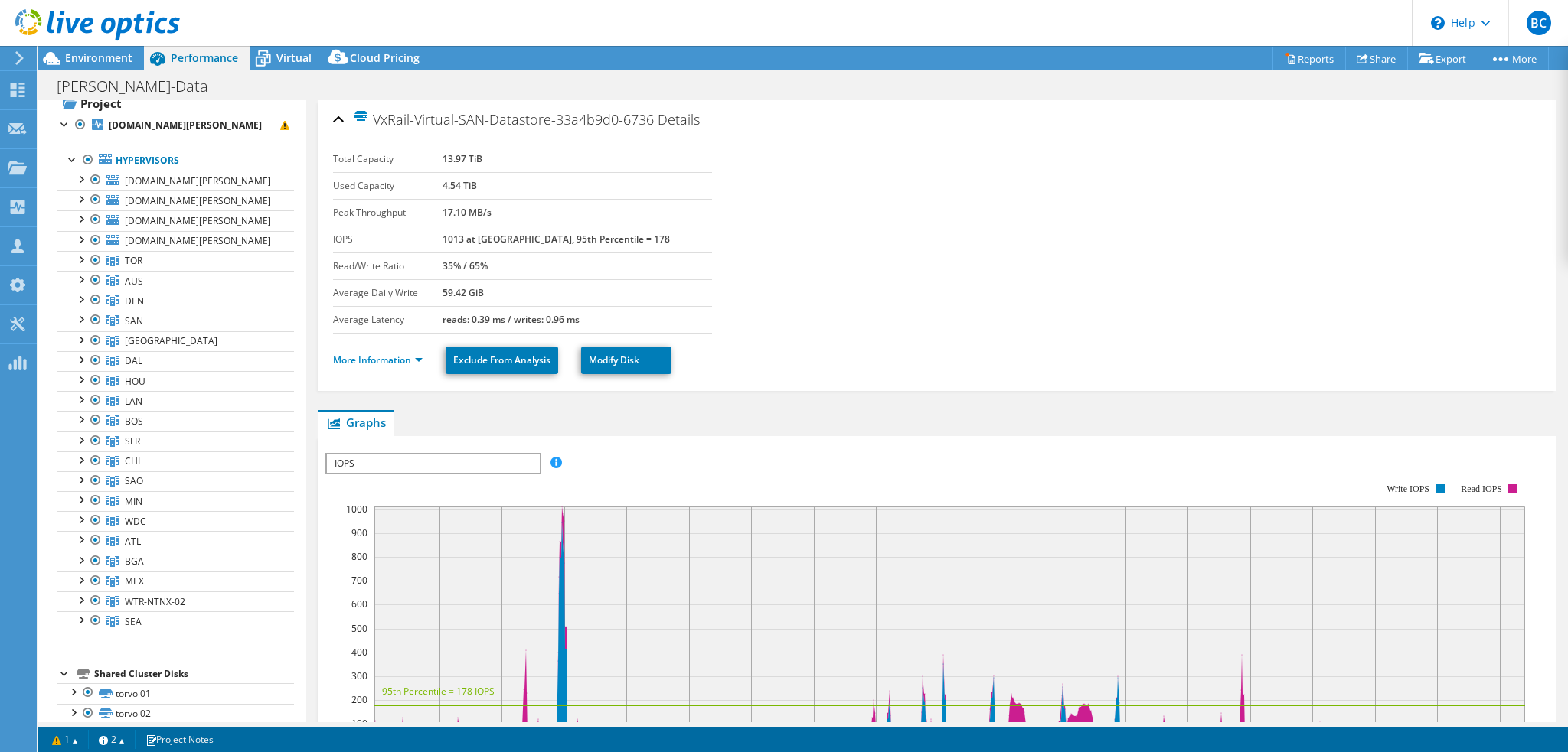
scroll to position [0, 0]
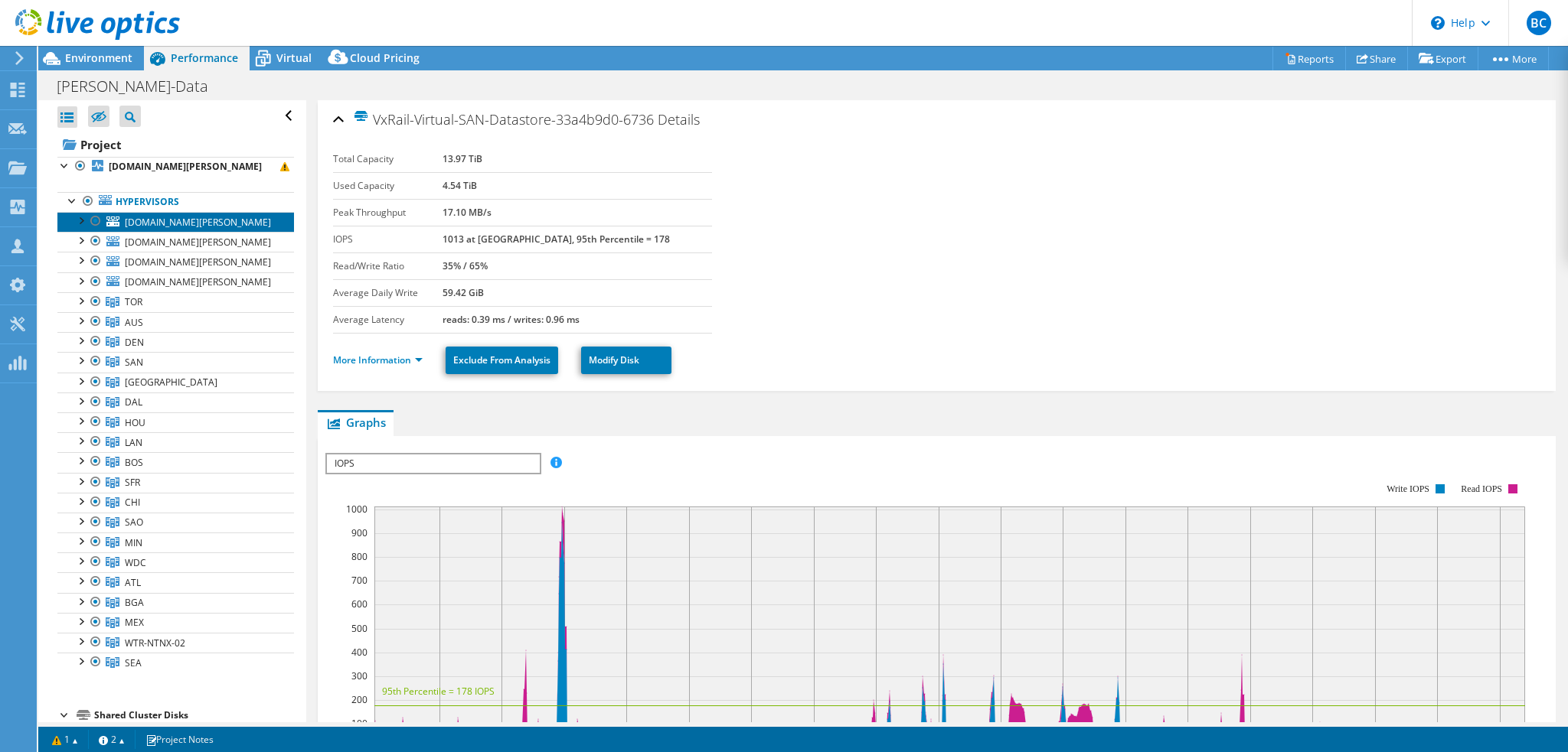
click at [207, 220] on span "wtrvxwit01v.bain.com" at bounding box center [198, 222] width 146 height 13
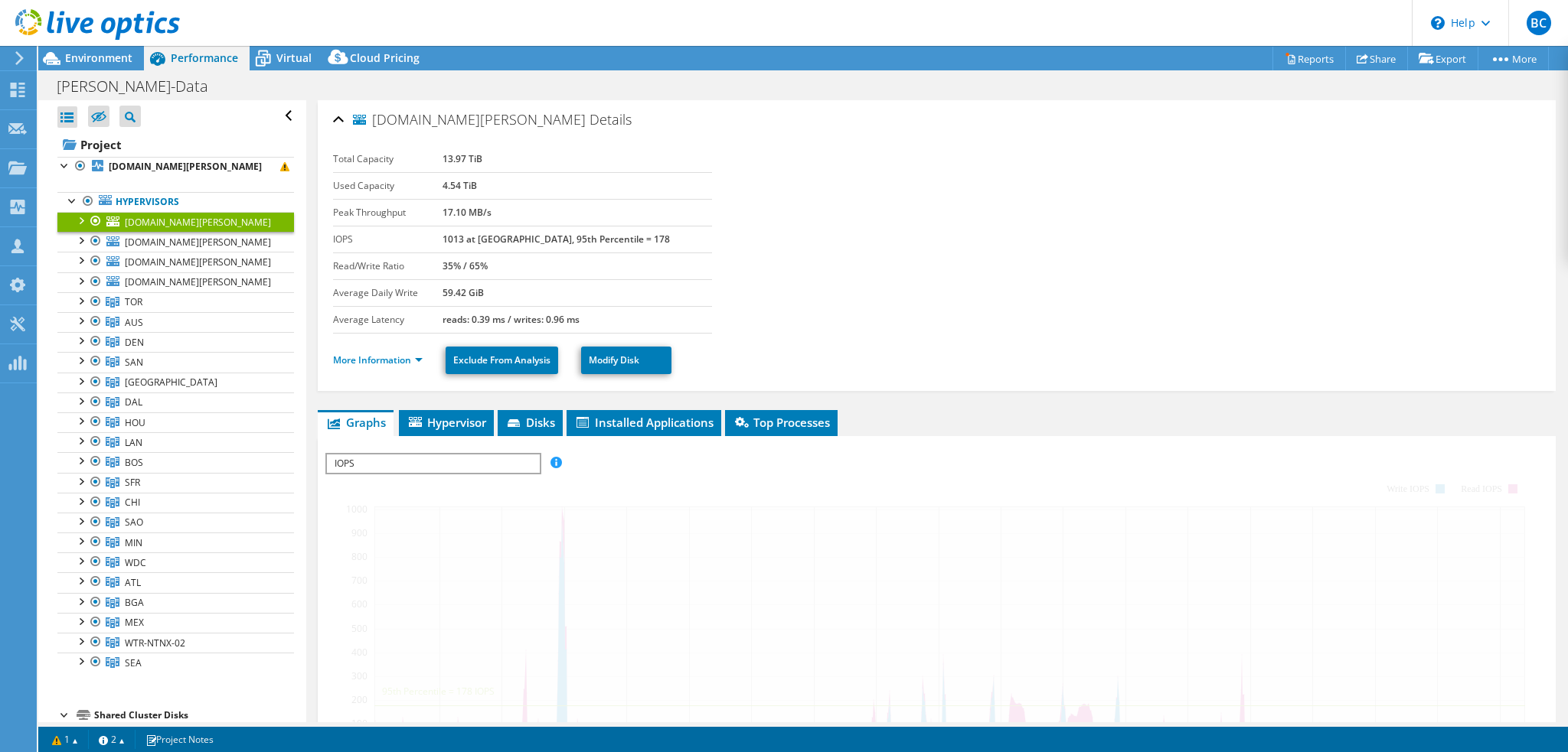
click at [83, 217] on div at bounding box center [80, 219] width 16 height 16
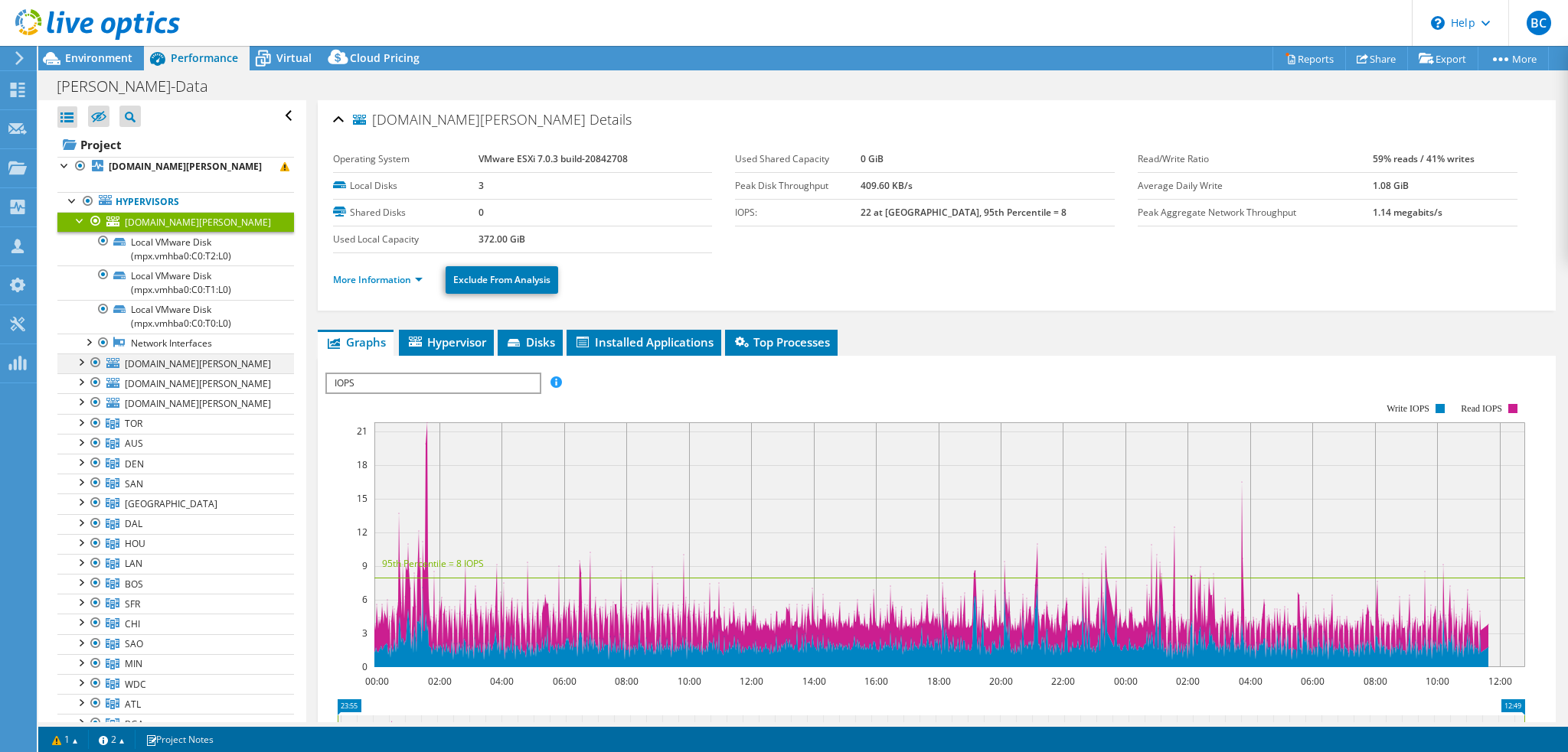
click at [80, 364] on div at bounding box center [80, 361] width 16 height 16
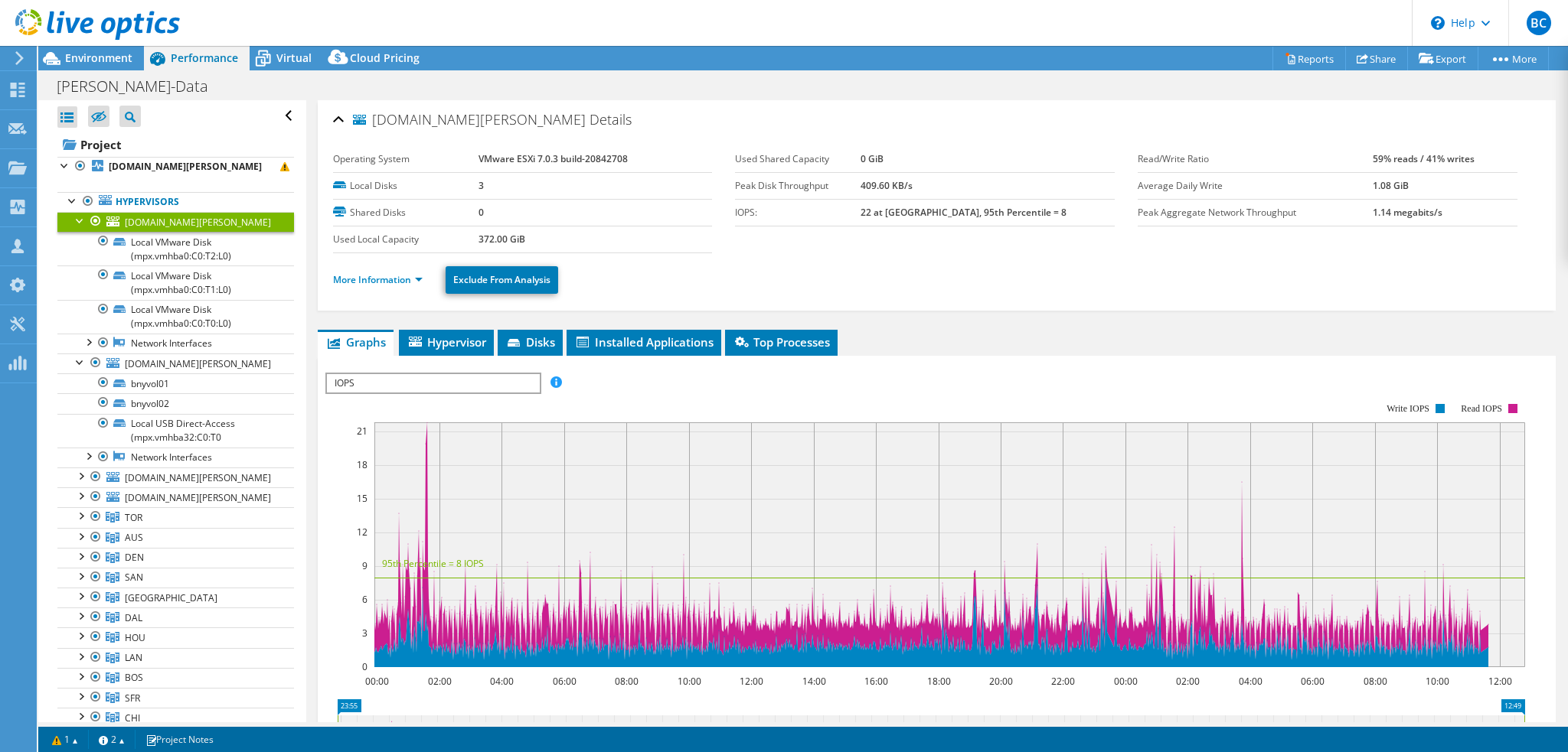
click at [80, 220] on div at bounding box center [80, 219] width 16 height 16
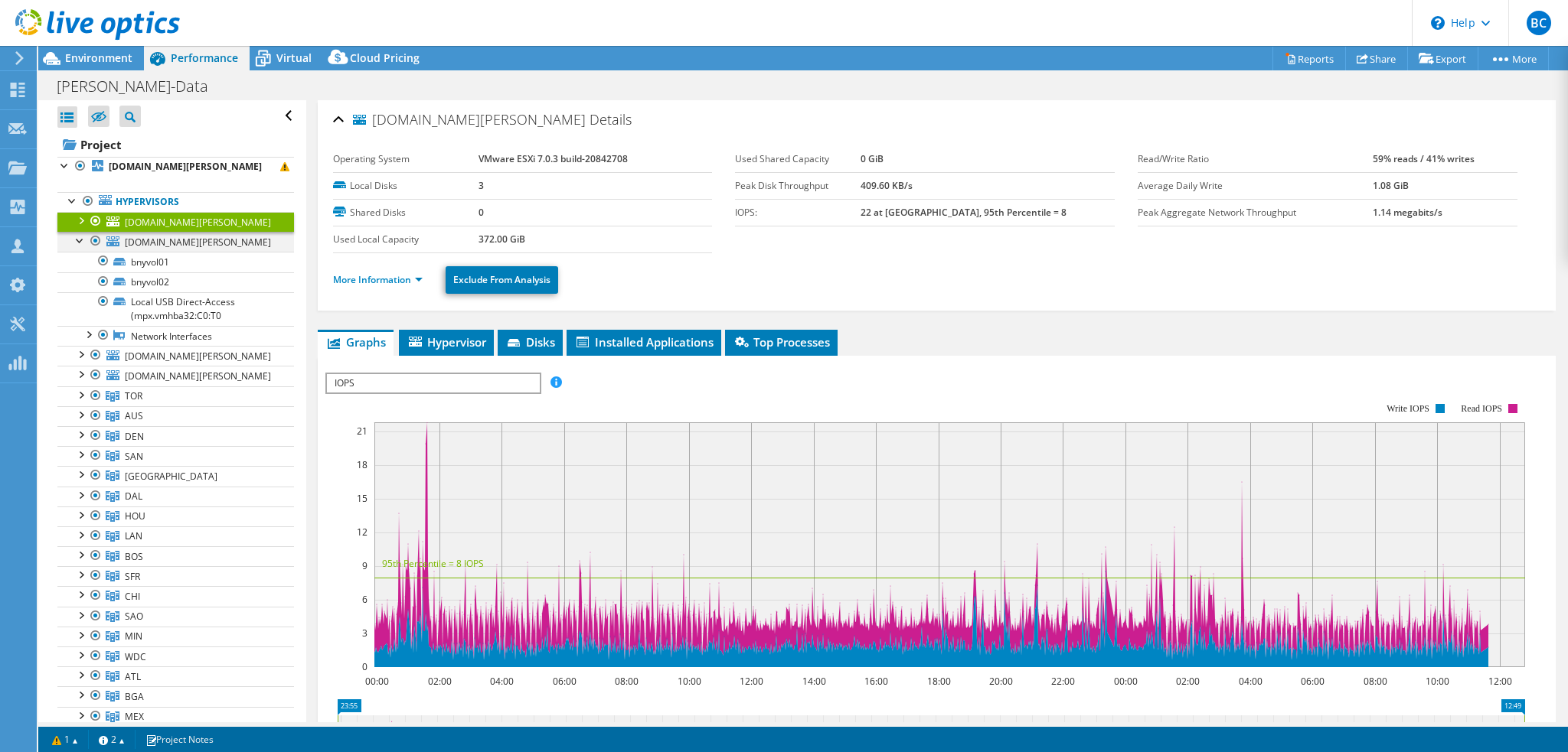
click at [75, 243] on div at bounding box center [80, 239] width 16 height 16
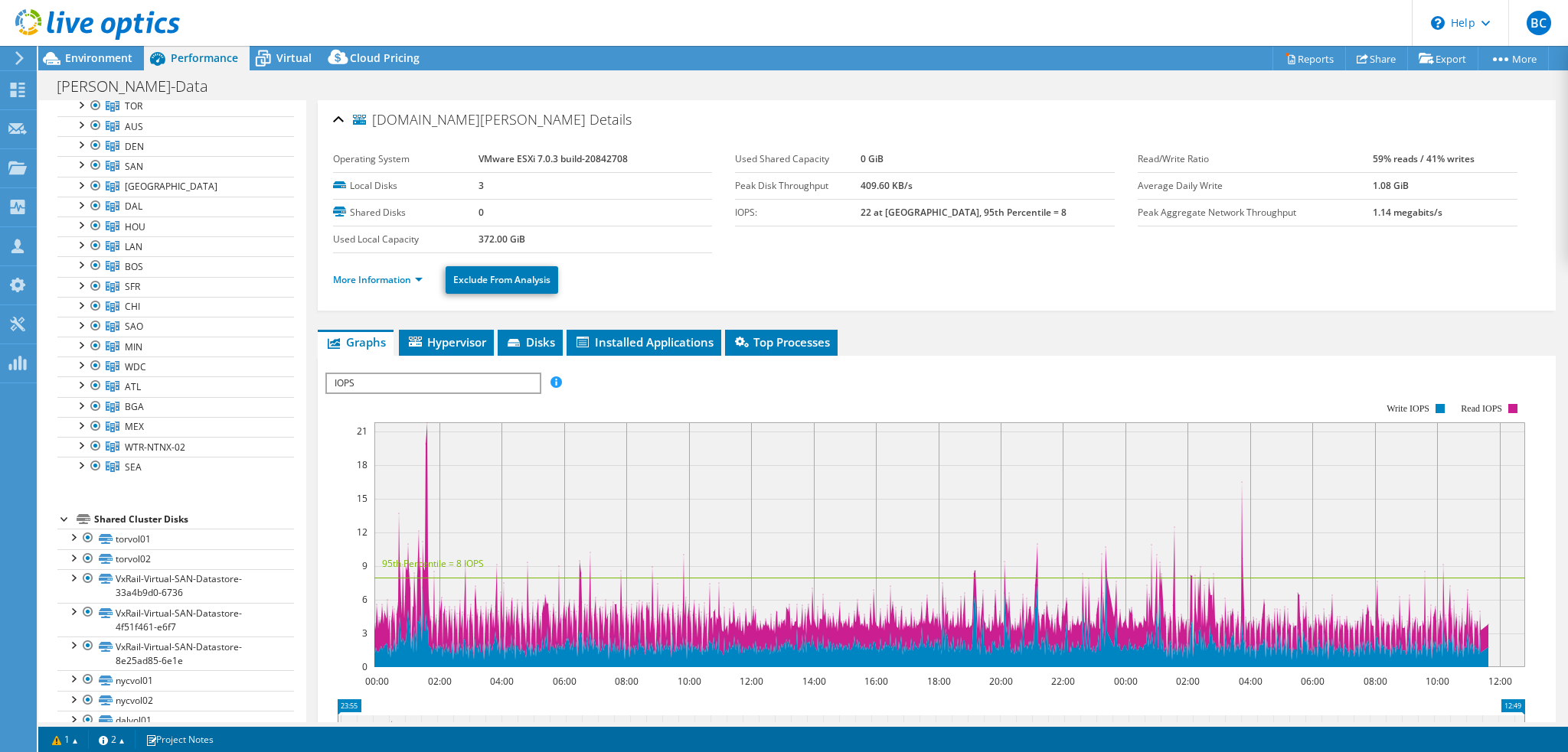
scroll to position [194, 0]
drag, startPoint x: 1373, startPoint y: 52, endPoint x: 1390, endPoint y: 62, distance: 19.7
click at [1373, 52] on link "Share" at bounding box center [1376, 59] width 63 height 24
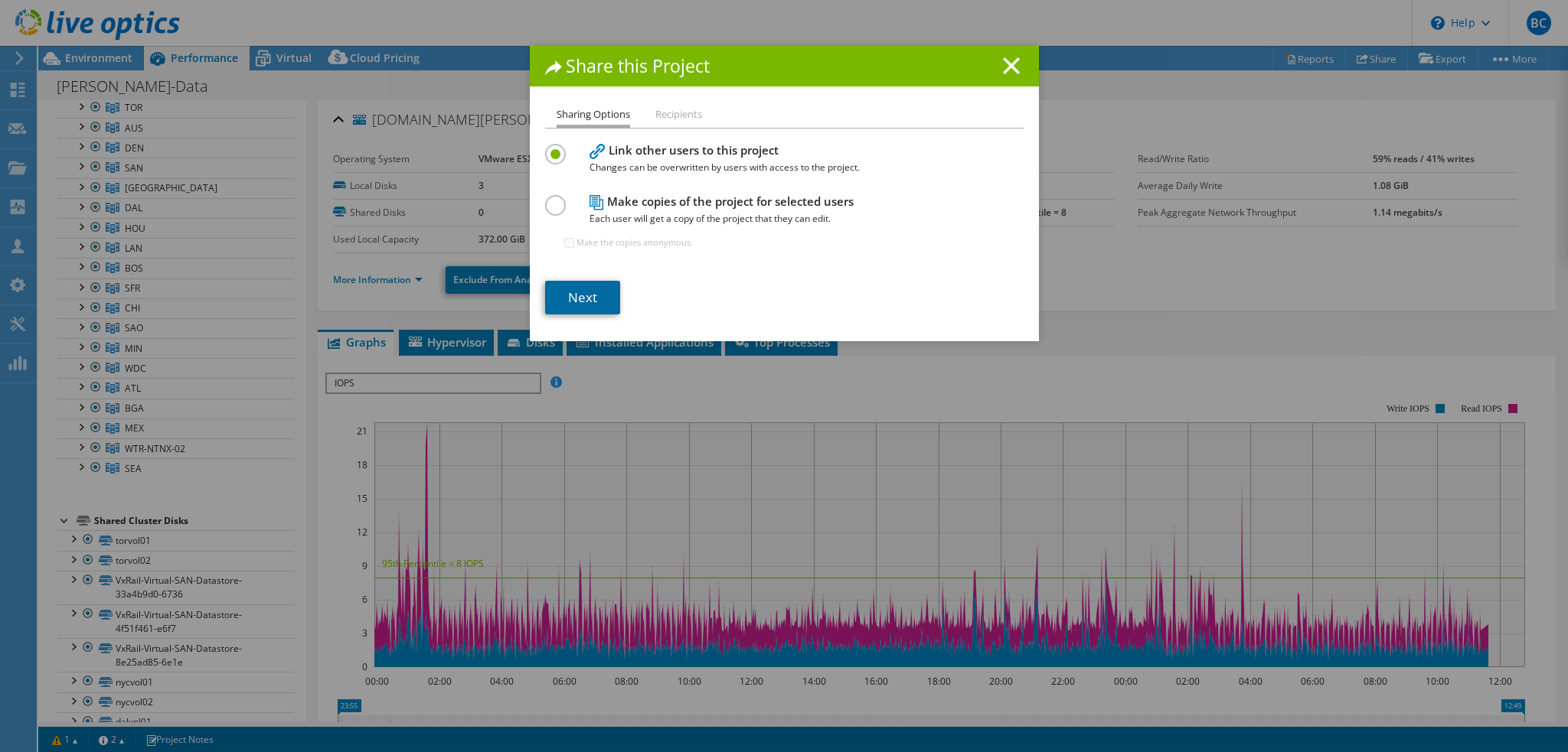
click at [575, 300] on link "Next" at bounding box center [582, 297] width 75 height 34
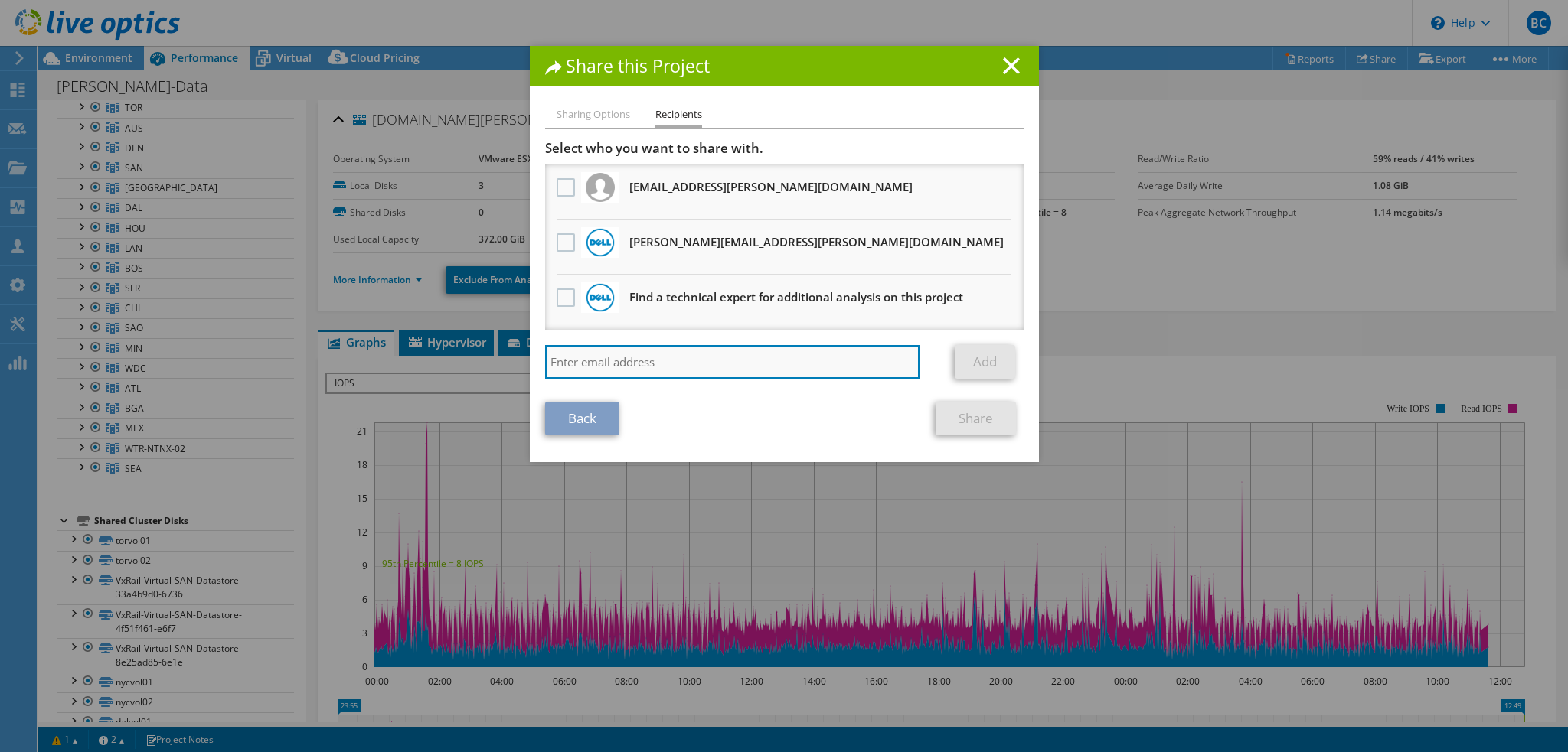
click at [613, 370] on input "search" at bounding box center [732, 362] width 375 height 34
drag, startPoint x: 698, startPoint y: 361, endPoint x: 532, endPoint y: 373, distance: 166.4
click at [532, 373] on div "Sharing Options Recipients Link other users to this project Changes can be over…" at bounding box center [784, 283] width 509 height 356
type input "[PERSON_NAME][EMAIL_ADDRESS][DOMAIN_NAME]"
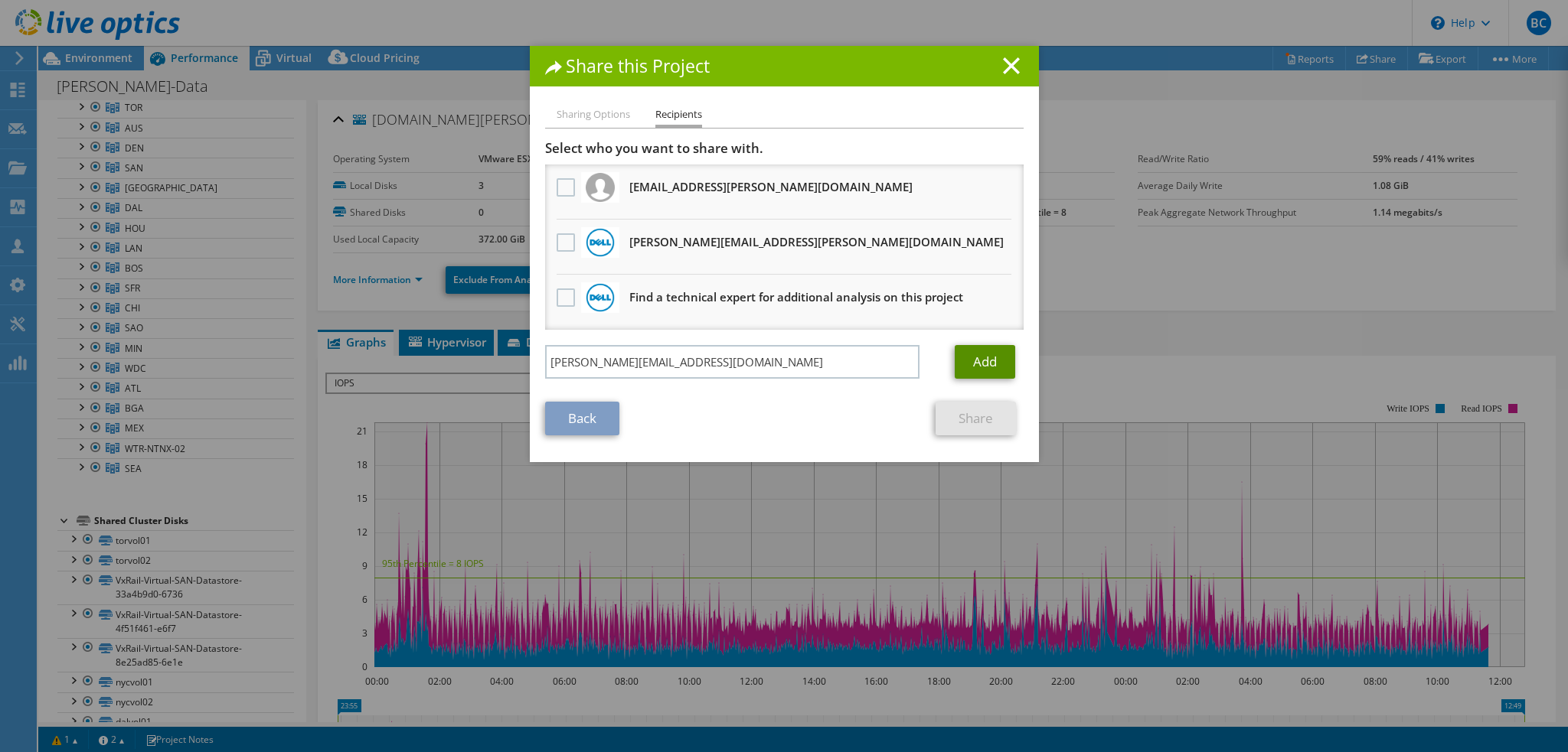
click at [991, 360] on link "Add" at bounding box center [985, 362] width 61 height 34
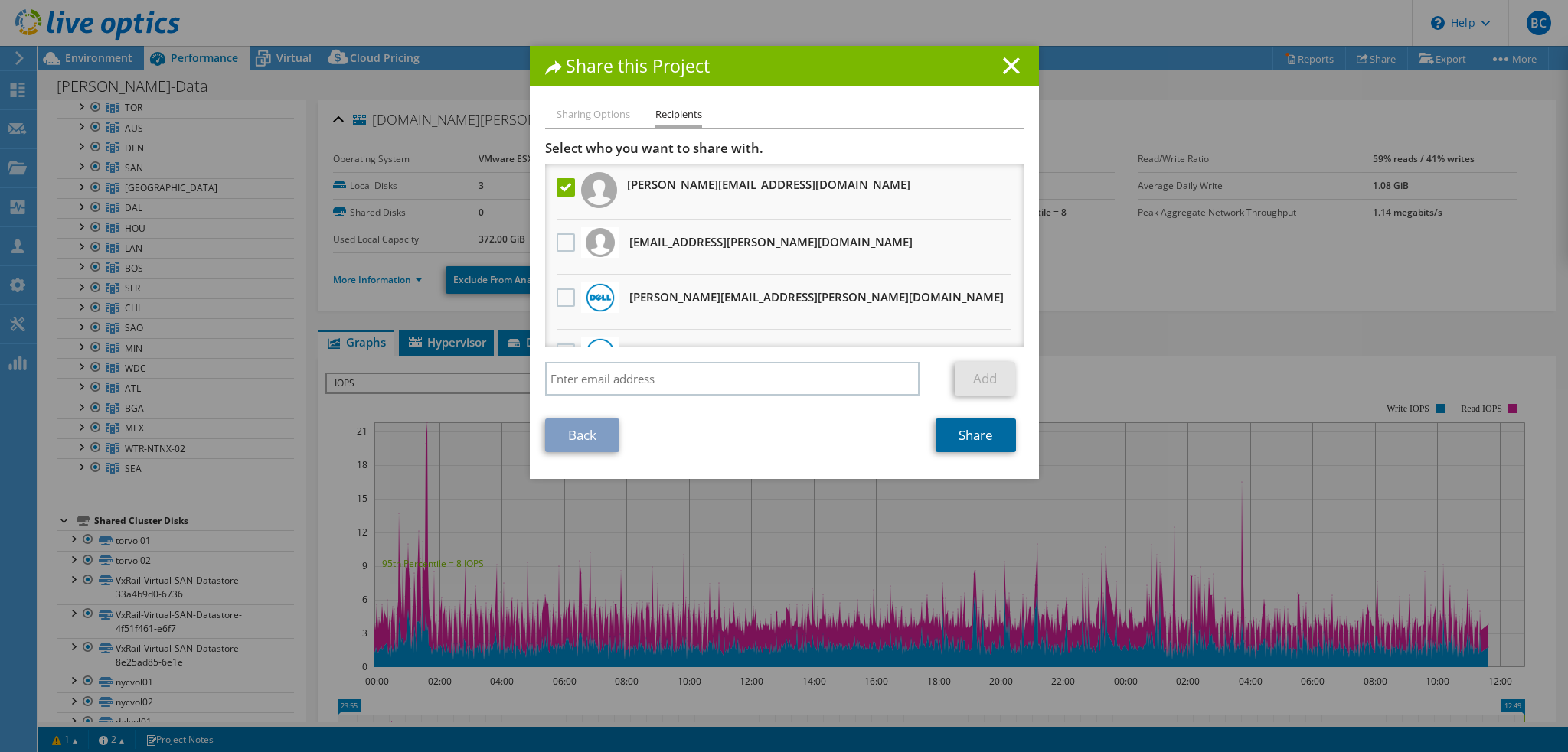
click at [987, 434] on link "Share" at bounding box center [975, 435] width 80 height 34
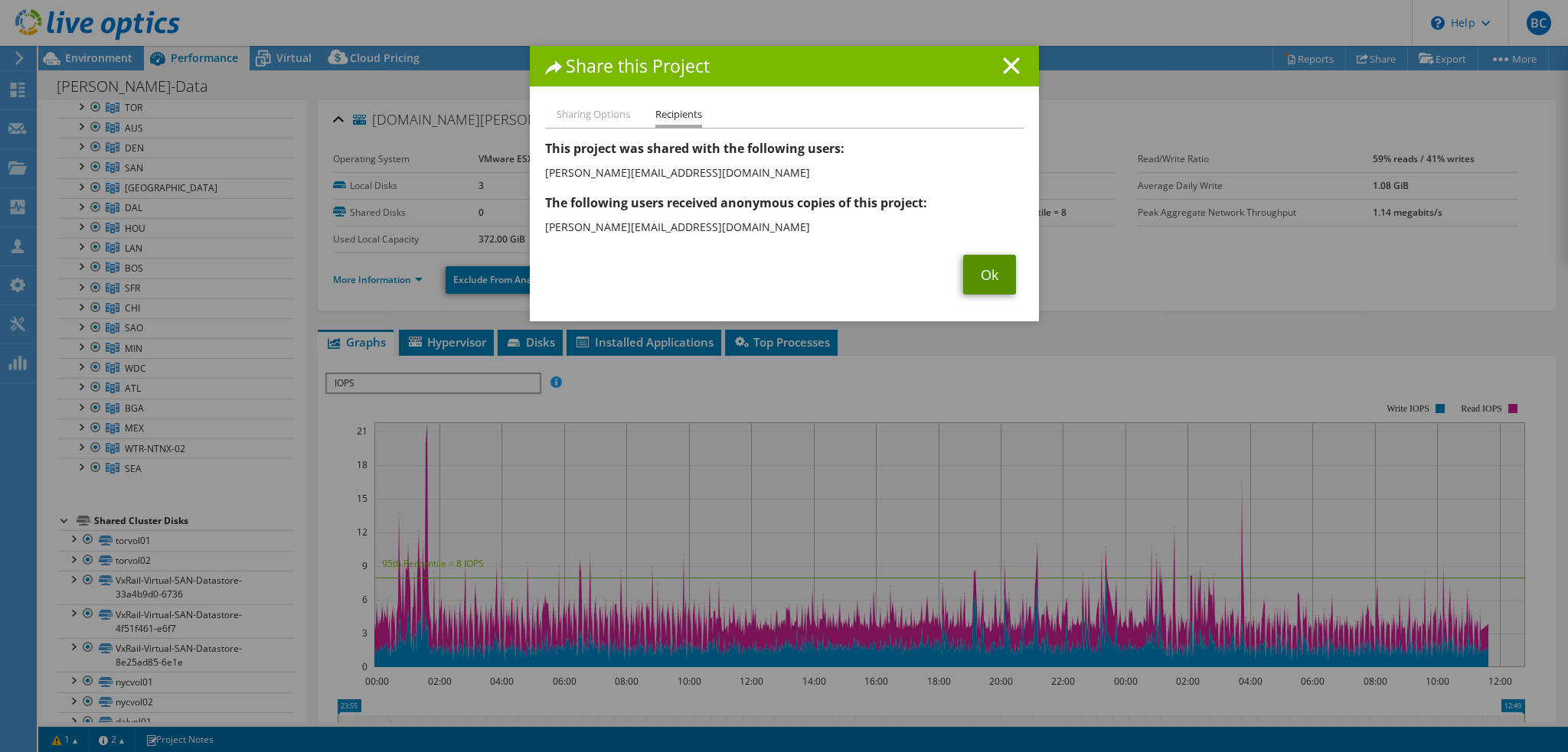
click at [988, 274] on link "Ok" at bounding box center [989, 274] width 52 height 40
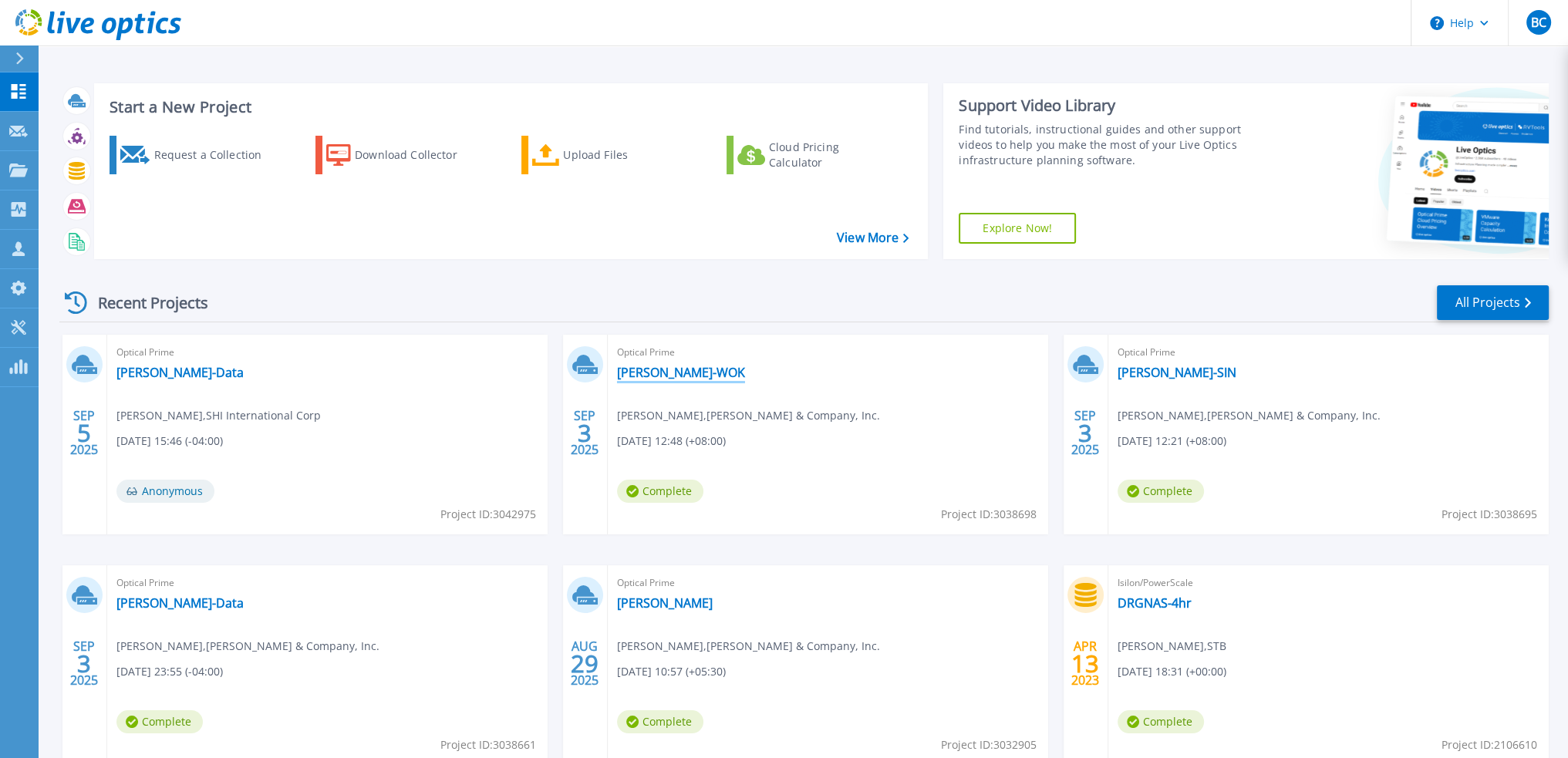
click at [651, 370] on link "[PERSON_NAME]-WOK" at bounding box center [681, 372] width 128 height 16
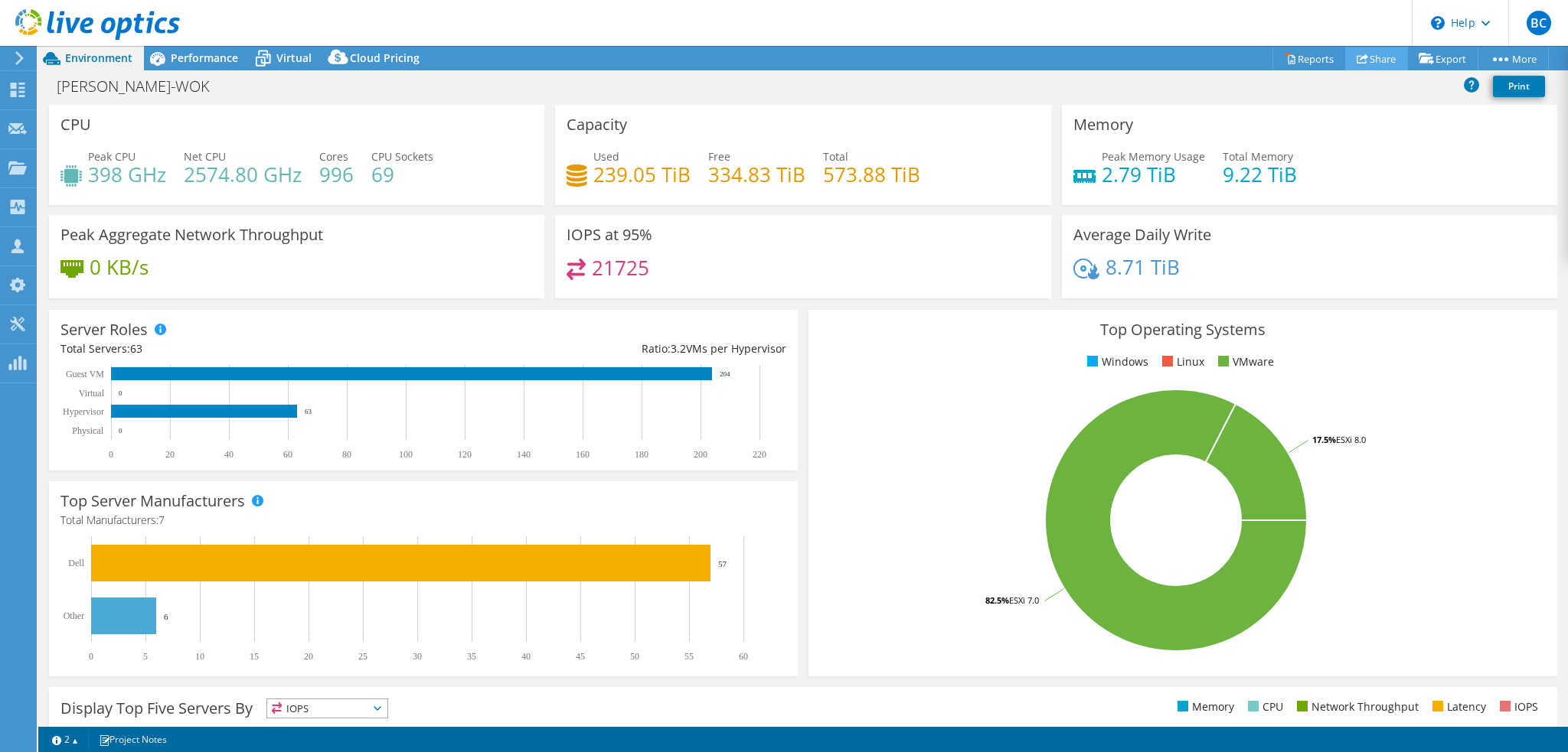
click at [1386, 61] on link "Share" at bounding box center [1376, 59] width 63 height 24
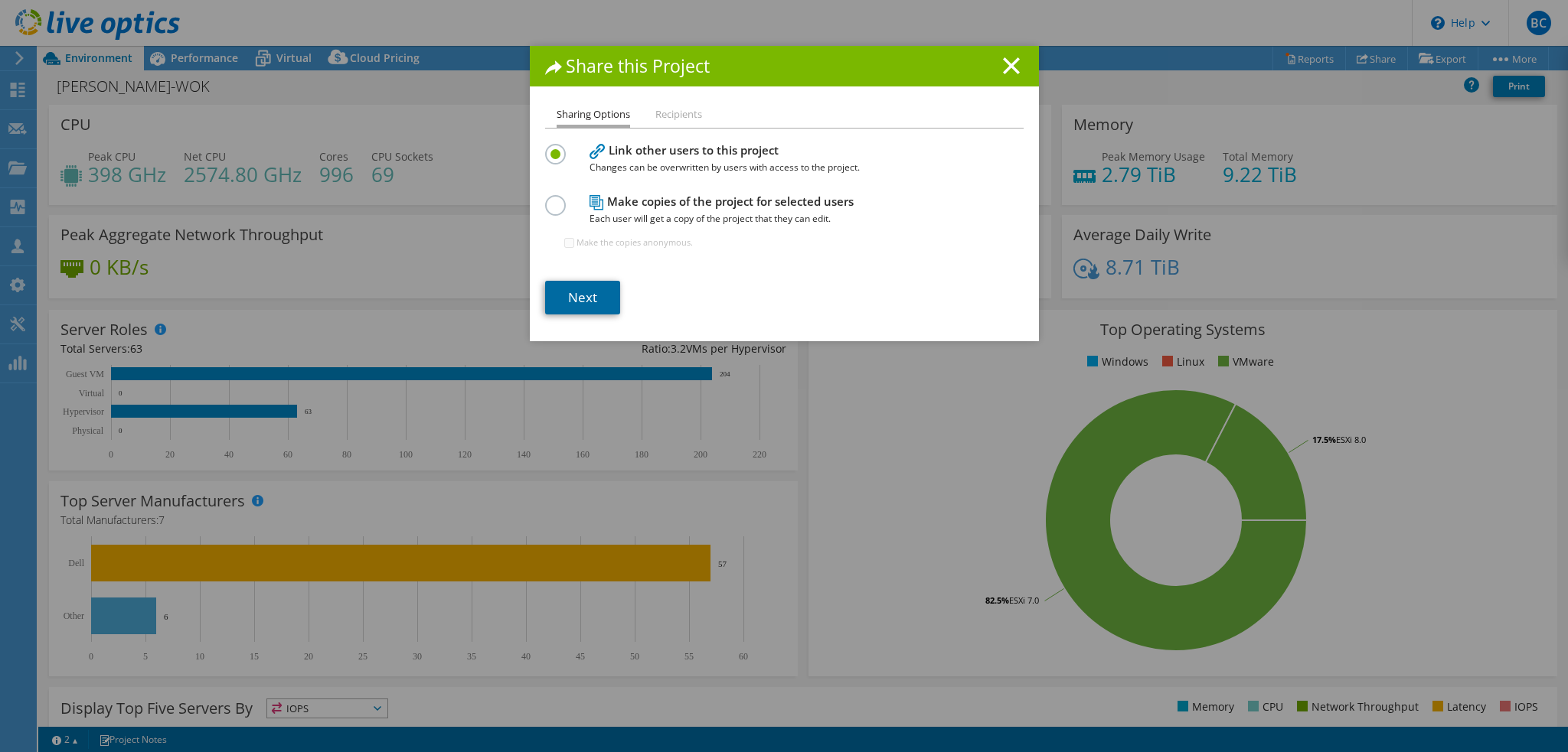
click at [565, 298] on link "Next" at bounding box center [582, 297] width 75 height 34
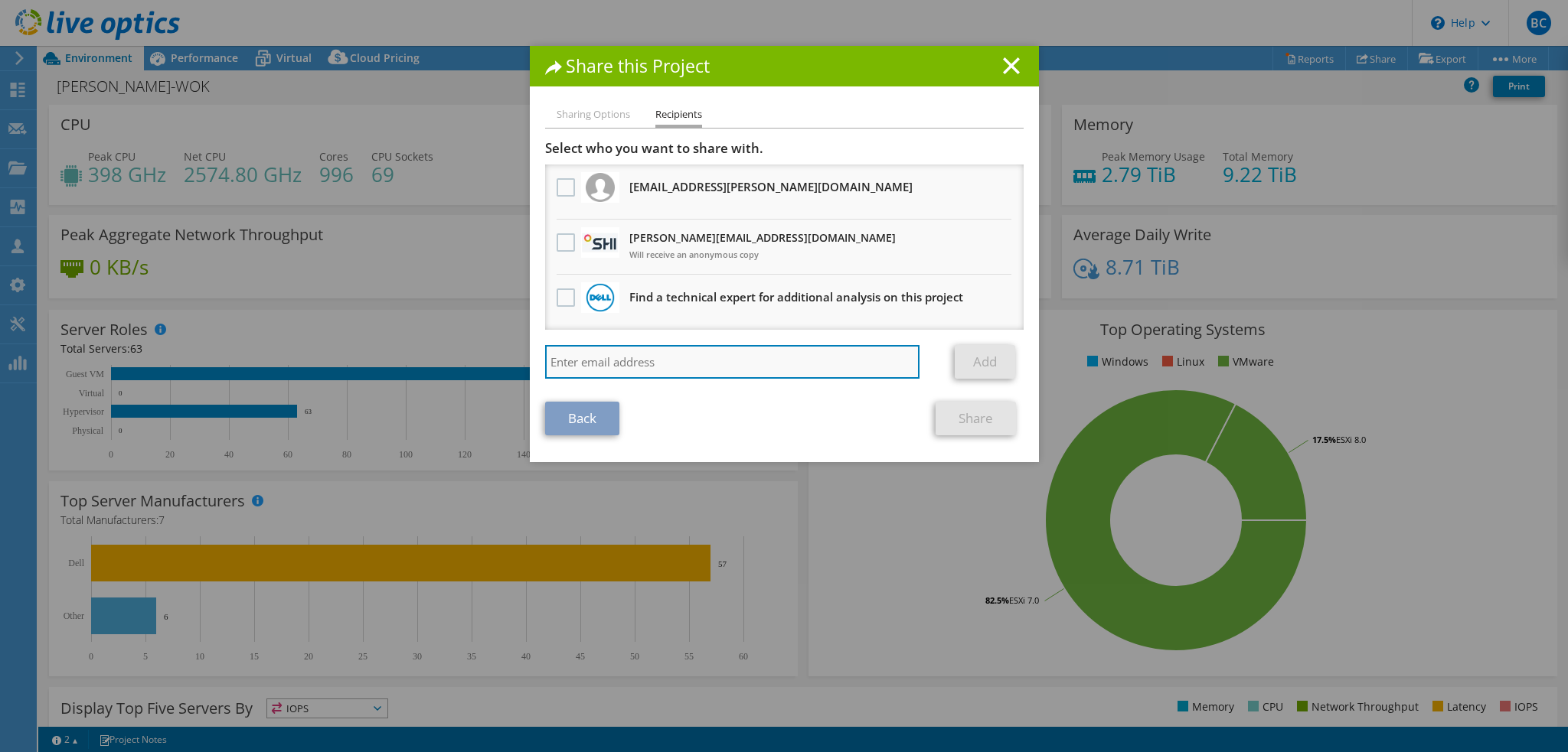
click at [596, 362] on input "search" at bounding box center [732, 362] width 375 height 34
paste input "[PERSON_NAME][EMAIL_ADDRESS][DOMAIN_NAME]"
type input "[PERSON_NAME][EMAIL_ADDRESS][DOMAIN_NAME]"
click at [761, 415] on div "Back Share" at bounding box center [784, 418] width 479 height 34
click at [723, 356] on input "[PERSON_NAME][EMAIL_ADDRESS][DOMAIN_NAME]" at bounding box center [732, 362] width 375 height 34
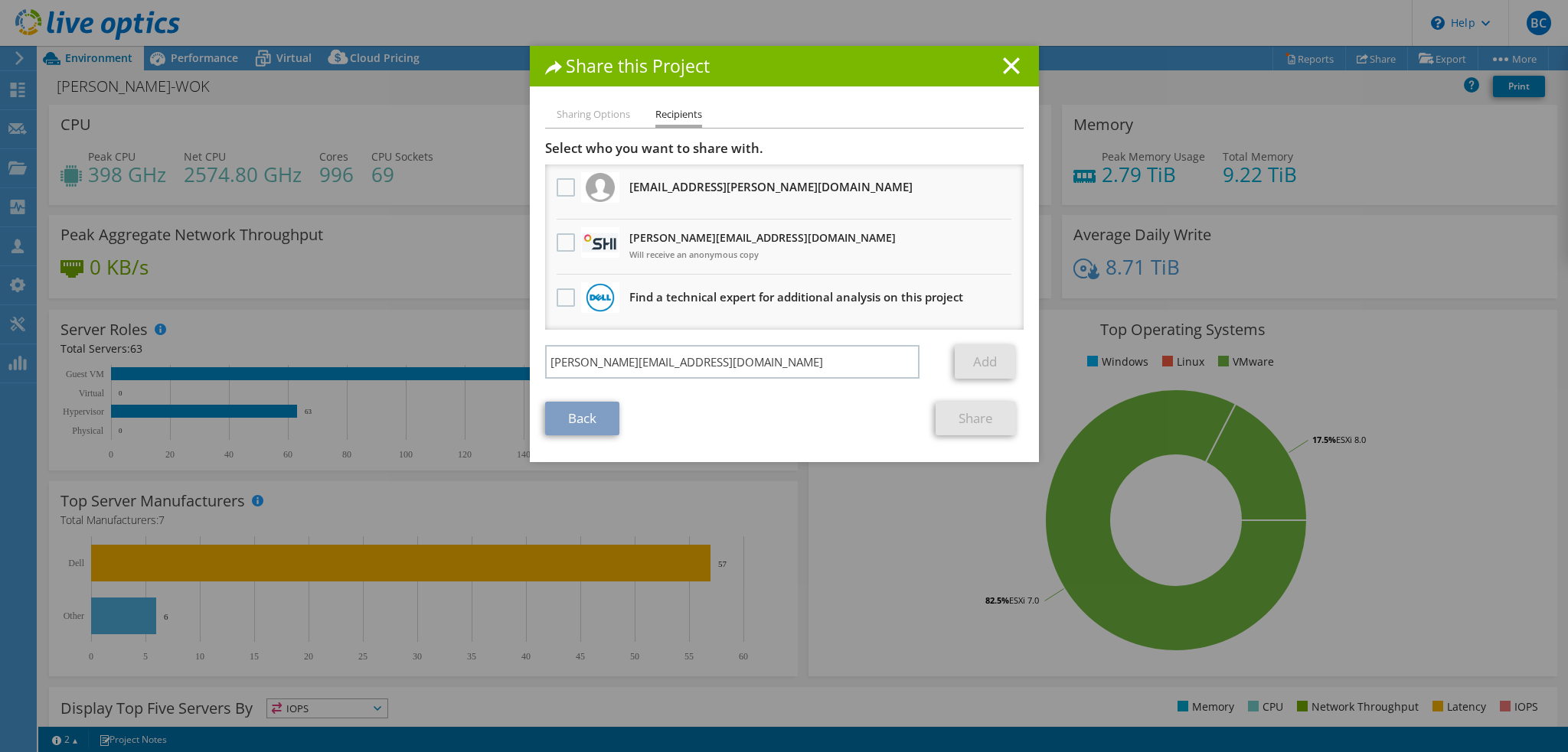
click at [719, 422] on div "Back Share" at bounding box center [784, 418] width 479 height 34
click at [704, 409] on div "Back Share" at bounding box center [784, 418] width 479 height 34
click at [558, 242] on label at bounding box center [567, 243] width 22 height 18
click at [0, 0] on input "checkbox" at bounding box center [0, 0] width 0 height 0
click at [958, 420] on link "Share" at bounding box center [975, 418] width 80 height 34
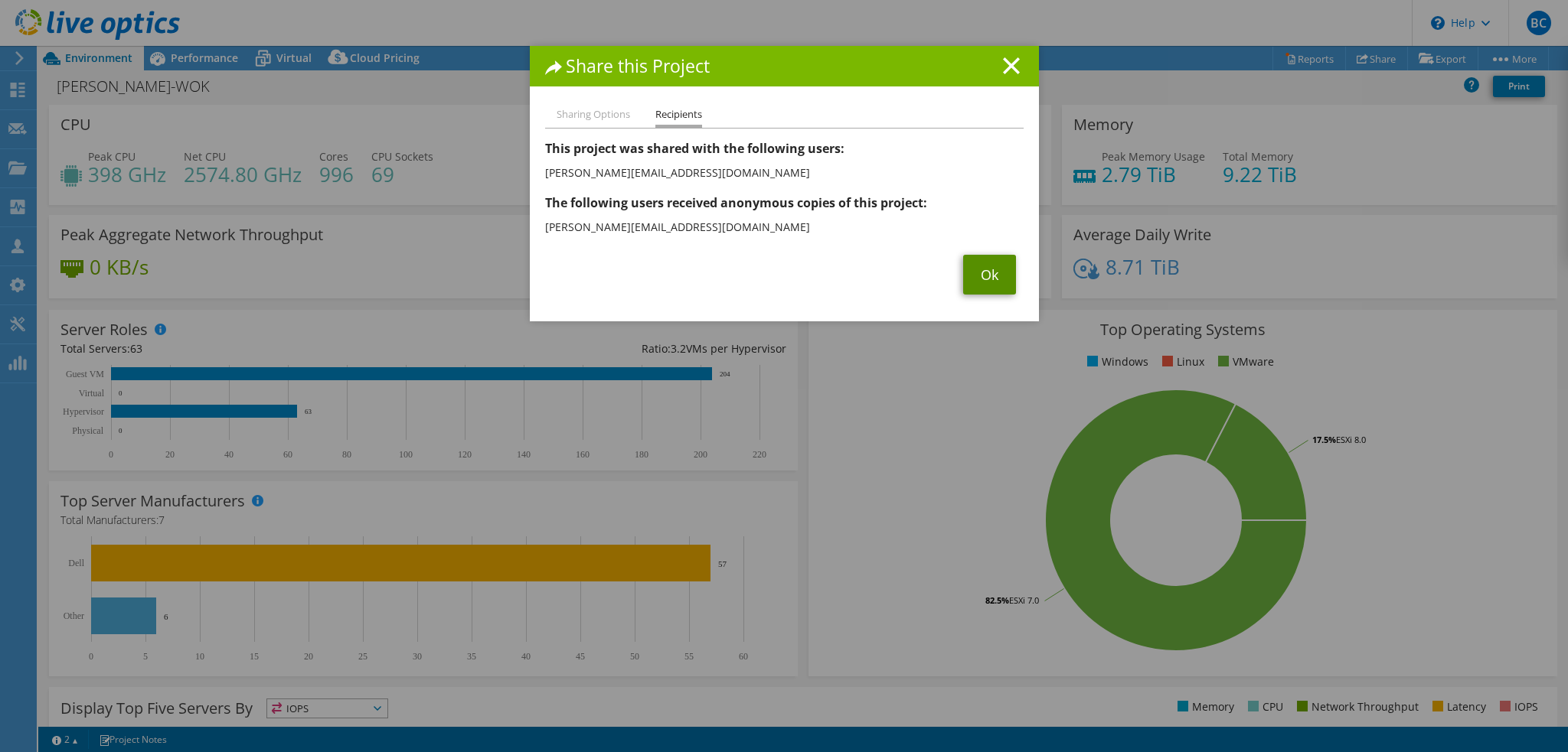
click at [985, 280] on link "Ok" at bounding box center [989, 274] width 52 height 40
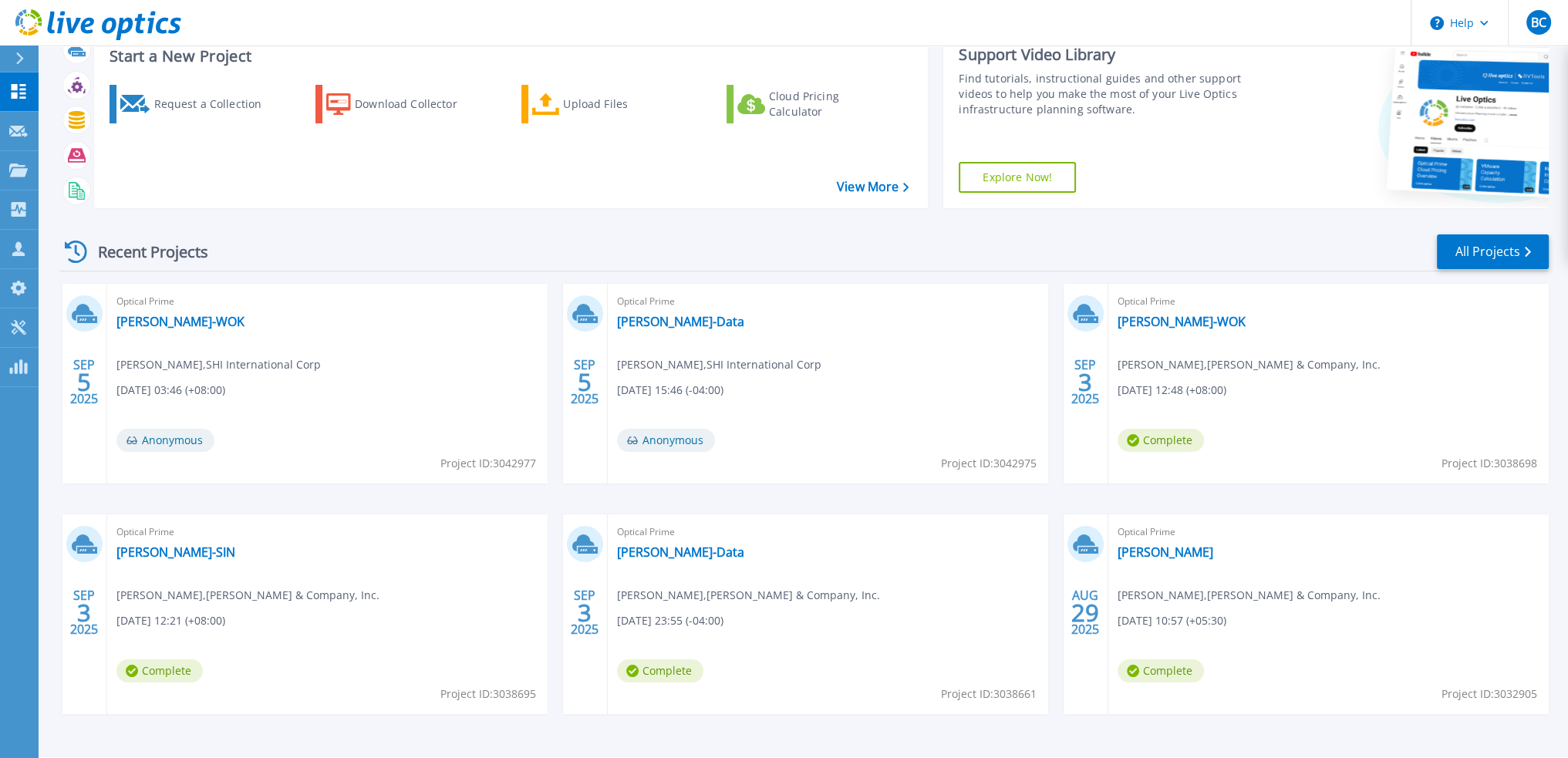
scroll to position [77, 0]
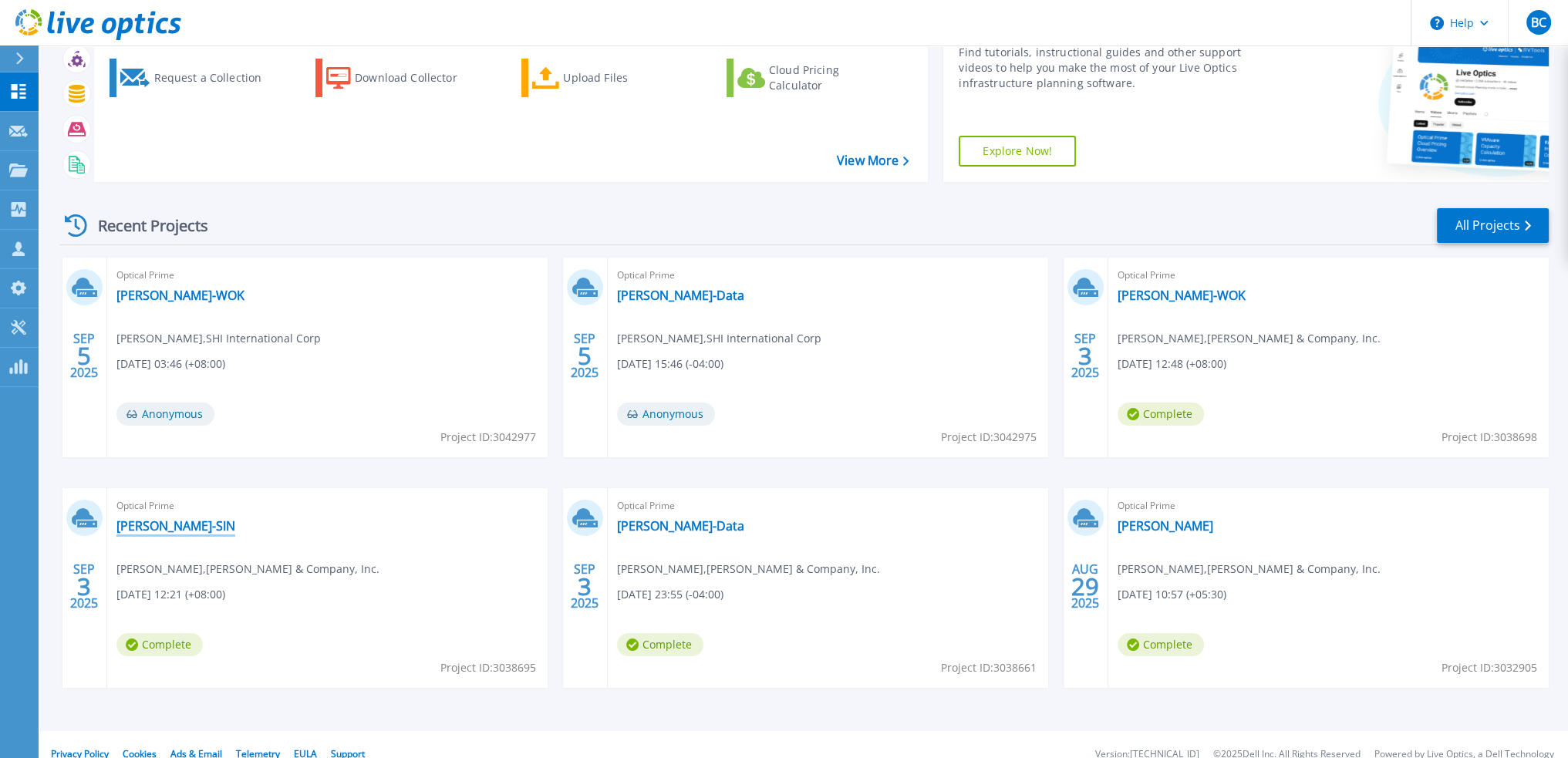
click at [133, 525] on link "[PERSON_NAME]-SIN" at bounding box center [176, 526] width 119 height 16
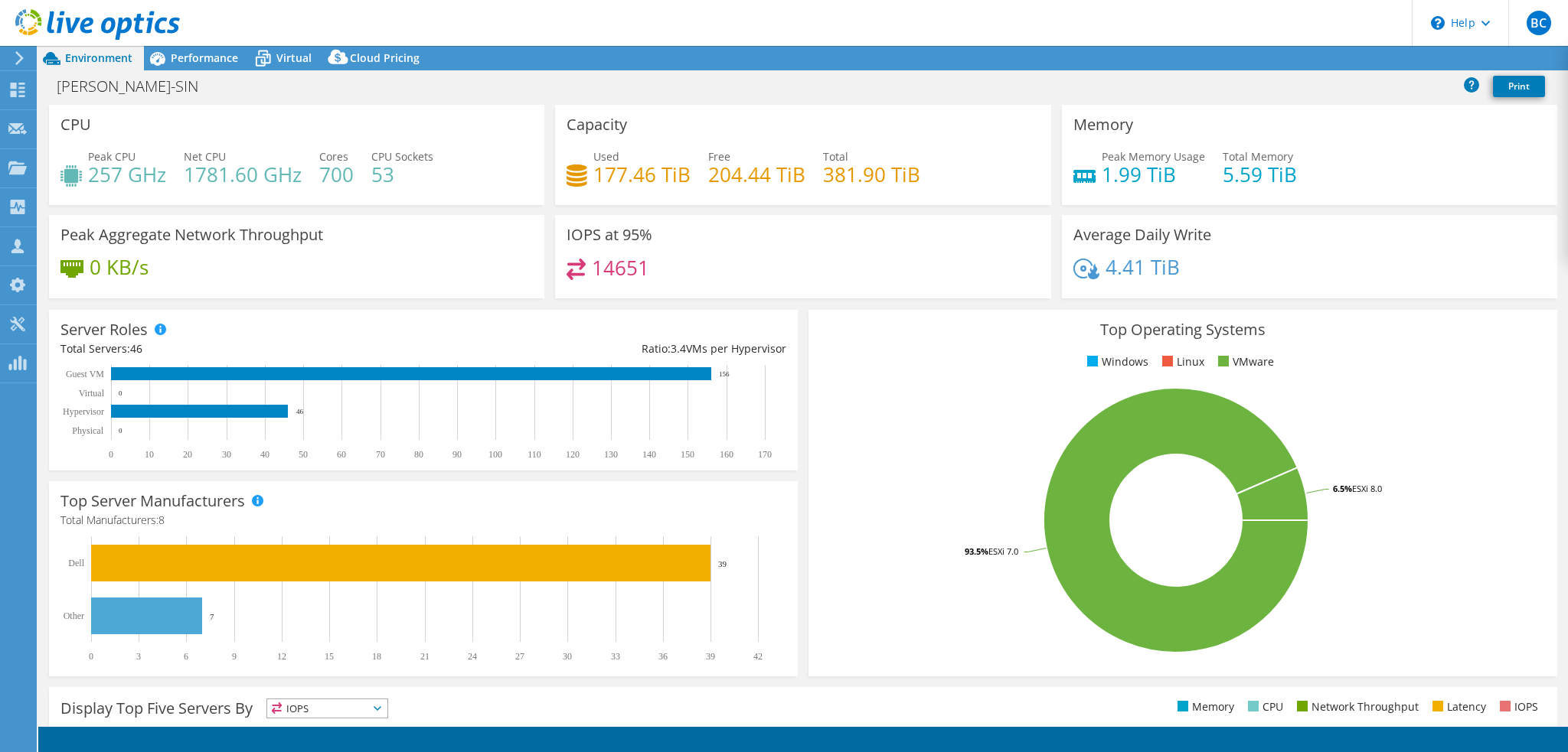
select select "USD"
click at [1386, 57] on link "Share" at bounding box center [1376, 59] width 63 height 24
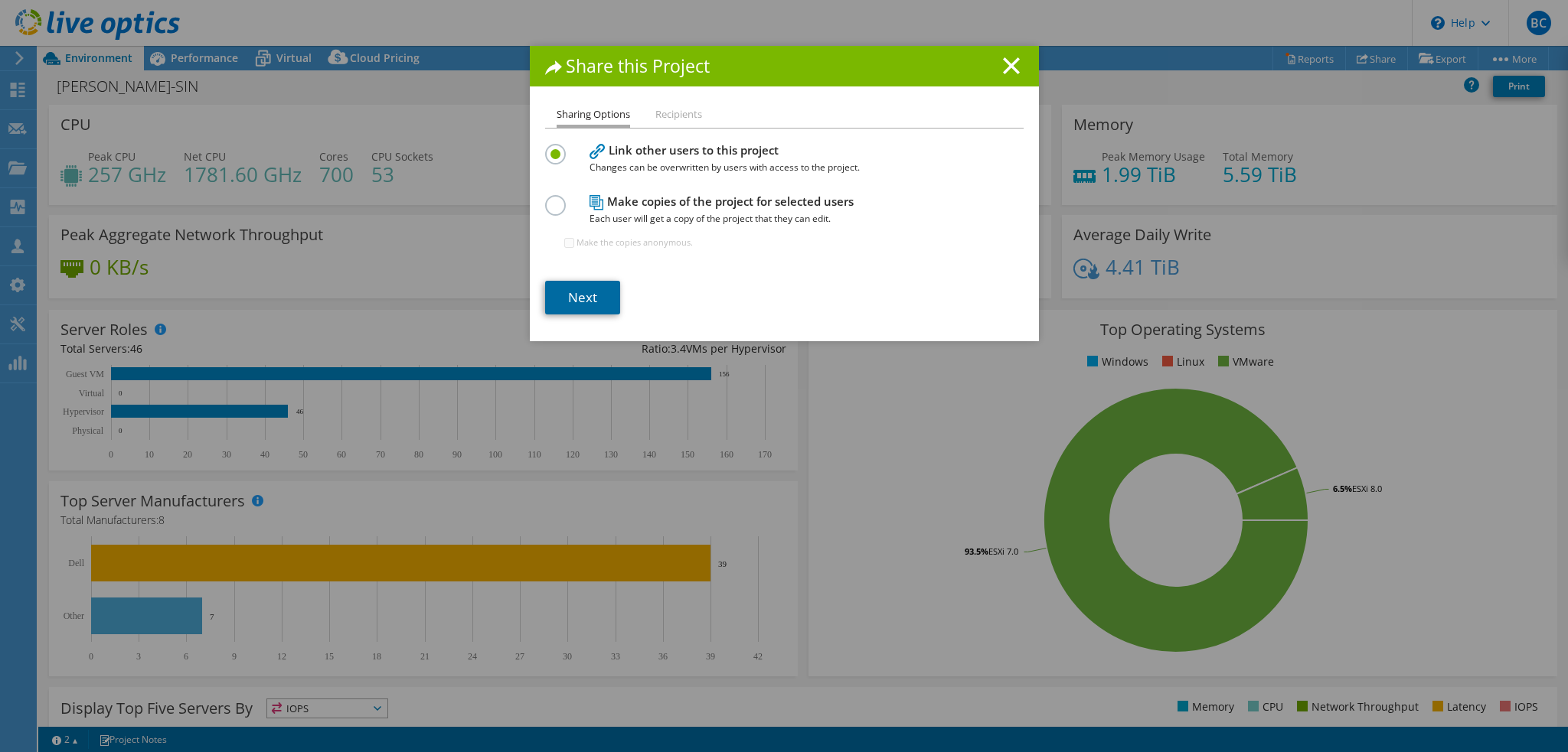
click at [587, 302] on link "Next" at bounding box center [582, 297] width 75 height 34
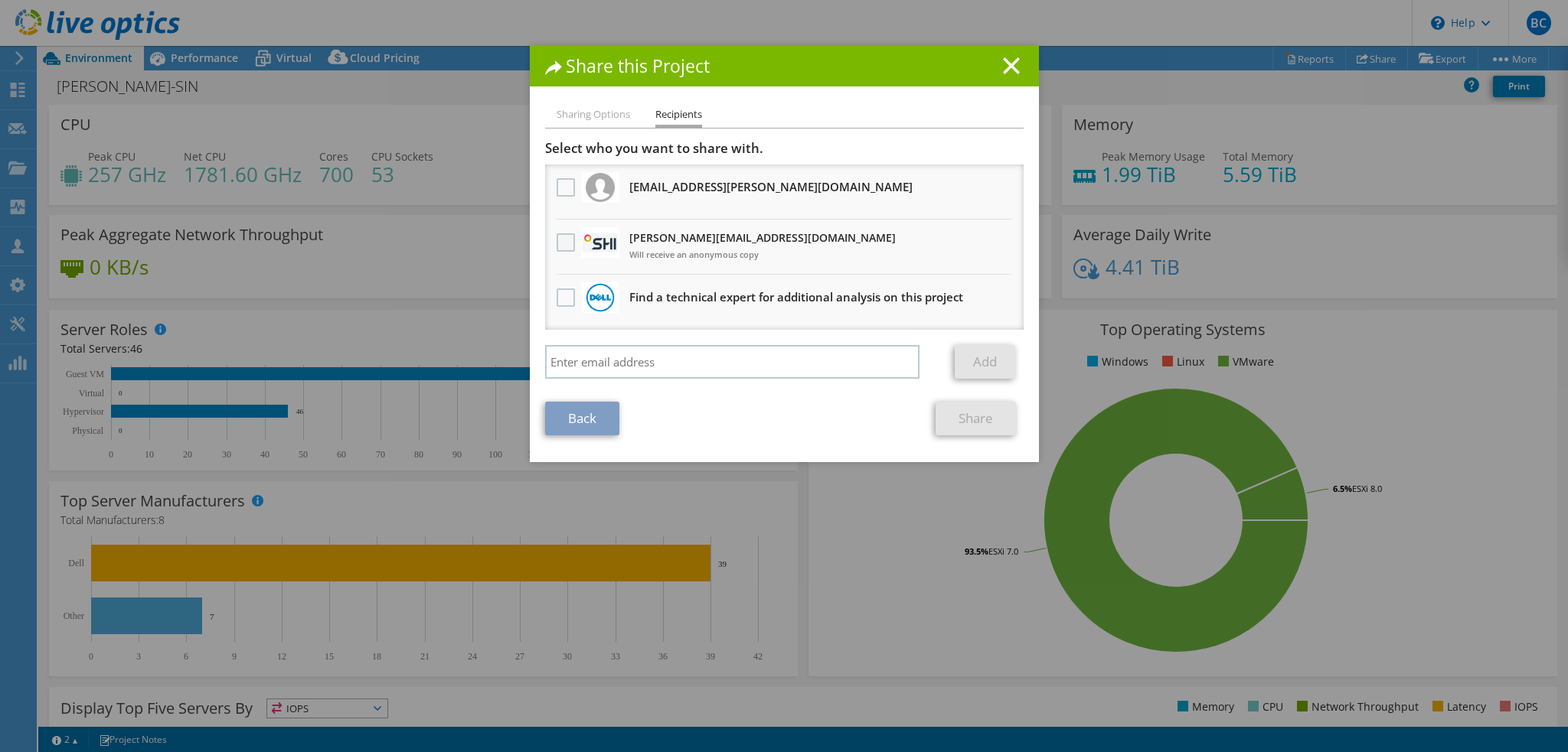
click at [556, 249] on label at bounding box center [567, 243] width 22 height 18
click at [0, 0] on input "checkbox" at bounding box center [0, 0] width 0 height 0
click at [962, 415] on link "Share" at bounding box center [975, 418] width 80 height 34
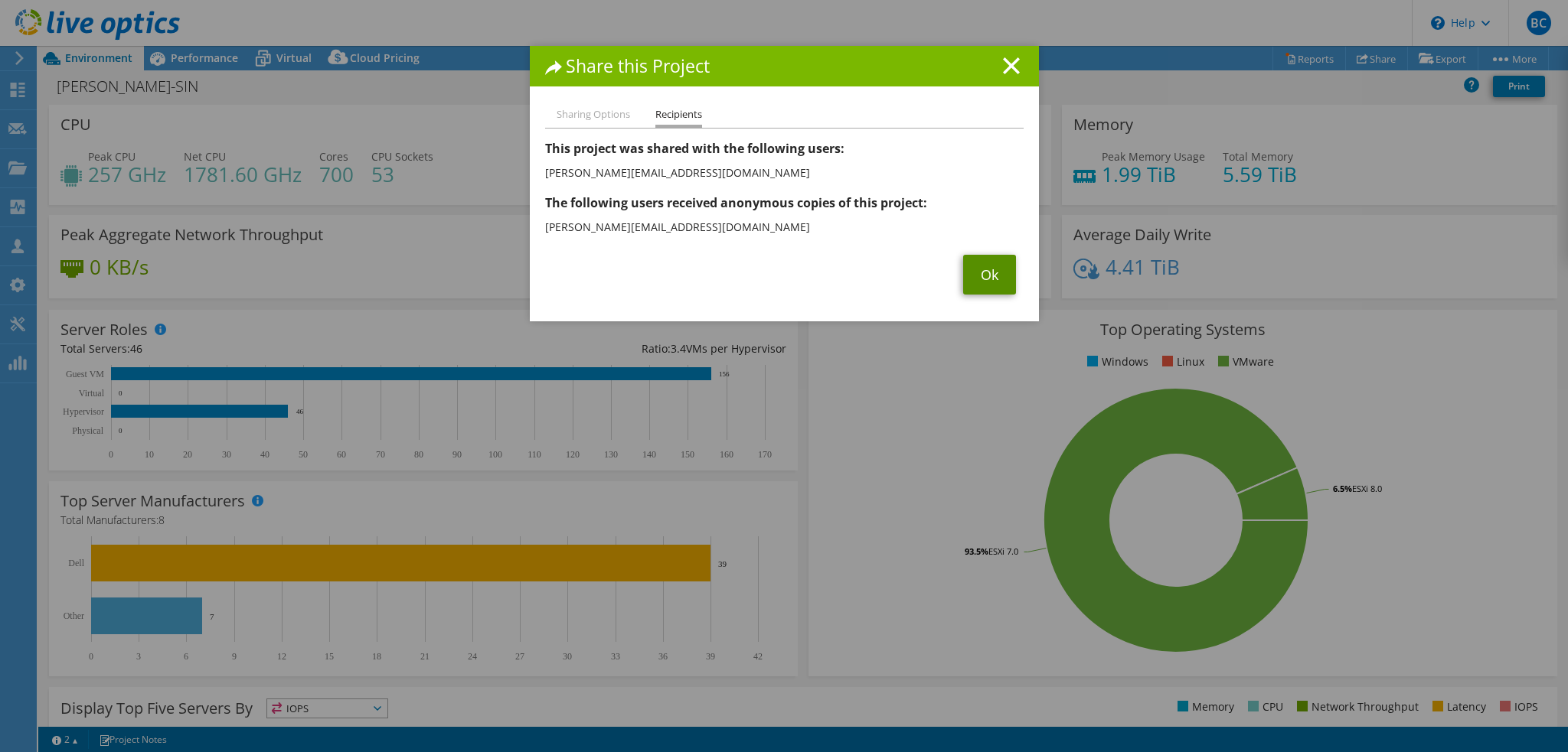
click at [992, 278] on link "Ok" at bounding box center [989, 274] width 52 height 40
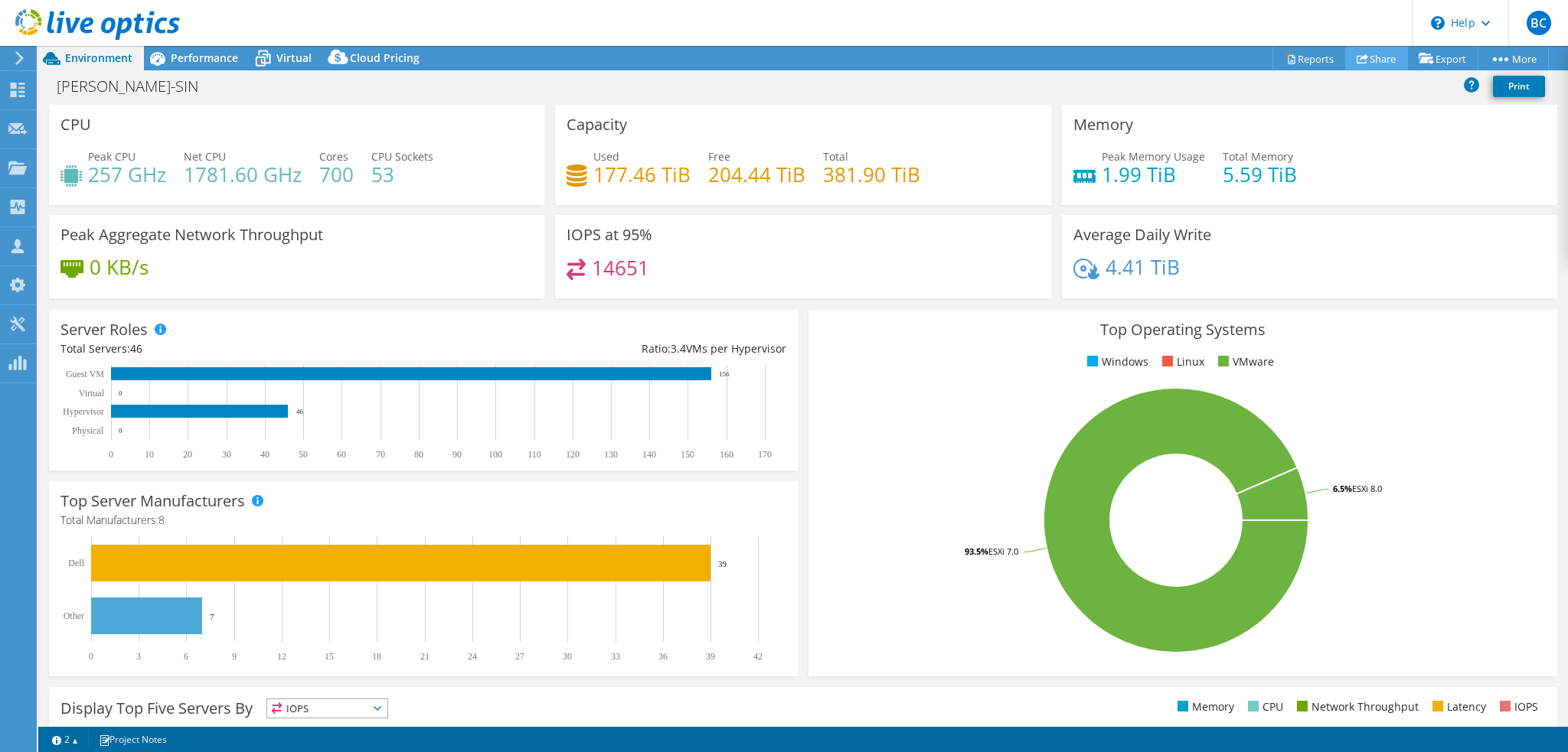
click at [1368, 64] on link "Share" at bounding box center [1376, 59] width 63 height 24
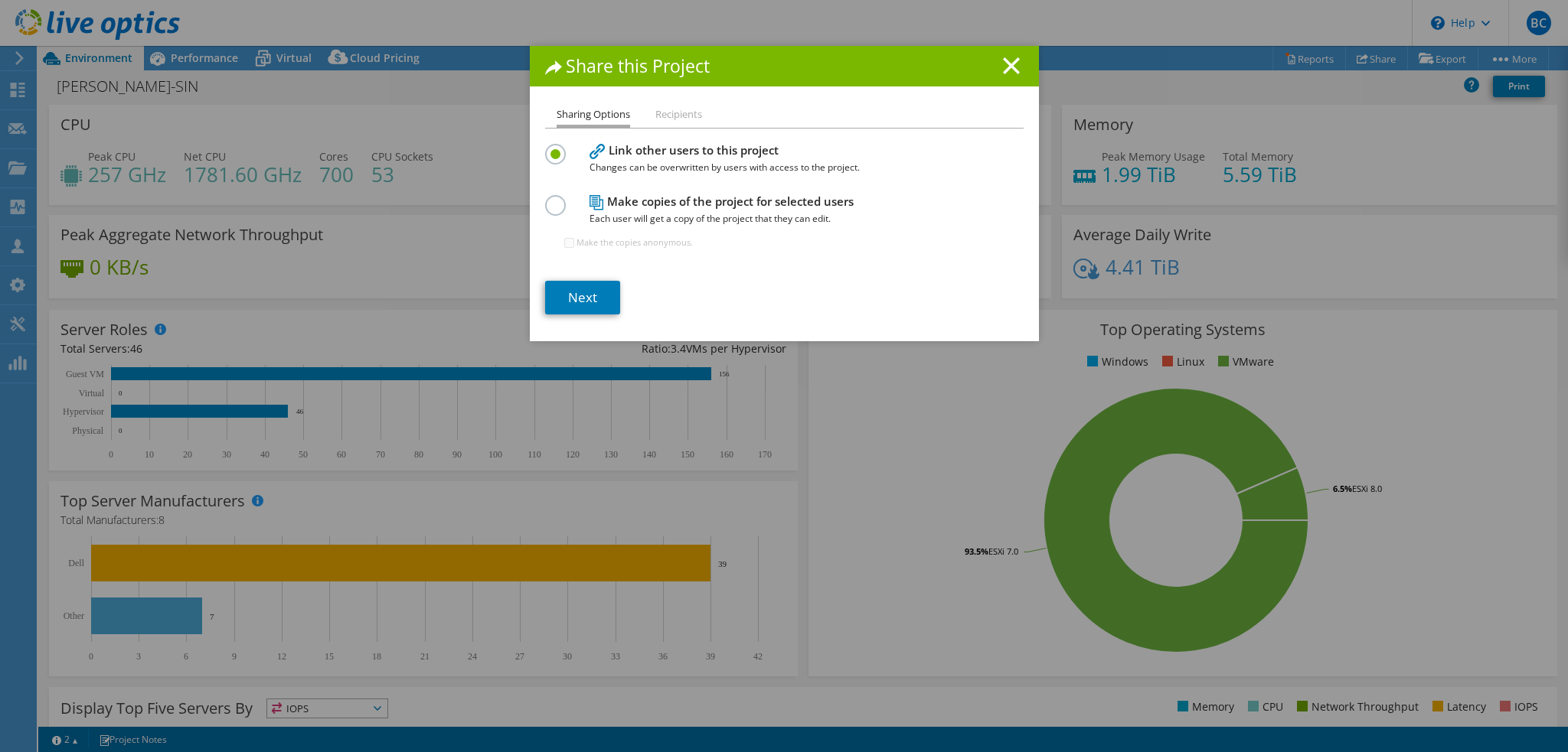
click at [895, 144] on h4 "Link other users to this project Changes can be overwritten by users with acces…" at bounding box center [781, 158] width 383 height 34
click at [550, 199] on label at bounding box center [558, 197] width 27 height 4
click at [0, 0] on input "radio" at bounding box center [0, 0] width 0 height 0
click at [545, 147] on label at bounding box center [558, 145] width 27 height 4
click at [0, 0] on input "radio" at bounding box center [0, 0] width 0 height 0
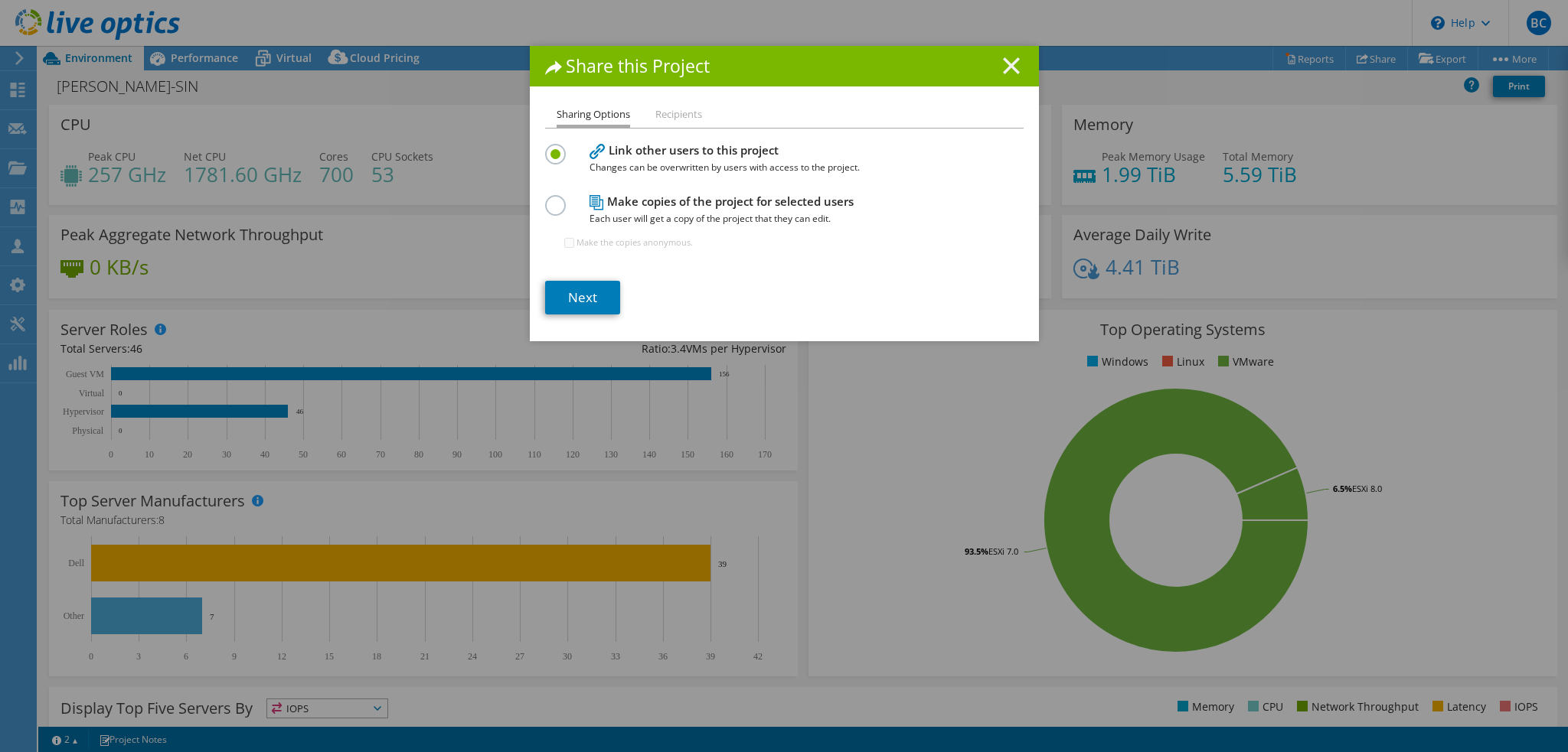
click at [1004, 66] on line at bounding box center [1011, 65] width 16 height 16
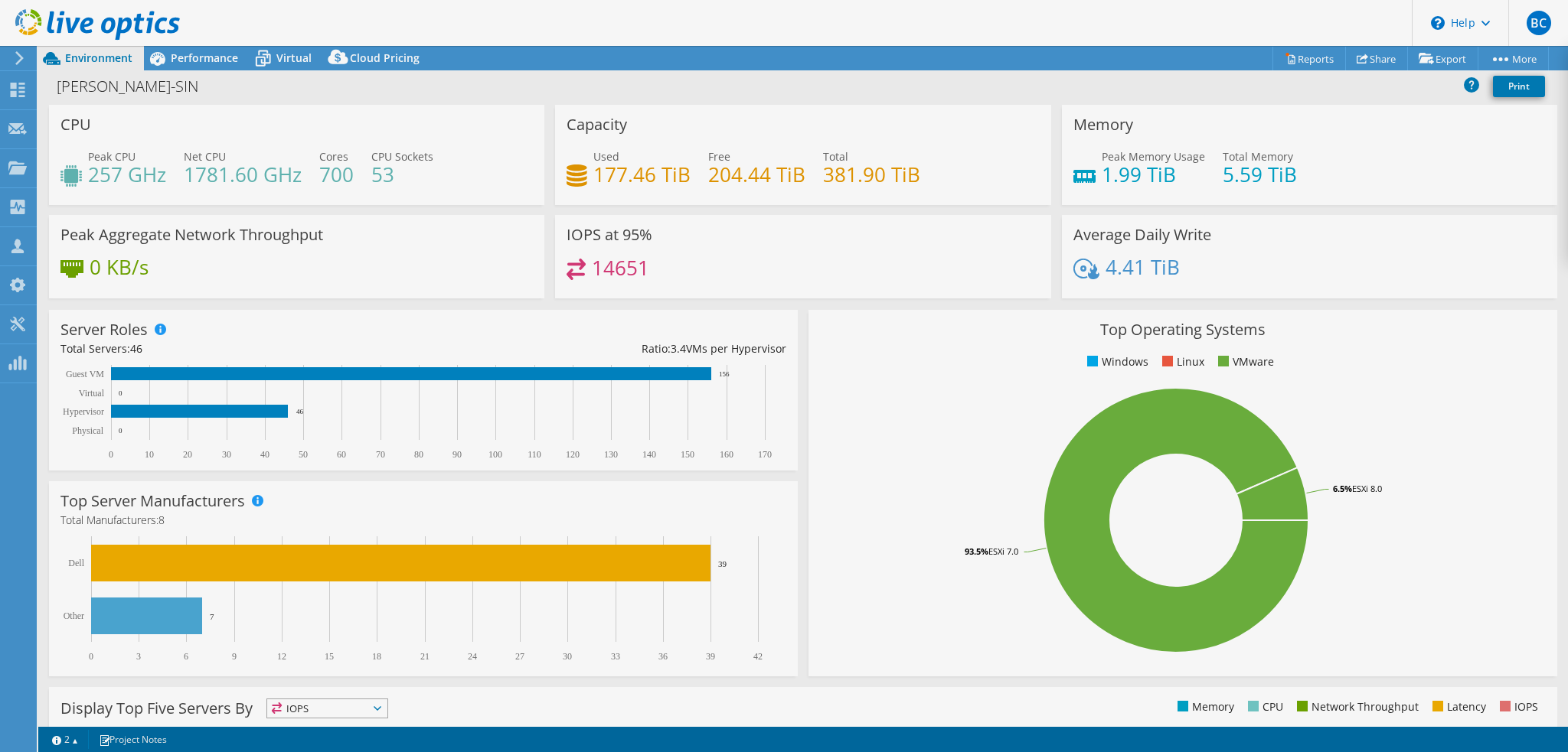
click at [933, 86] on div "[PERSON_NAME]-SIN Print" at bounding box center [803, 86] width 1529 height 29
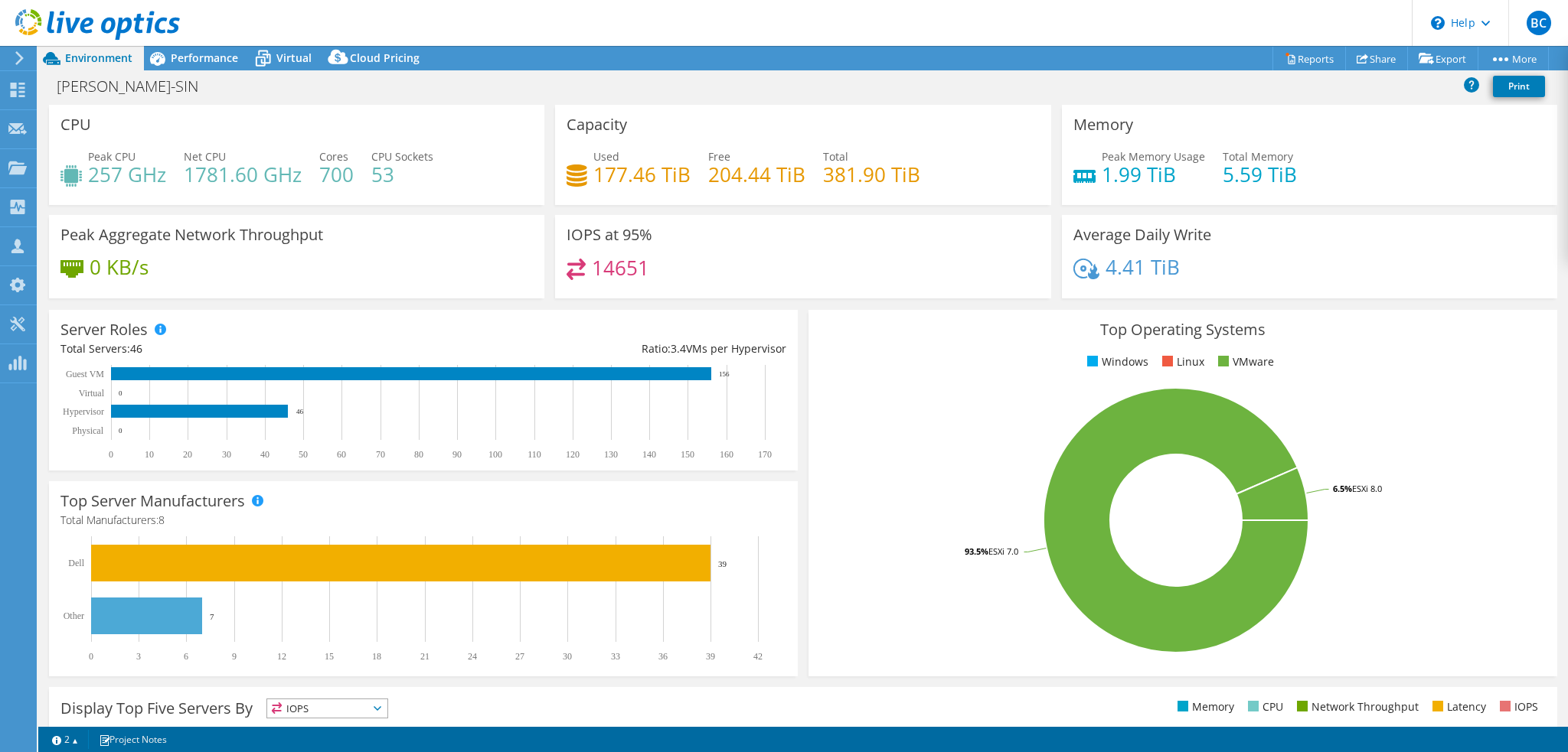
click at [736, 87] on div "[PERSON_NAME]-SIN Print" at bounding box center [803, 86] width 1529 height 29
click at [1382, 57] on link "Share" at bounding box center [1376, 59] width 63 height 24
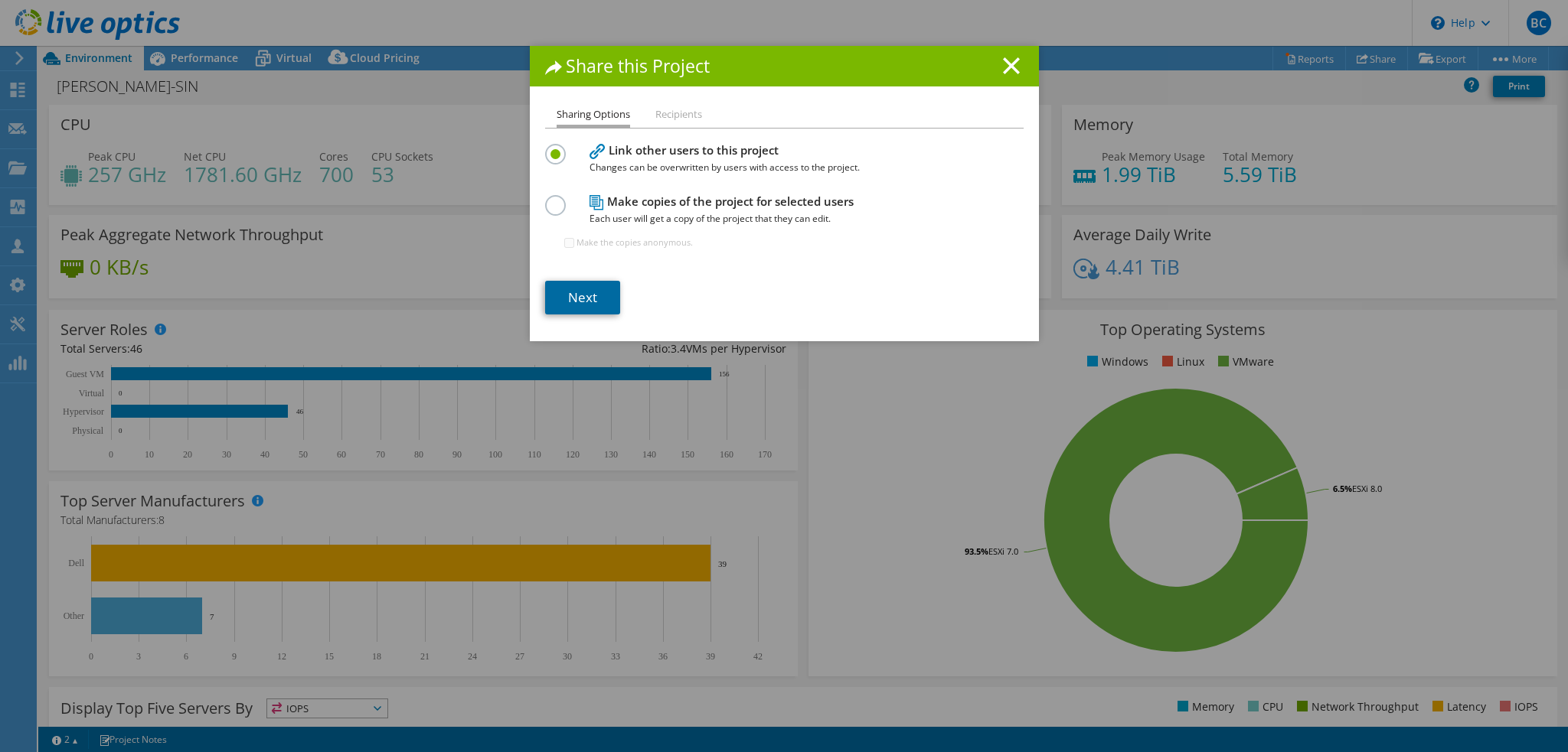
click at [587, 308] on link "Next" at bounding box center [582, 297] width 75 height 34
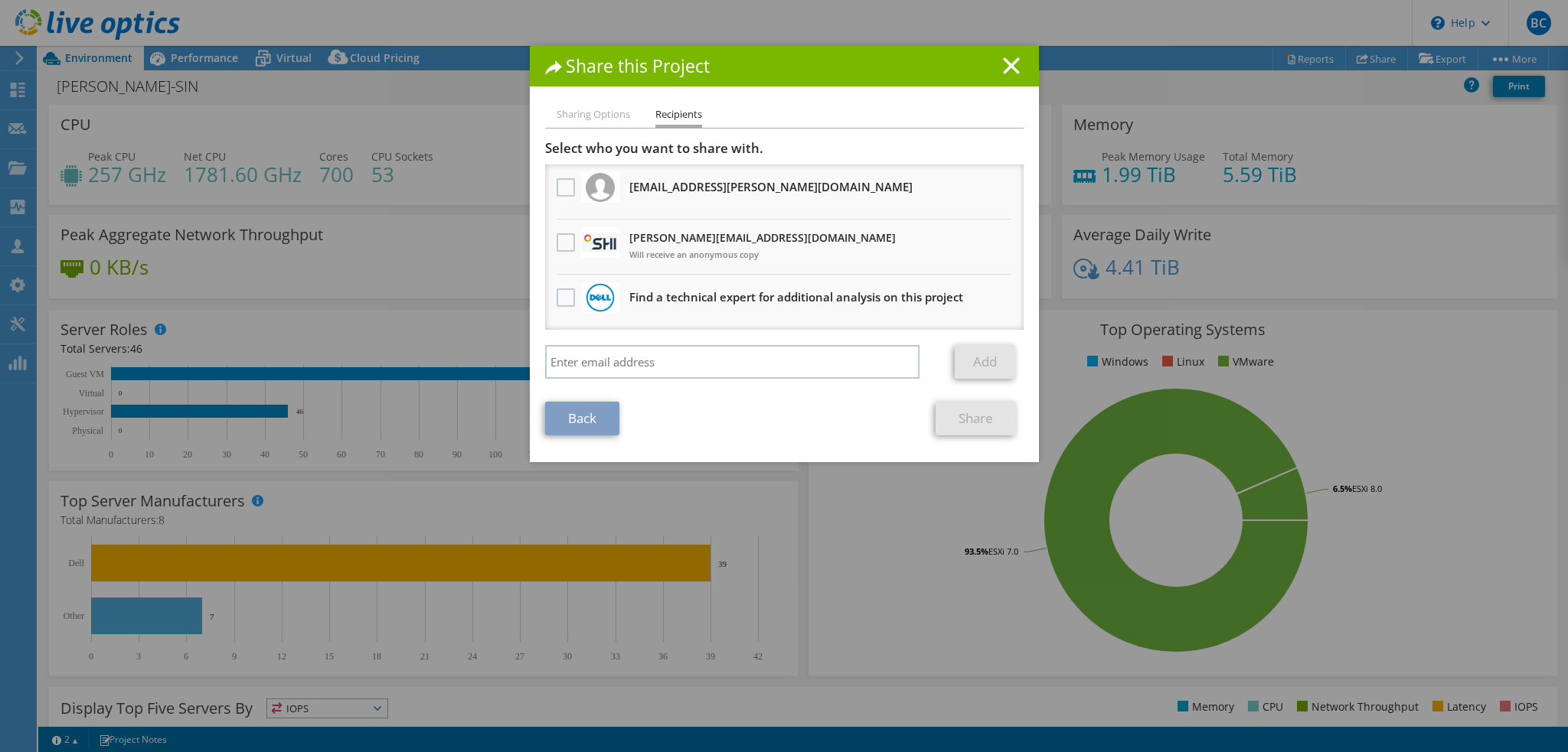
click at [560, 249] on label at bounding box center [567, 243] width 22 height 18
click at [0, 0] on input "checkbox" at bounding box center [0, 0] width 0 height 0
click at [1004, 64] on line at bounding box center [1011, 65] width 16 height 16
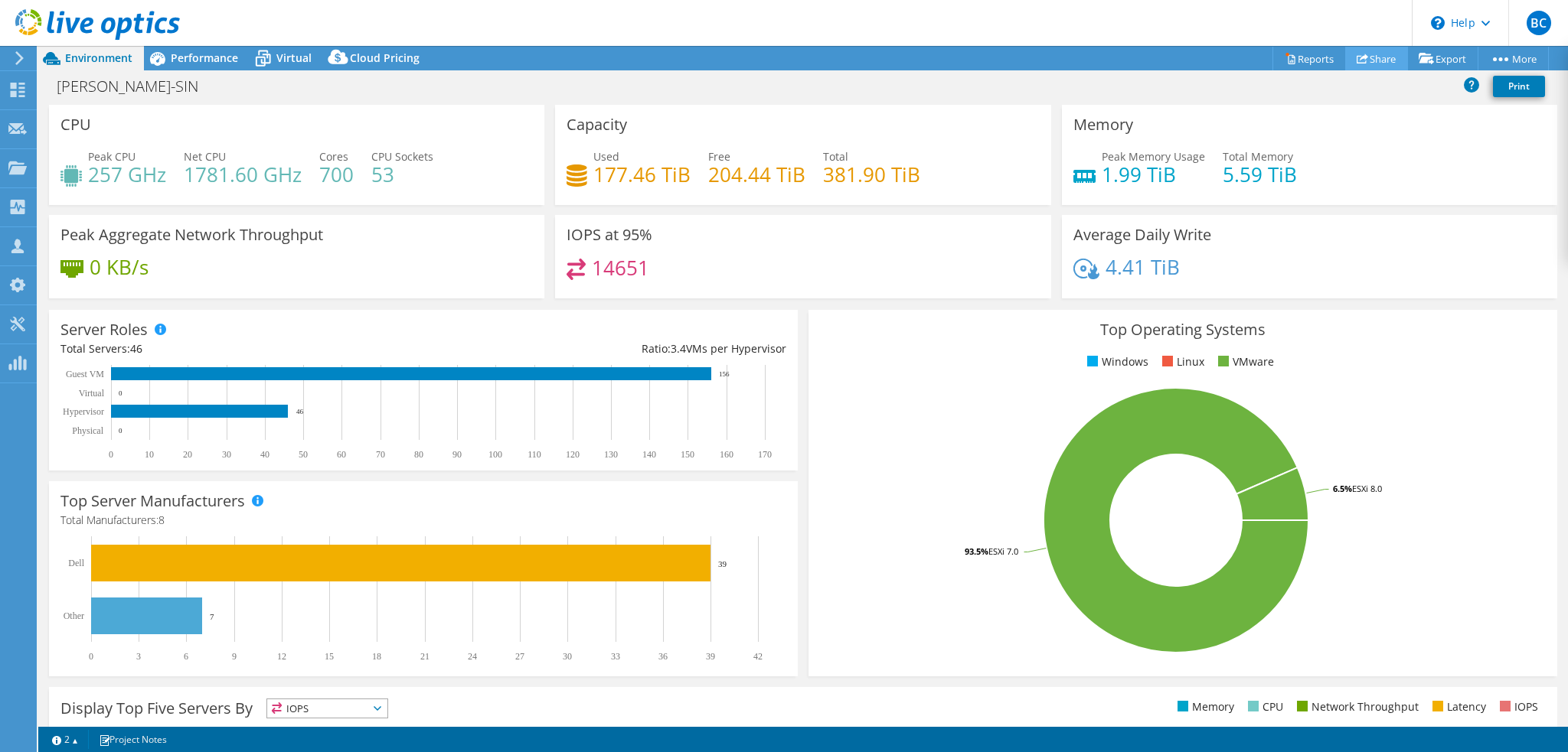
click at [1378, 55] on link "Share" at bounding box center [1376, 59] width 63 height 24
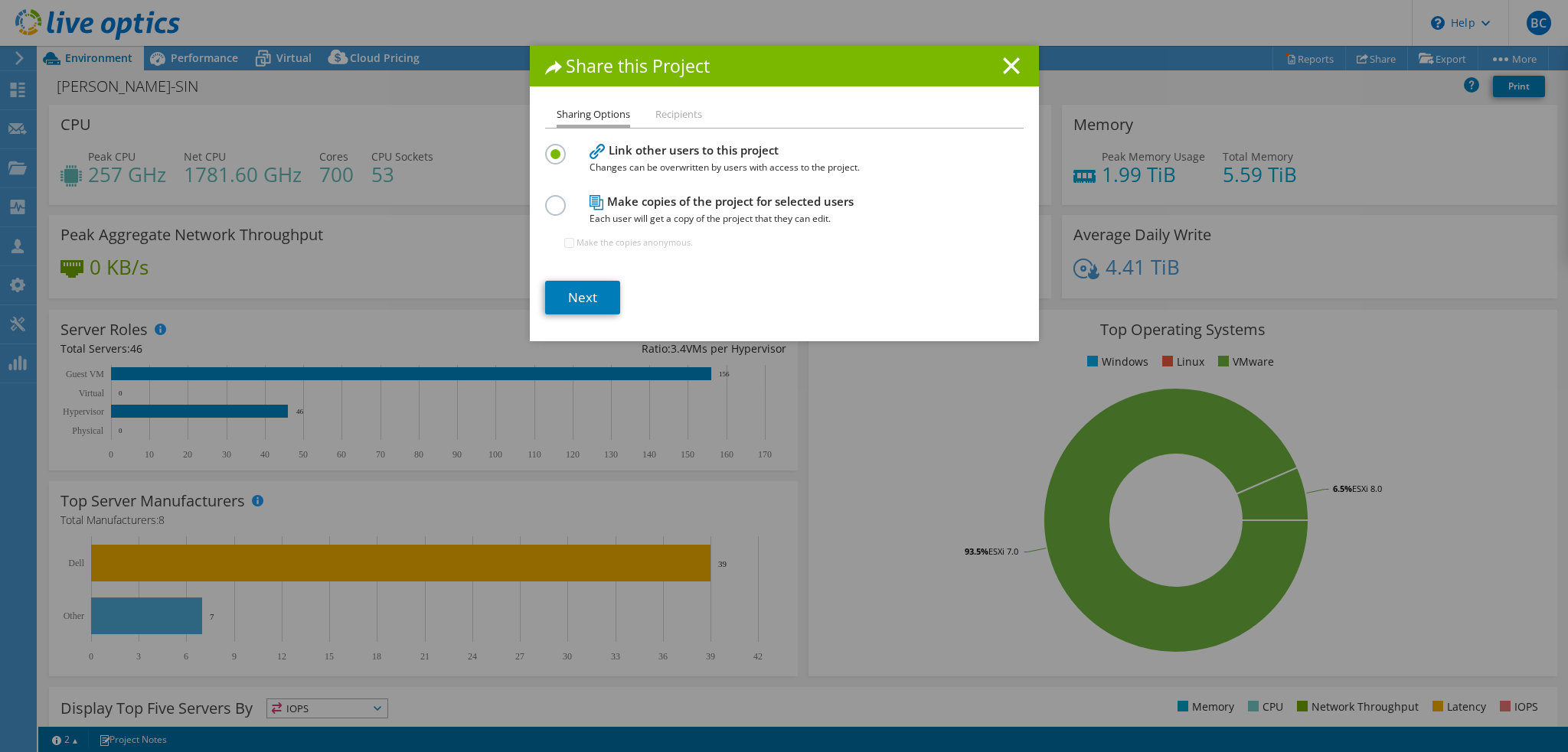
click at [547, 199] on label at bounding box center [558, 197] width 27 height 4
click at [0, 0] on input "radio" at bounding box center [0, 0] width 0 height 0
click at [600, 296] on link "Next" at bounding box center [582, 297] width 75 height 34
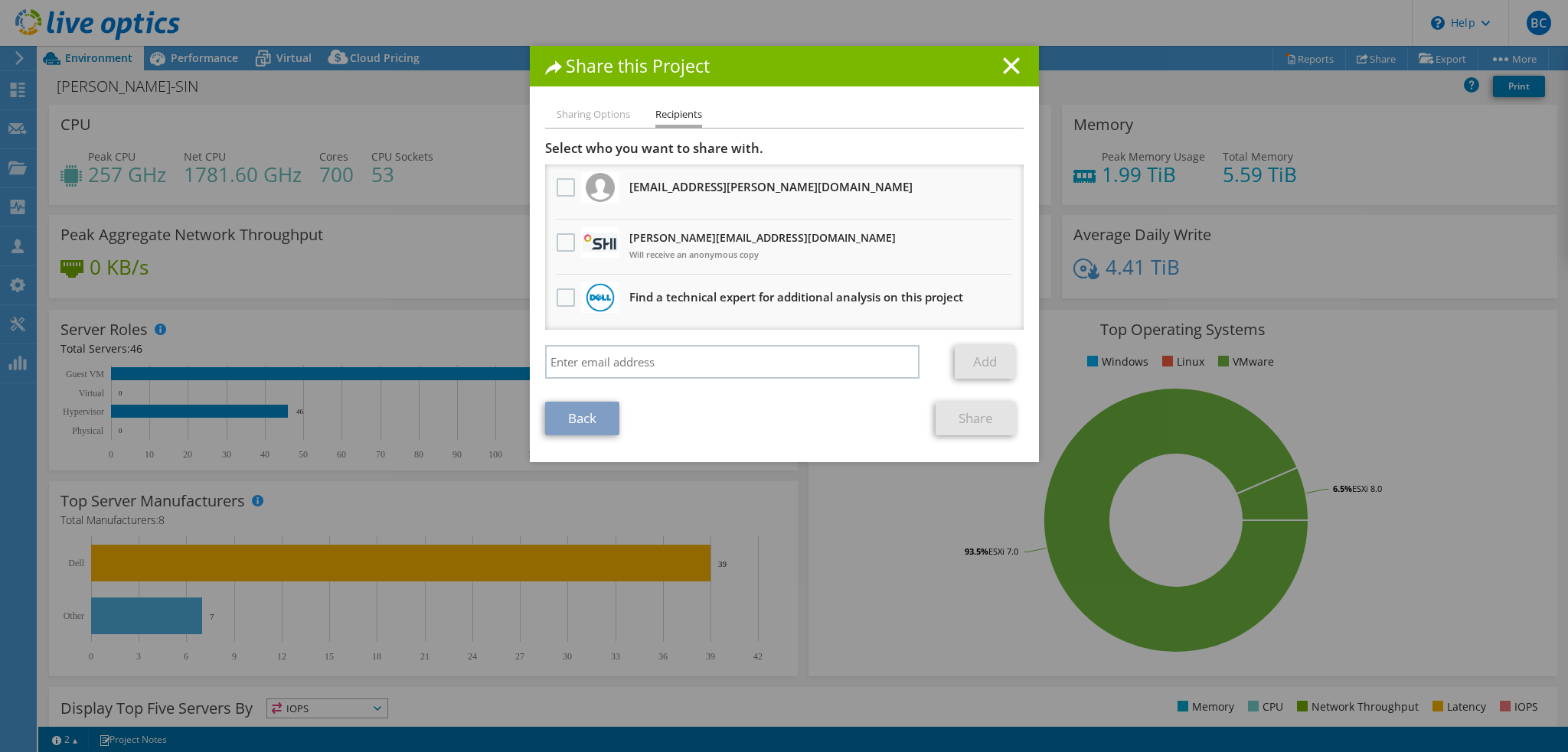
click at [552, 244] on div at bounding box center [565, 243] width 26 height 32
click at [581, 242] on div at bounding box center [600, 242] width 39 height 30
click at [563, 243] on label at bounding box center [567, 243] width 22 height 18
click at [0, 0] on input "checkbox" at bounding box center [0, 0] width 0 height 0
drag, startPoint x: 1001, startPoint y: 64, endPoint x: 659, endPoint y: 250, distance: 389.3
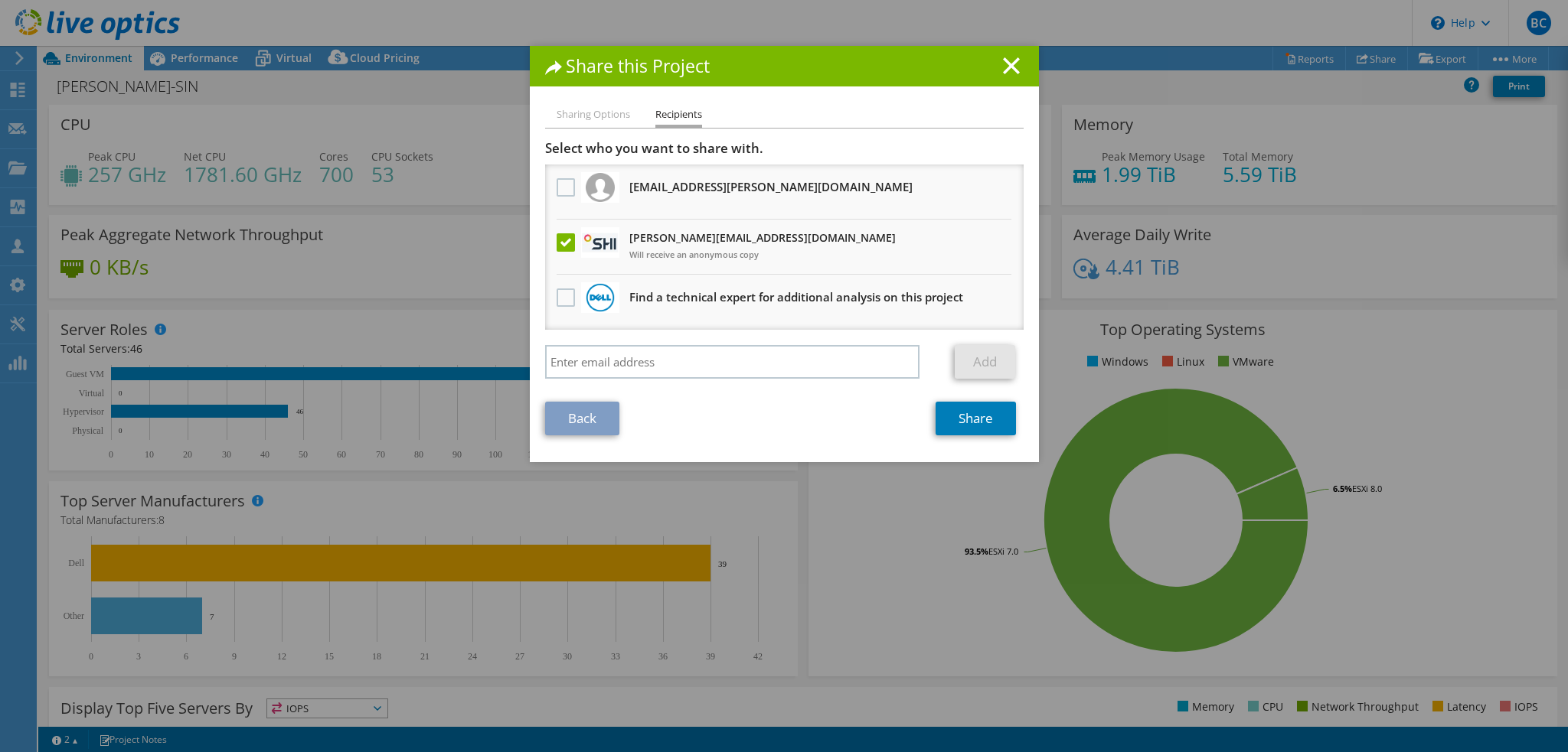
click at [870, 232] on div "Share this Project Sharing Options Recipients Link other users to this project …" at bounding box center [784, 254] width 509 height 416
click at [912, 114] on ul "Sharing Options Recipients" at bounding box center [784, 117] width 479 height 22
click at [563, 241] on label at bounding box center [567, 243] width 22 height 18
click at [0, 0] on input "checkbox" at bounding box center [0, 0] width 0 height 0
click at [1004, 71] on line at bounding box center [1011, 65] width 16 height 16
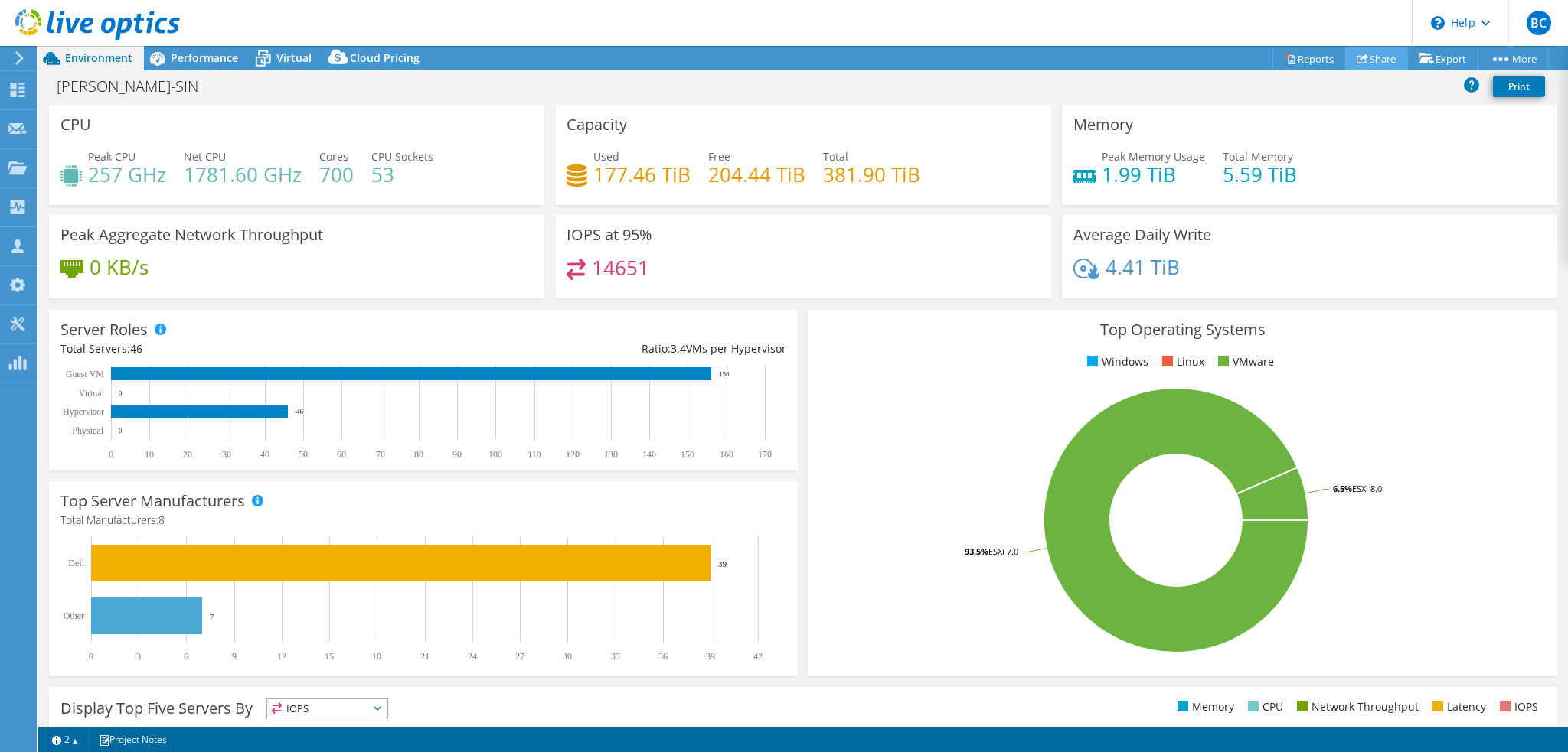
click at [1373, 61] on link "Share" at bounding box center [1376, 59] width 63 height 24
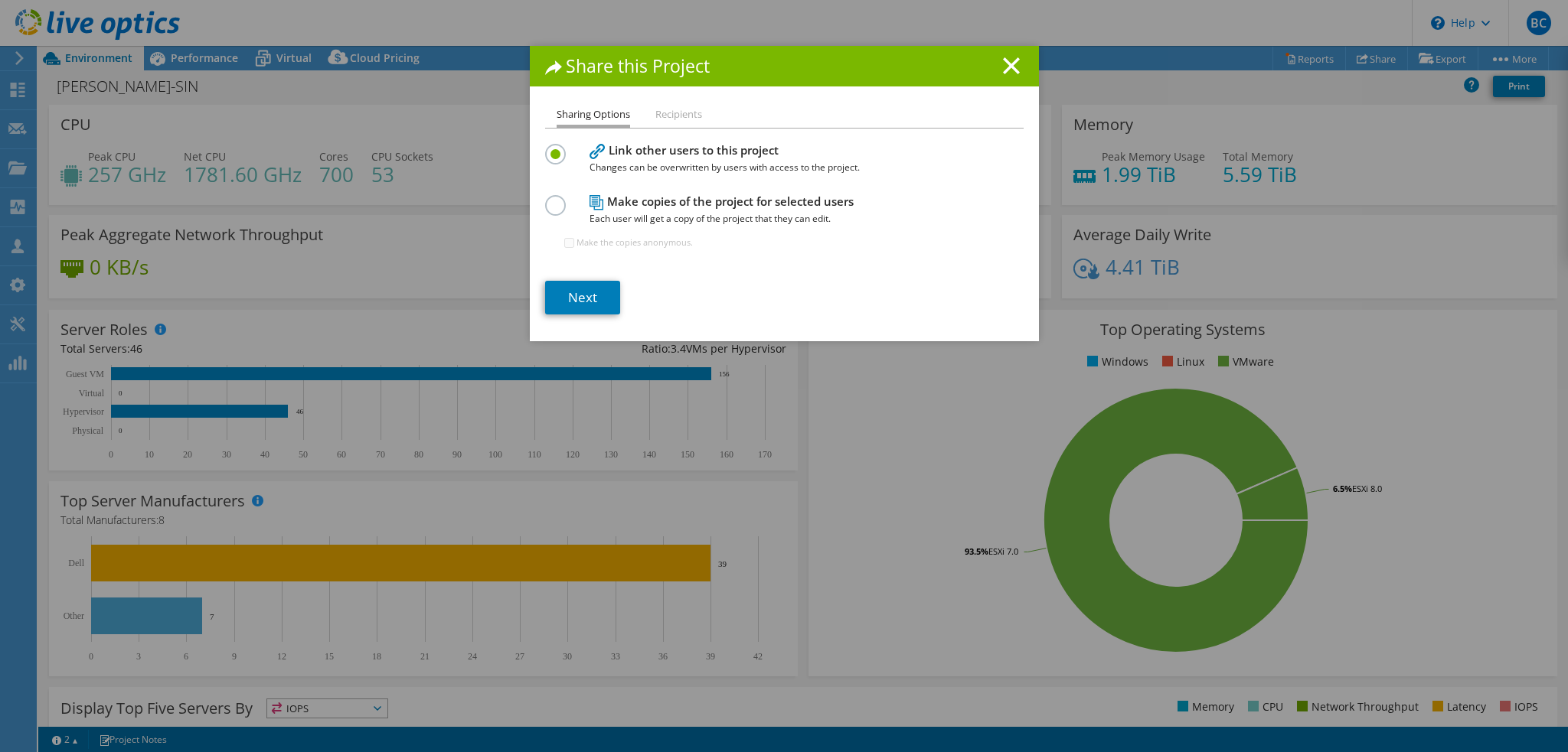
click at [548, 199] on label at bounding box center [558, 197] width 27 height 4
click at [0, 0] on input "radio" at bounding box center [0, 0] width 0 height 0
click at [574, 302] on link "Next" at bounding box center [582, 297] width 75 height 34
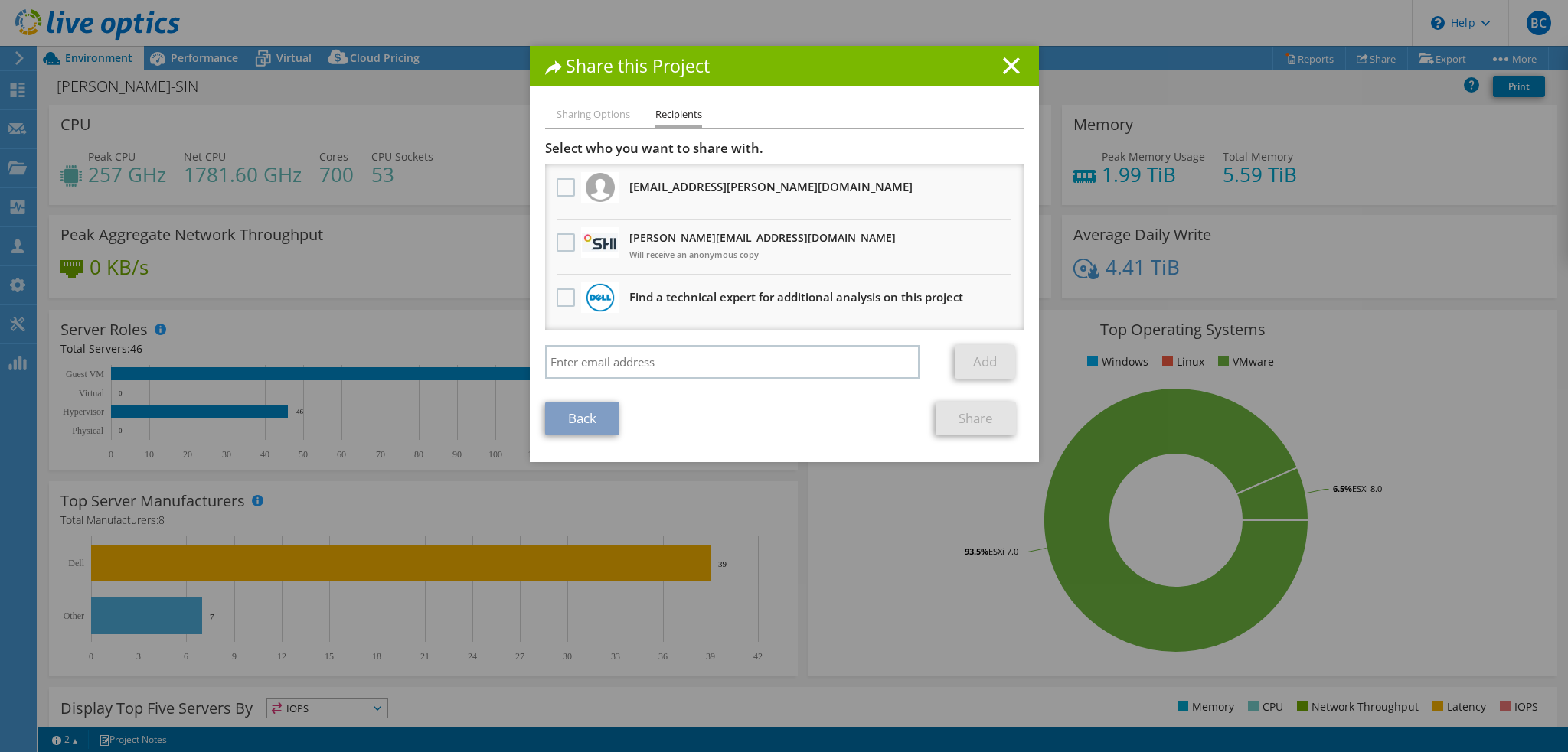
click at [558, 248] on label at bounding box center [567, 243] width 22 height 18
click at [0, 0] on input "checkbox" at bounding box center [0, 0] width 0 height 0
click at [557, 244] on label at bounding box center [567, 243] width 22 height 18
click at [0, 0] on input "checkbox" at bounding box center [0, 0] width 0 height 0
click at [554, 229] on div at bounding box center [565, 243] width 26 height 32
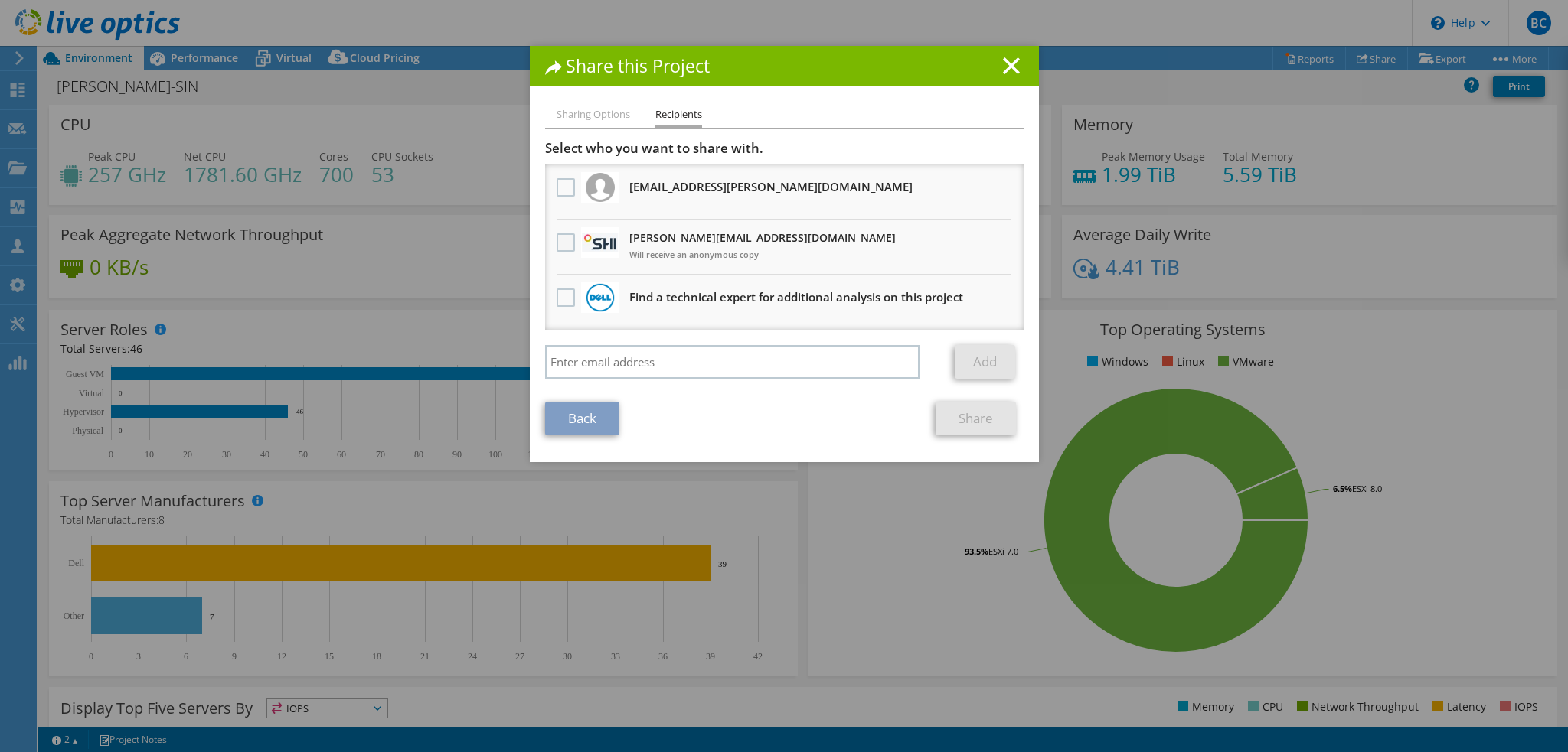
click at [563, 244] on label at bounding box center [567, 243] width 22 height 18
click at [0, 0] on input "checkbox" at bounding box center [0, 0] width 0 height 0
click at [559, 244] on label at bounding box center [567, 243] width 22 height 18
click at [0, 0] on input "checkbox" at bounding box center [0, 0] width 0 height 0
click at [1010, 62] on icon at bounding box center [1011, 65] width 17 height 17
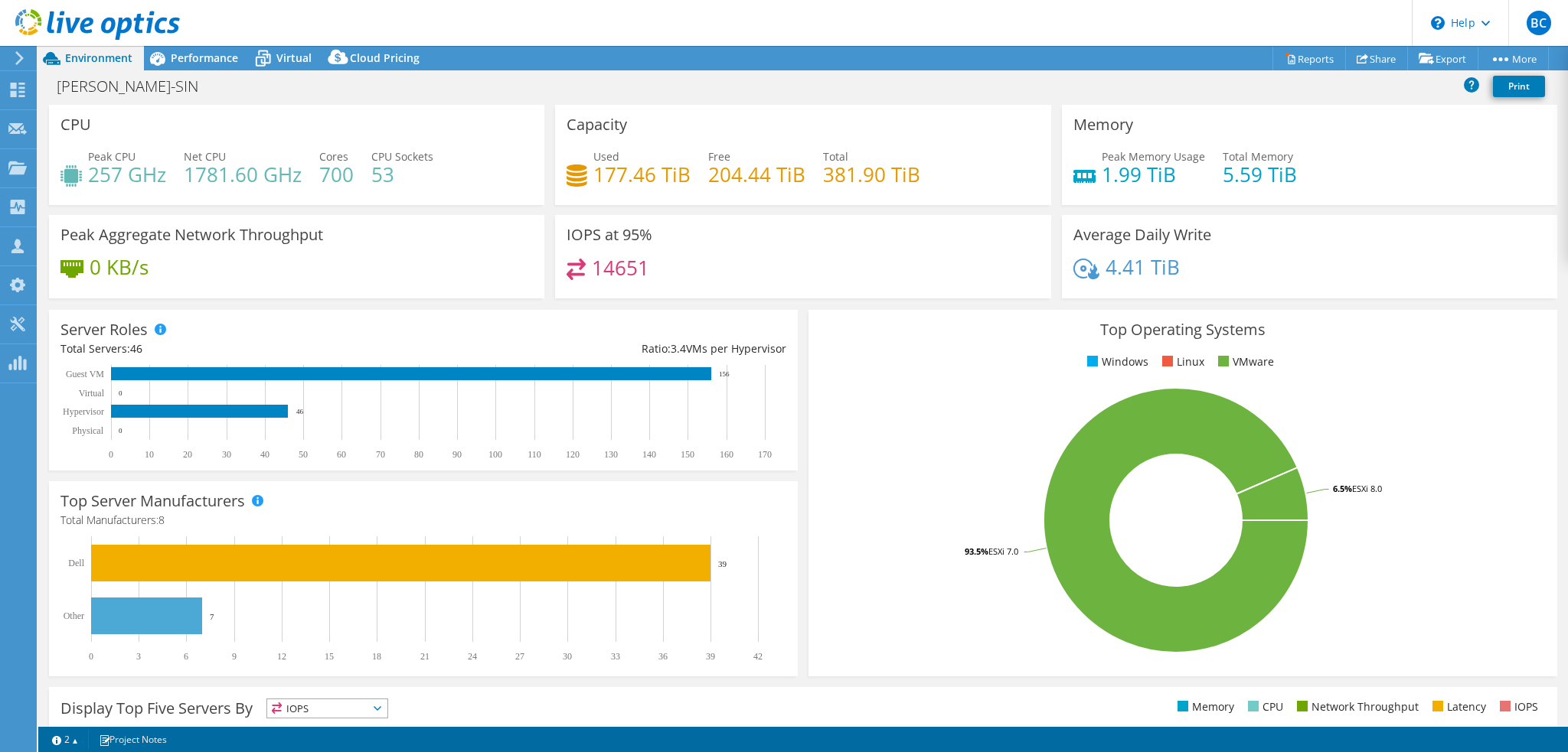
click at [877, 88] on div "[PERSON_NAME]-SIN Print" at bounding box center [803, 86] width 1529 height 29
click at [329, 83] on div "[PERSON_NAME]-SIN Print" at bounding box center [803, 86] width 1529 height 29
